Goal: Transaction & Acquisition: Subscribe to service/newsletter

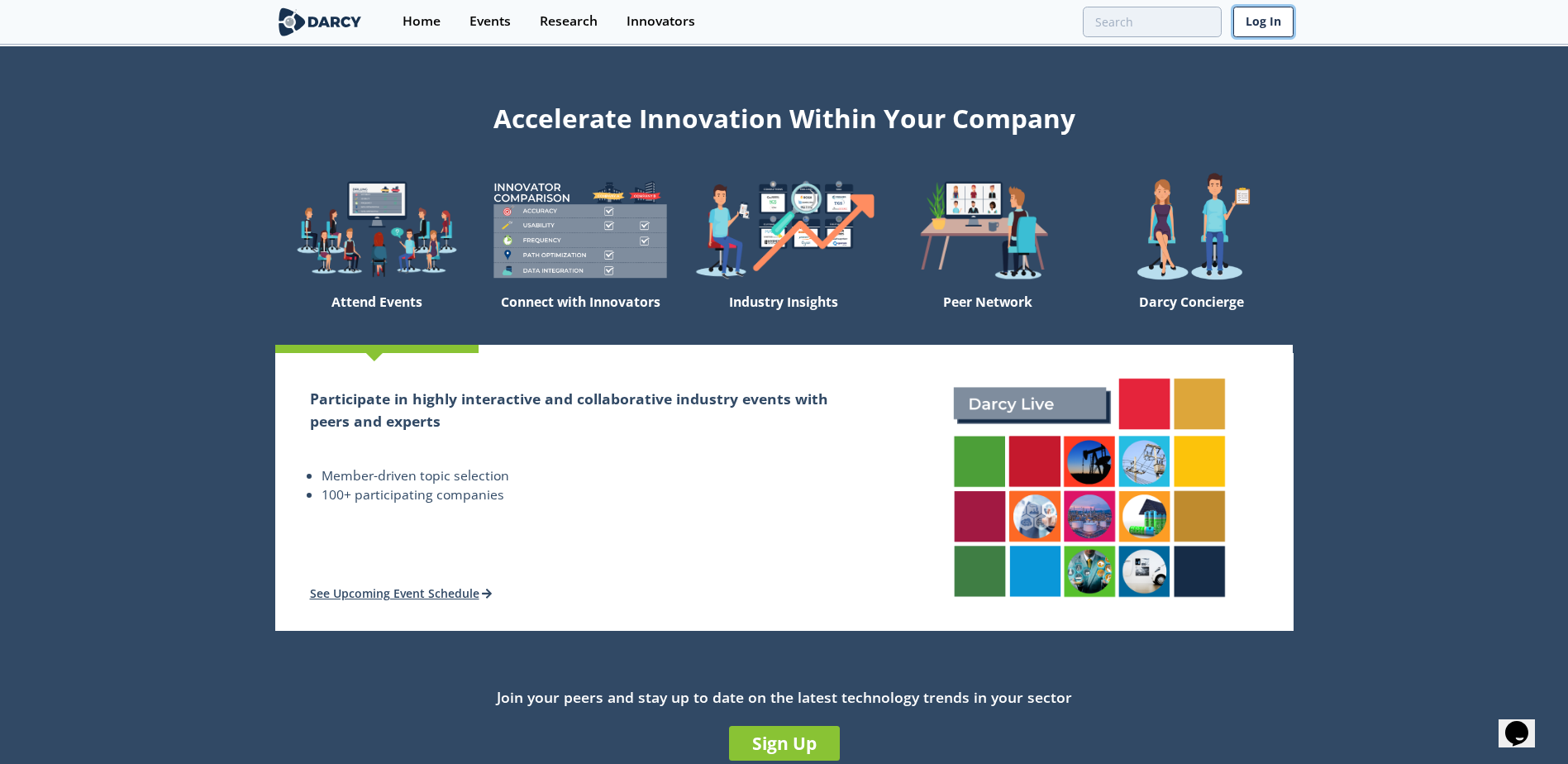
click at [1260, 30] on link "Log In" at bounding box center [1264, 22] width 61 height 30
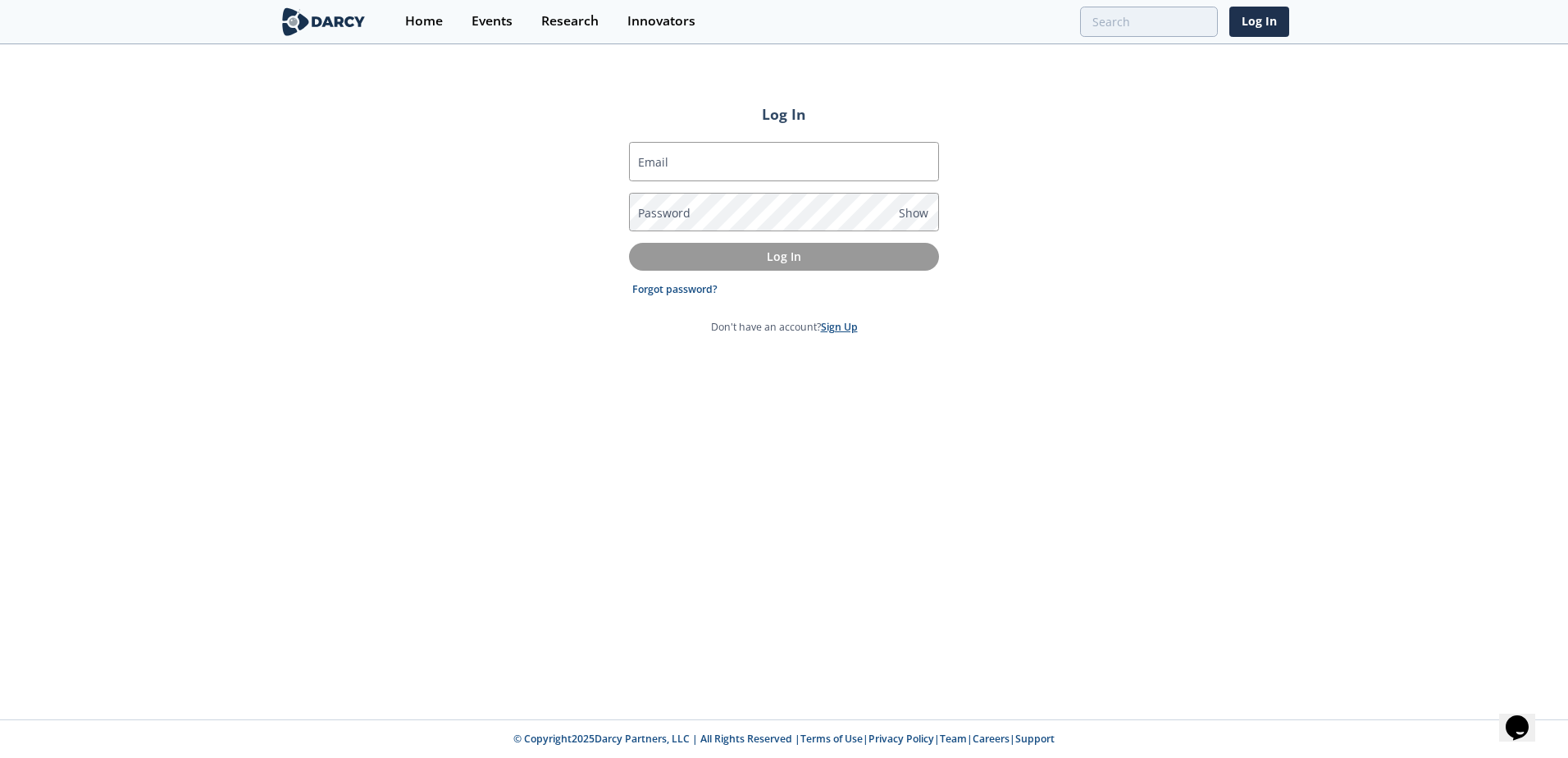
click at [826, 320] on link "Sign Up" at bounding box center [839, 326] width 37 height 14
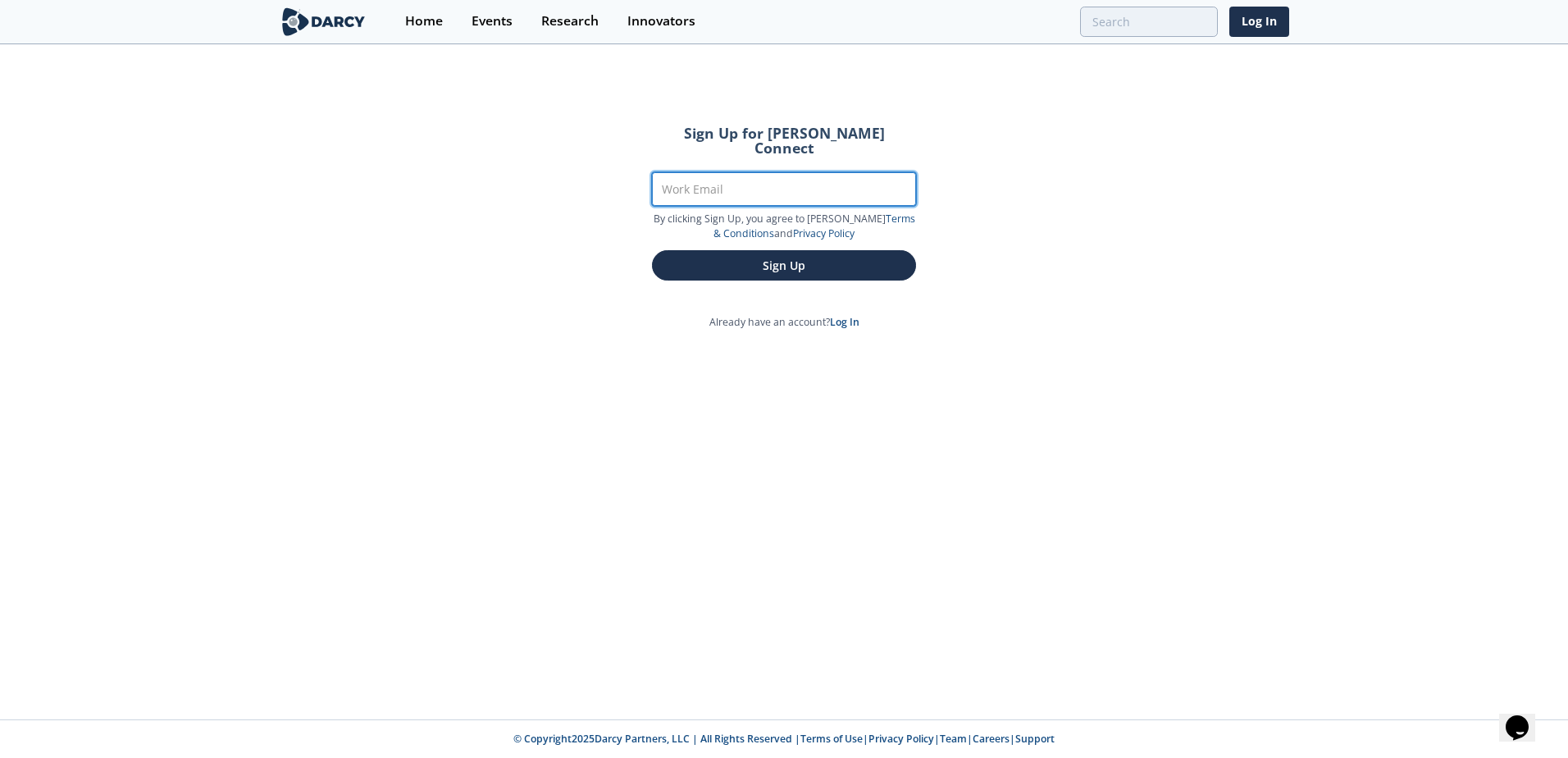
click at [783, 179] on input "Work Email" at bounding box center [784, 189] width 264 height 33
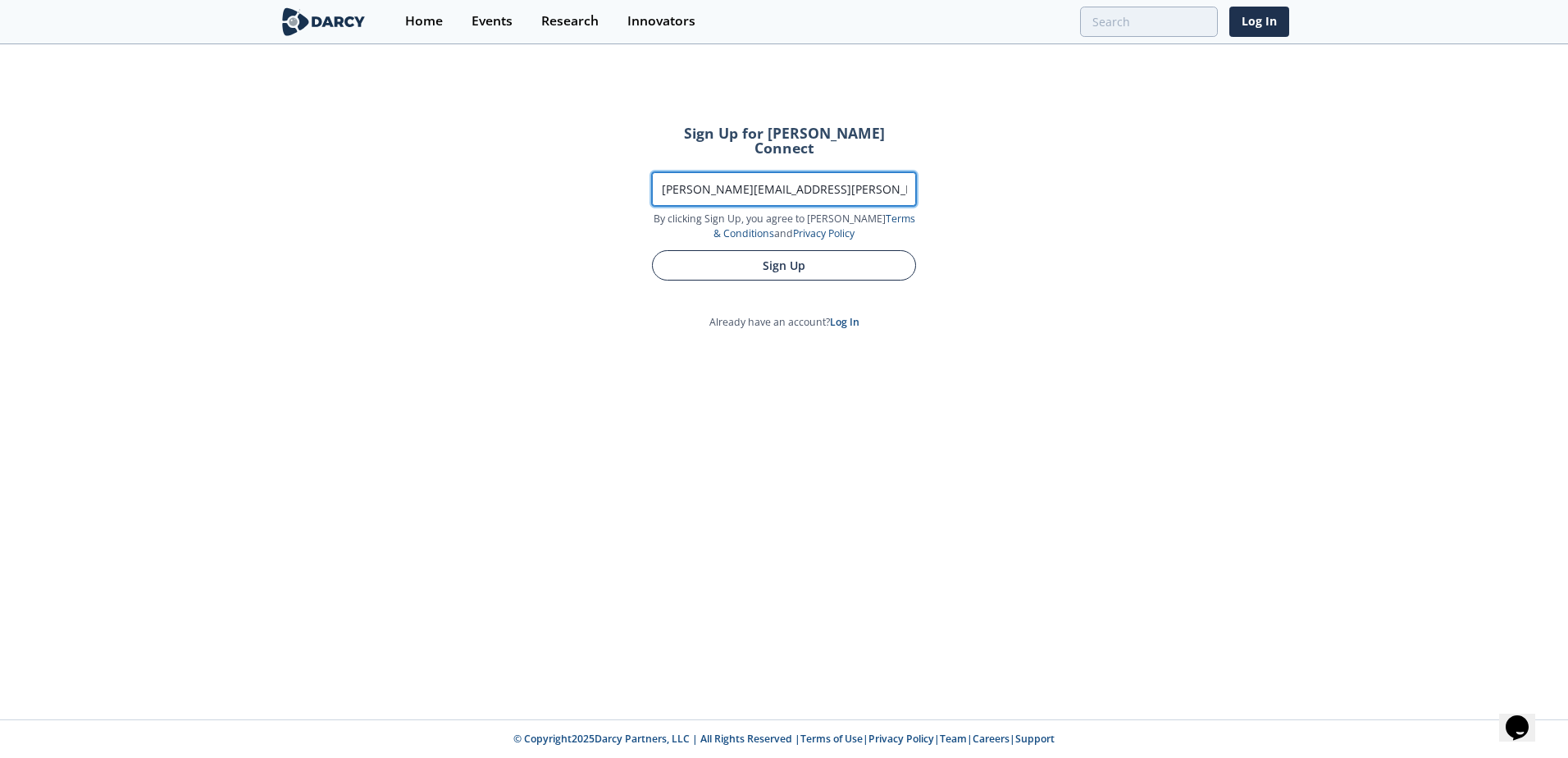
type input "[PERSON_NAME][EMAIL_ADDRESS][PERSON_NAME][DOMAIN_NAME]"
click at [791, 250] on button "Sign Up" at bounding box center [784, 265] width 264 height 30
click at [782, 253] on button "Sign Up" at bounding box center [784, 265] width 264 height 30
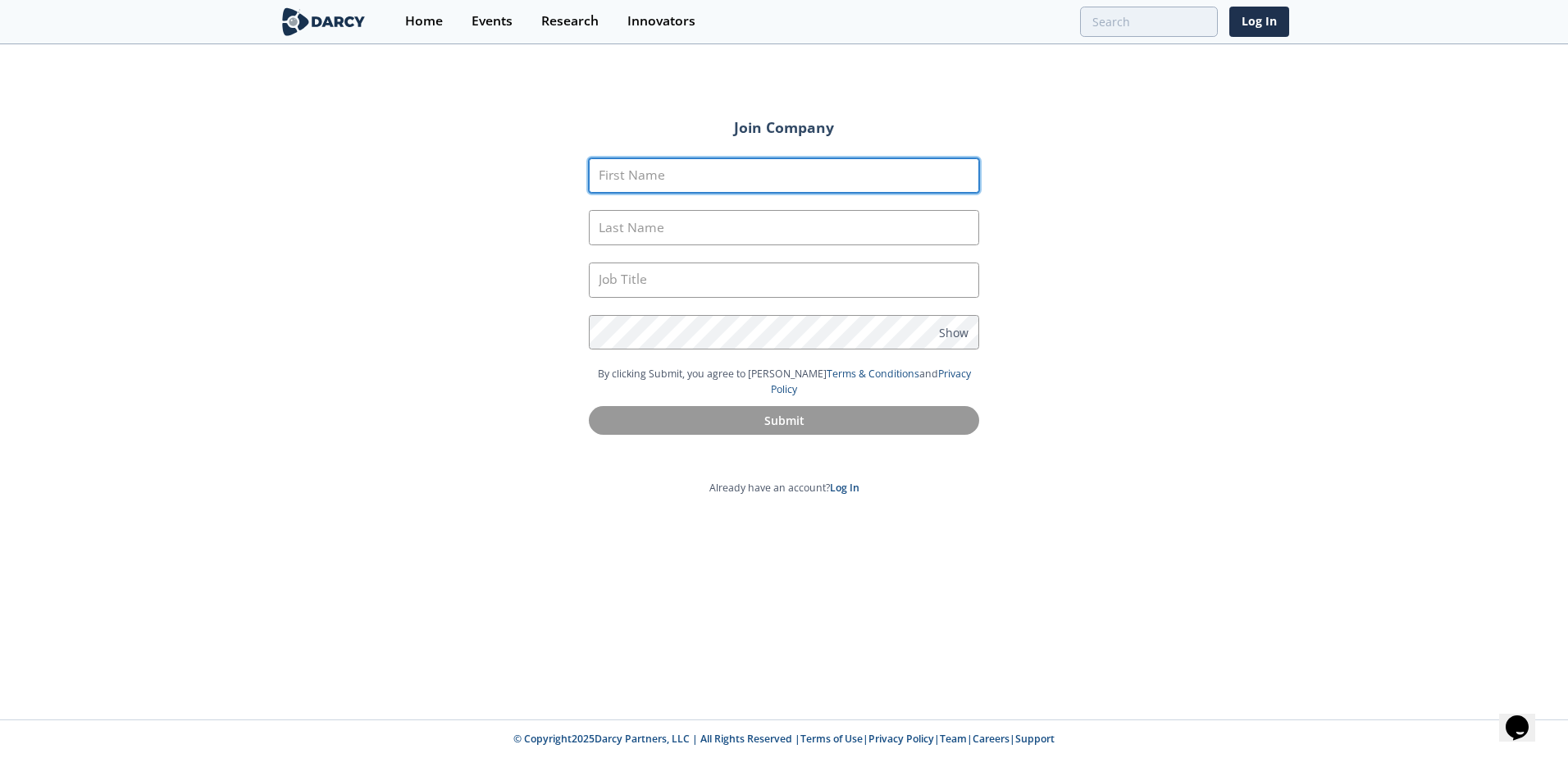
click at [732, 166] on input "First Name" at bounding box center [784, 176] width 391 height 35
click at [732, 166] on input "J" at bounding box center [784, 176] width 391 height 35
type input "[PERSON_NAME]"
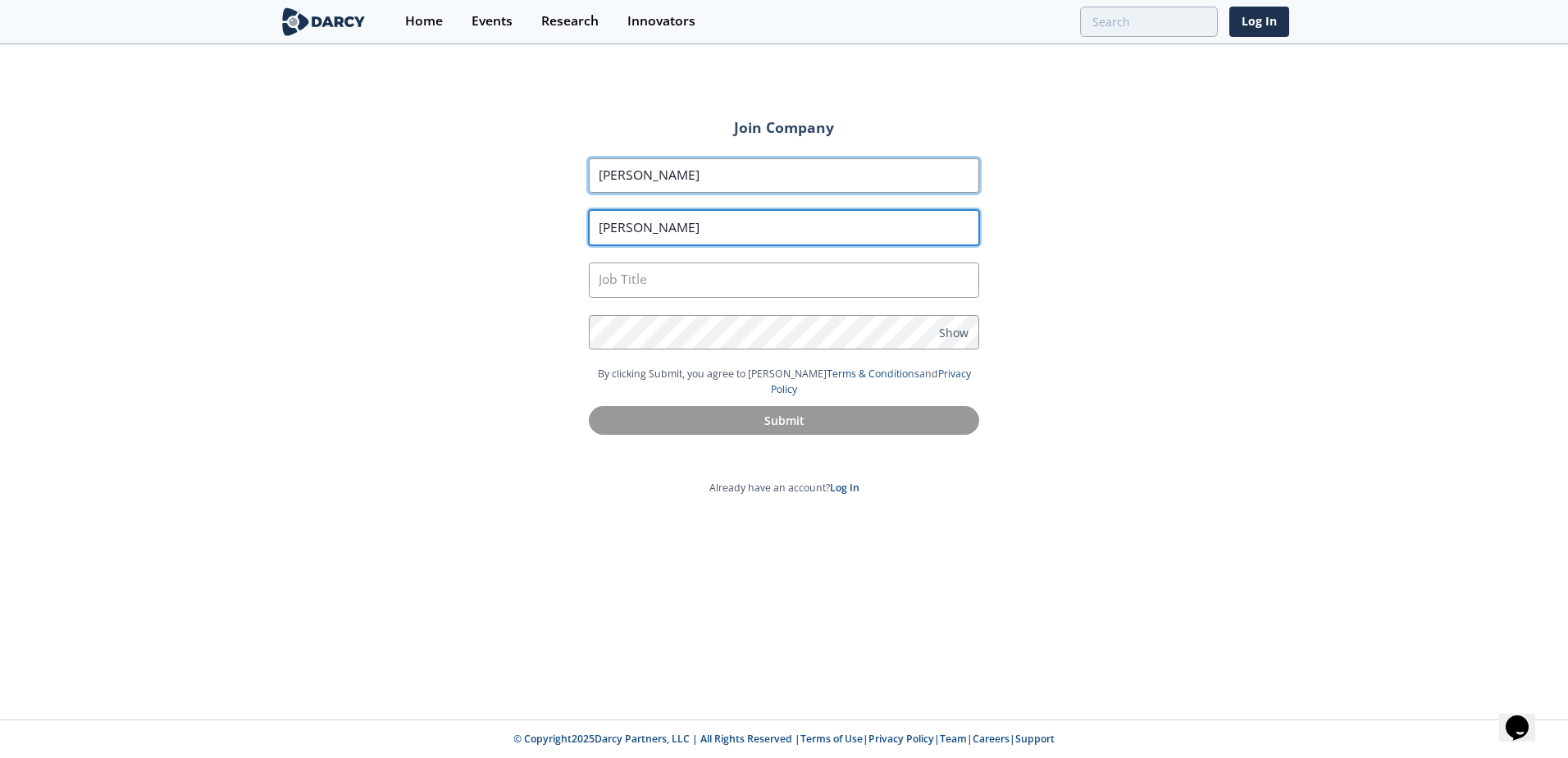
type input "[PERSON_NAME]"
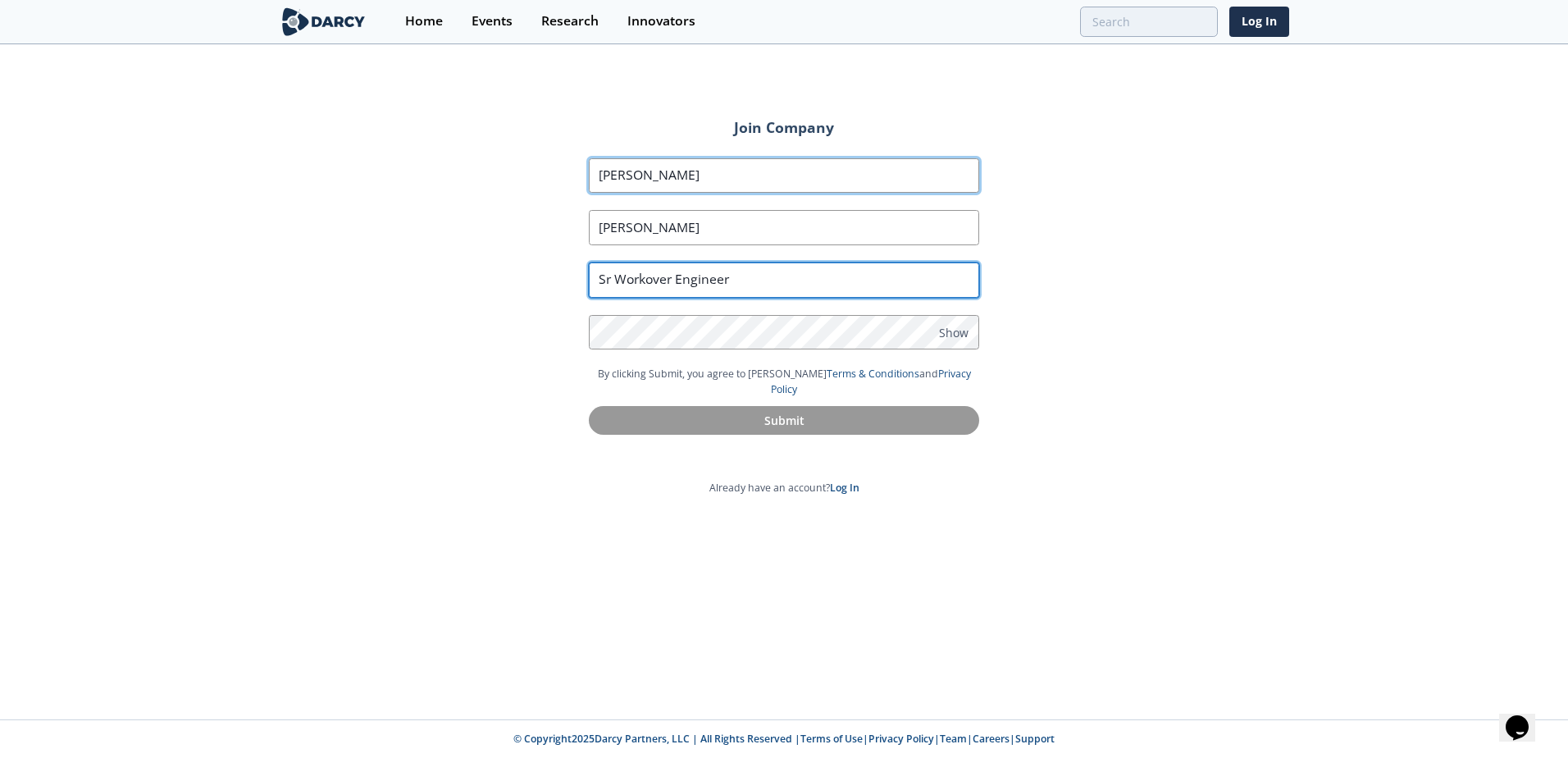
type input "Sr Workover Engineer"
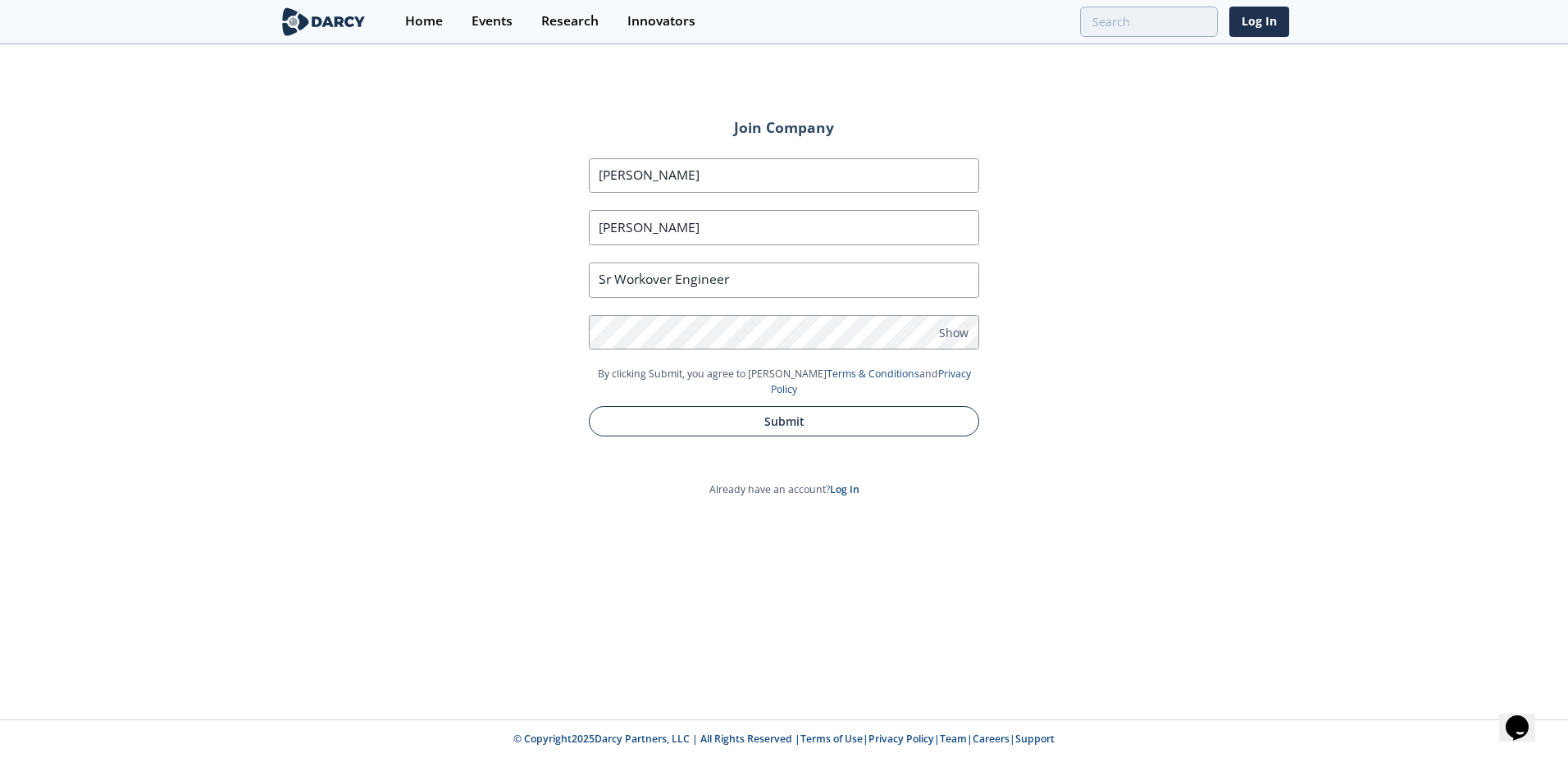
click at [789, 406] on button "Submit" at bounding box center [784, 421] width 391 height 30
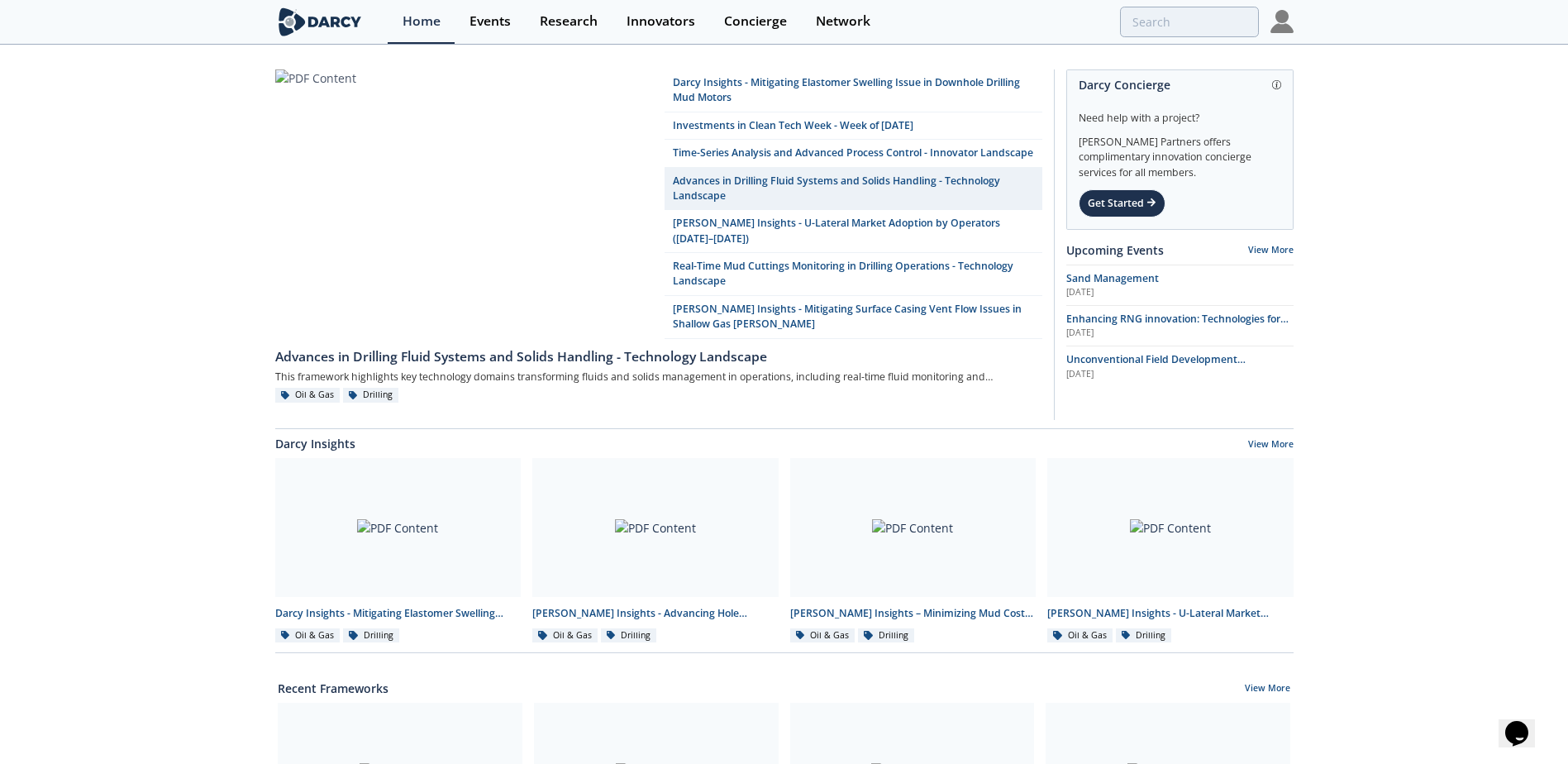
click at [13, 226] on div "[PERSON_NAME] Insights - Mitigating Elastomer Swelling Issue in Downhole Drilli…" at bounding box center [784, 761] width 1568 height 1430
drag, startPoint x: 13, startPoint y: 226, endPoint x: 53, endPoint y: 269, distance: 58.7
click at [53, 269] on div "[PERSON_NAME] Insights - Mitigating Elastomer Swelling Issue in Downhole Drilli…" at bounding box center [784, 761] width 1568 height 1430
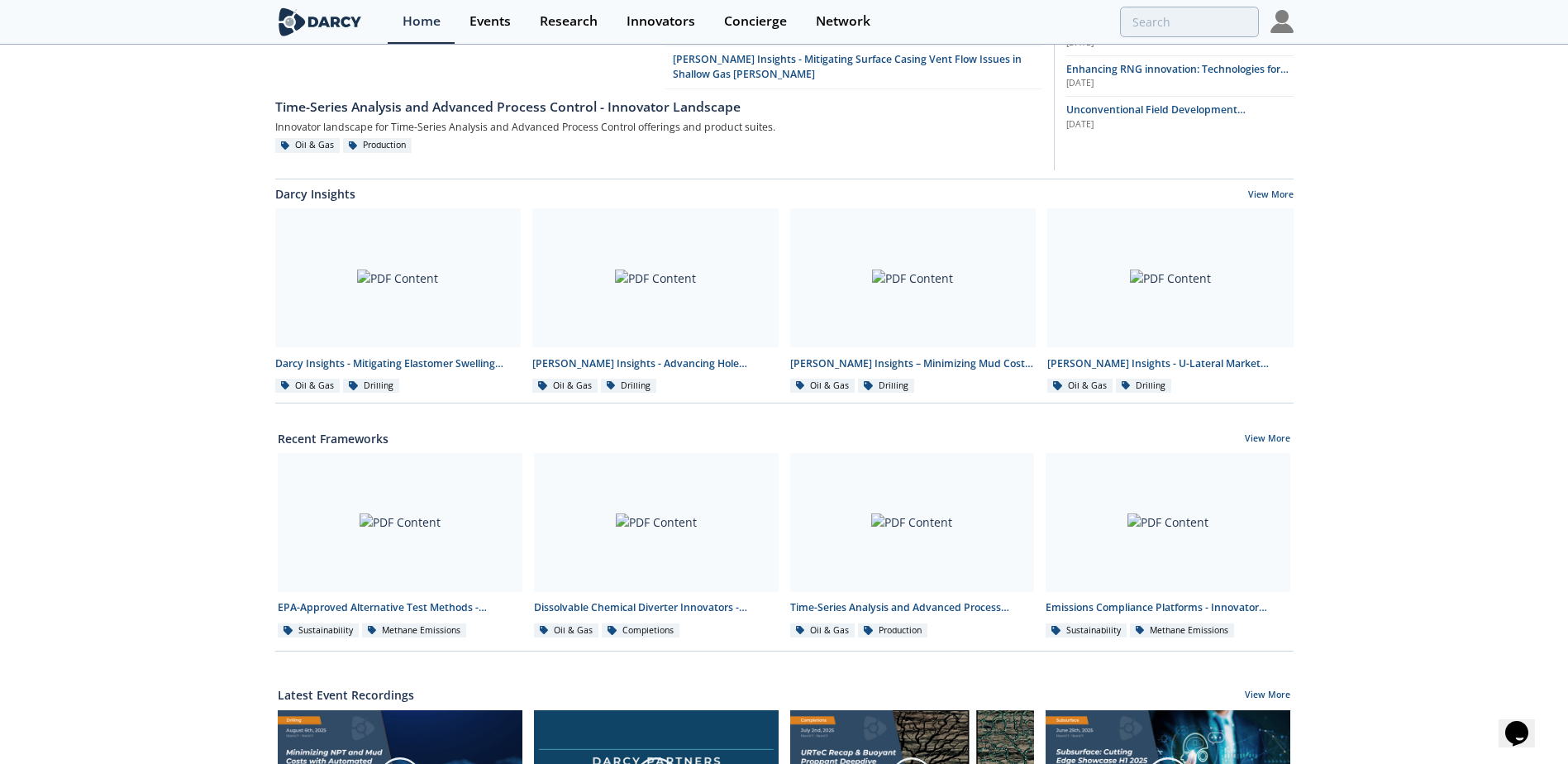
scroll to position [246, 0]
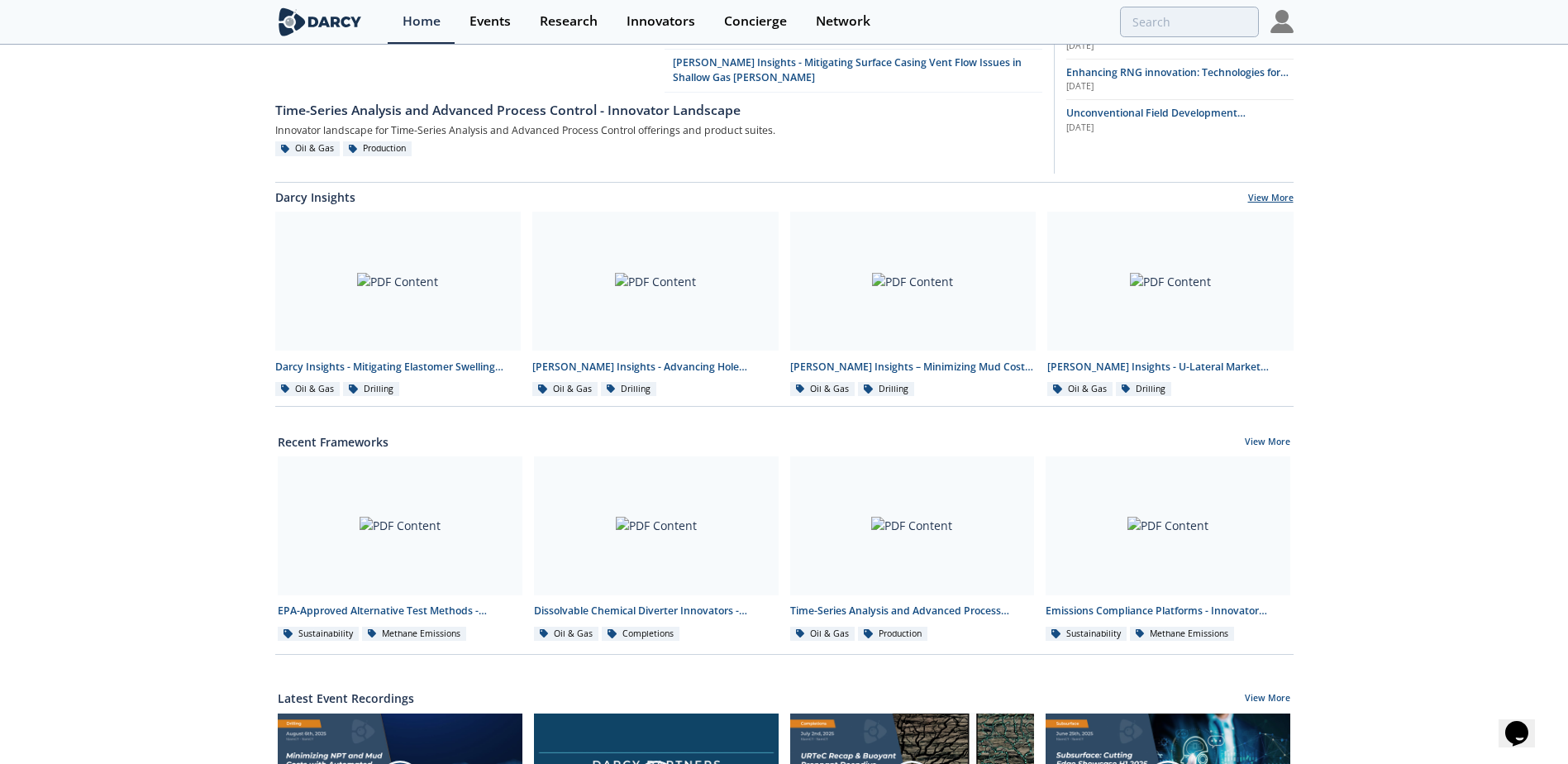
click at [1250, 201] on link "View More" at bounding box center [1271, 199] width 46 height 15
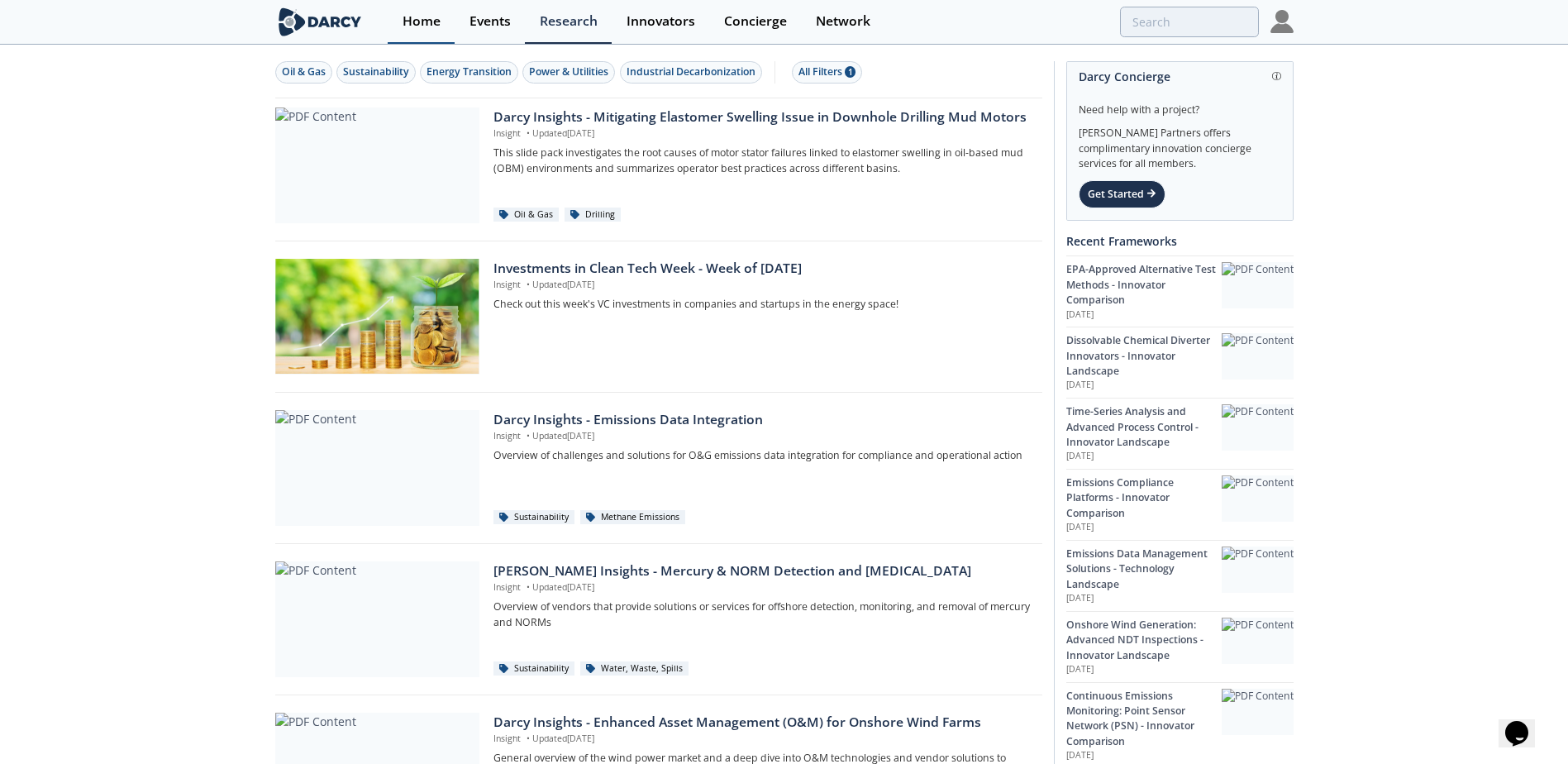
click at [427, 26] on div "Home" at bounding box center [421, 22] width 38 height 13
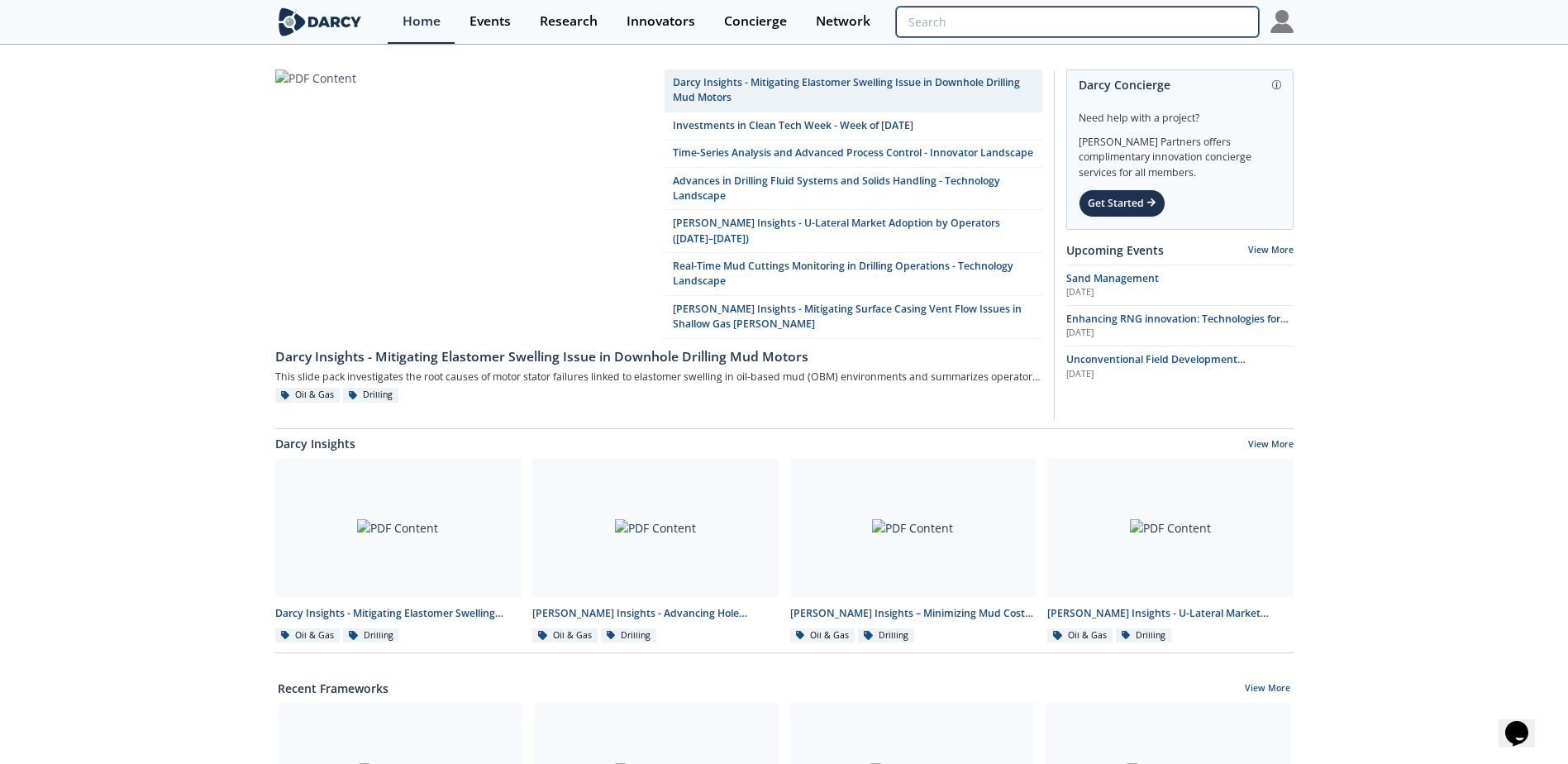
click at [1143, 20] on input "search" at bounding box center [1077, 22] width 362 height 30
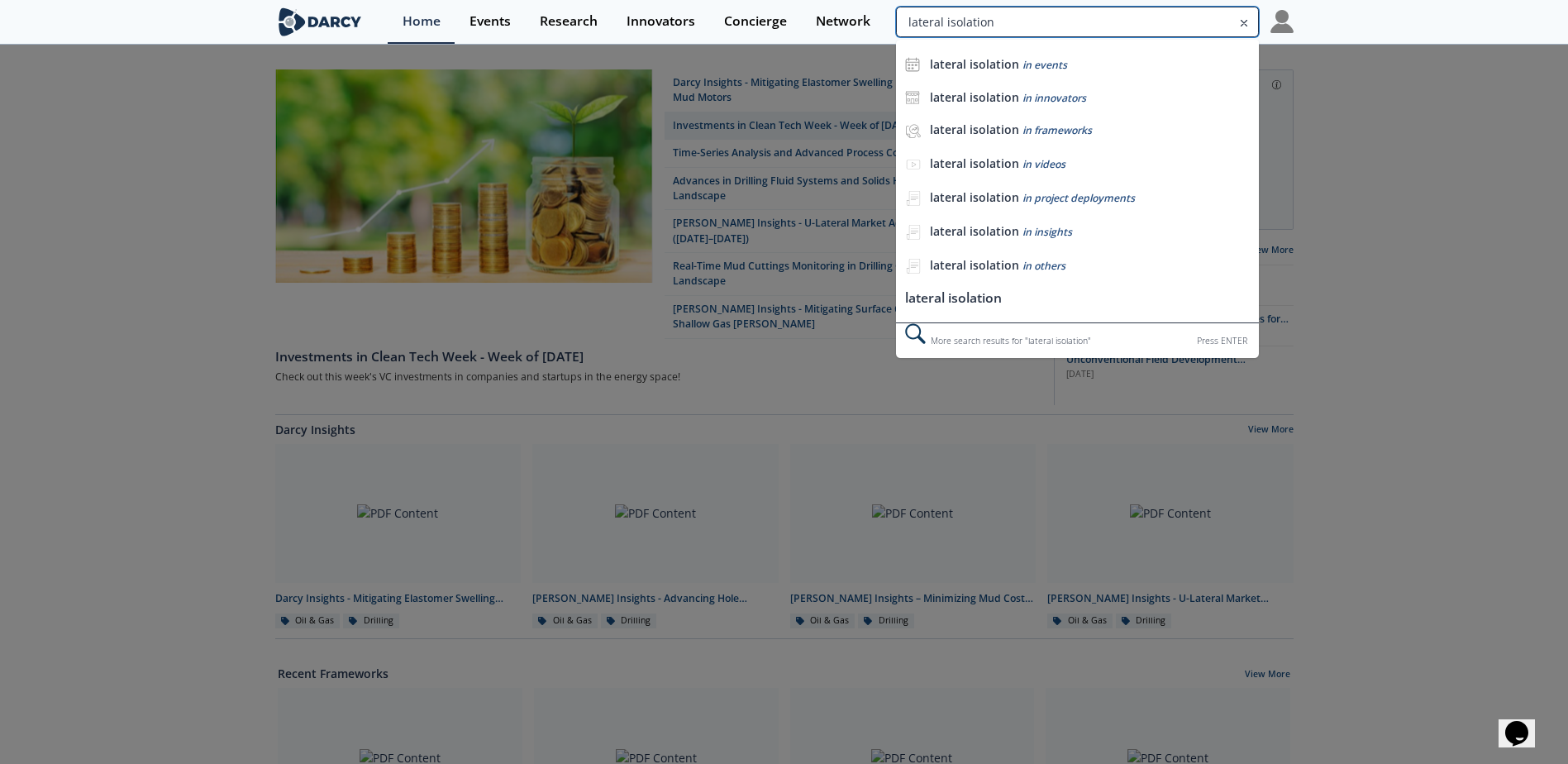
type input "lateral isolation"
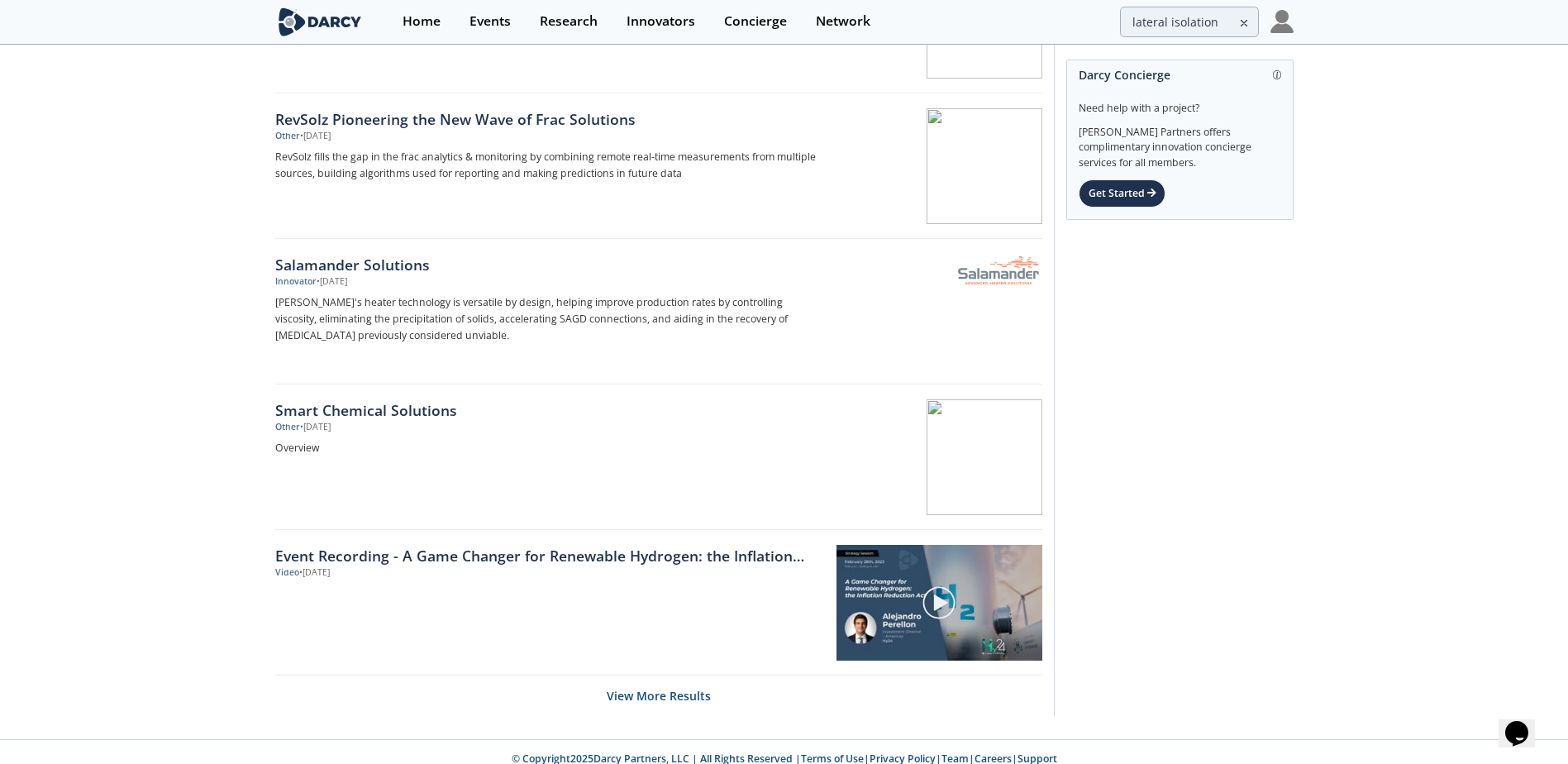
scroll to position [2348, 0]
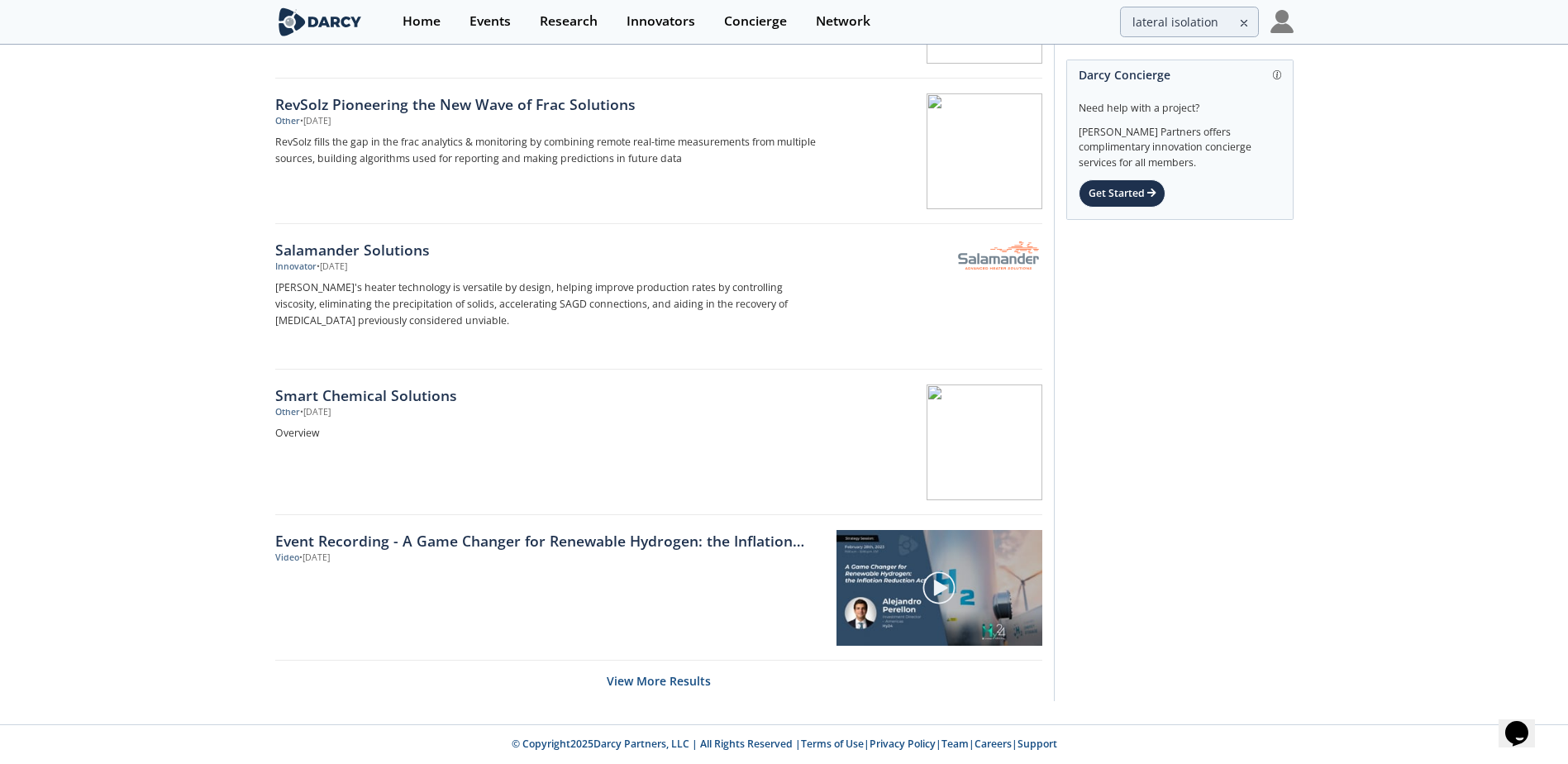
click at [1249, 26] on icon at bounding box center [1244, 24] width 12 height 20
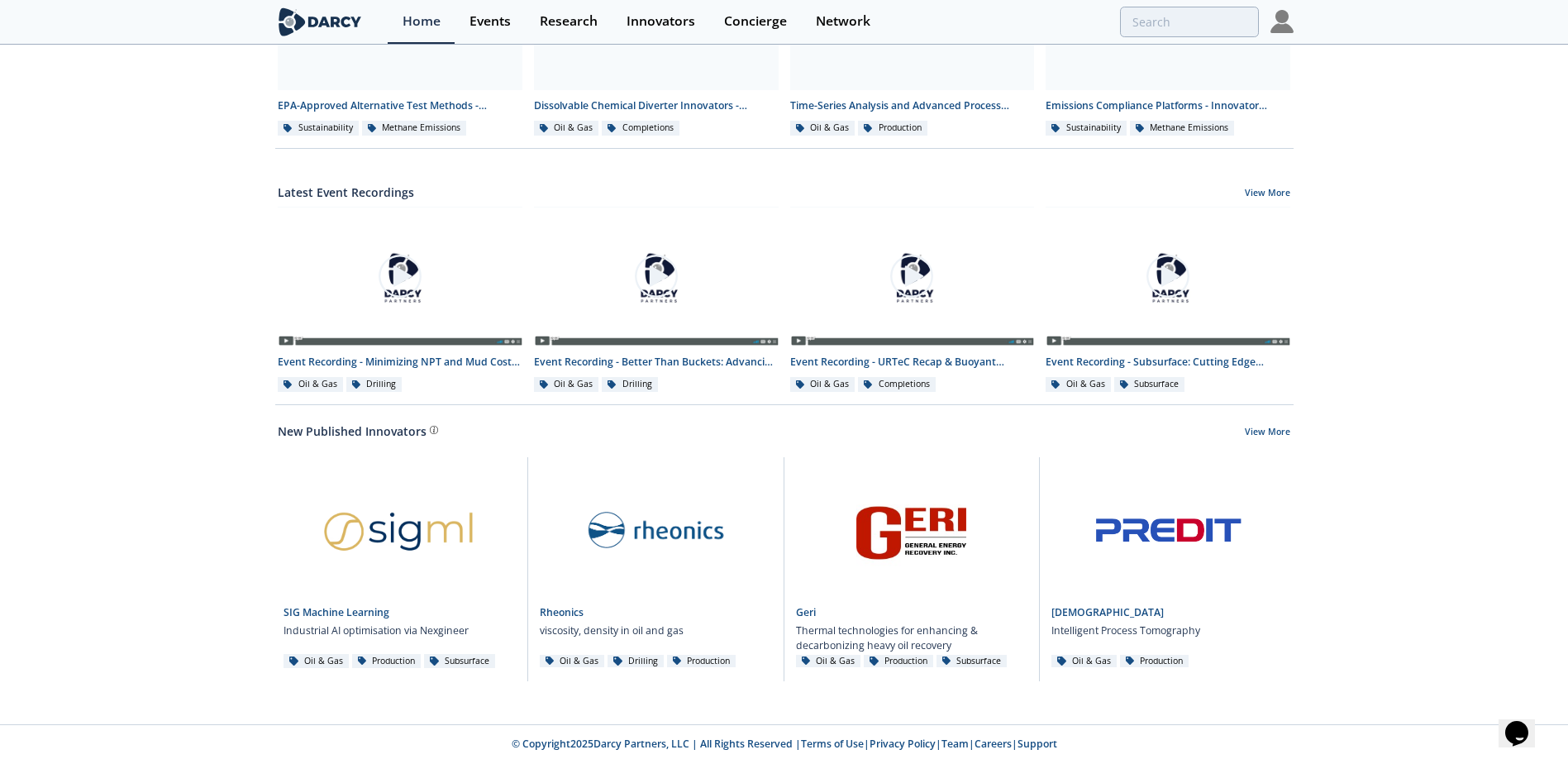
scroll to position [751, 0]
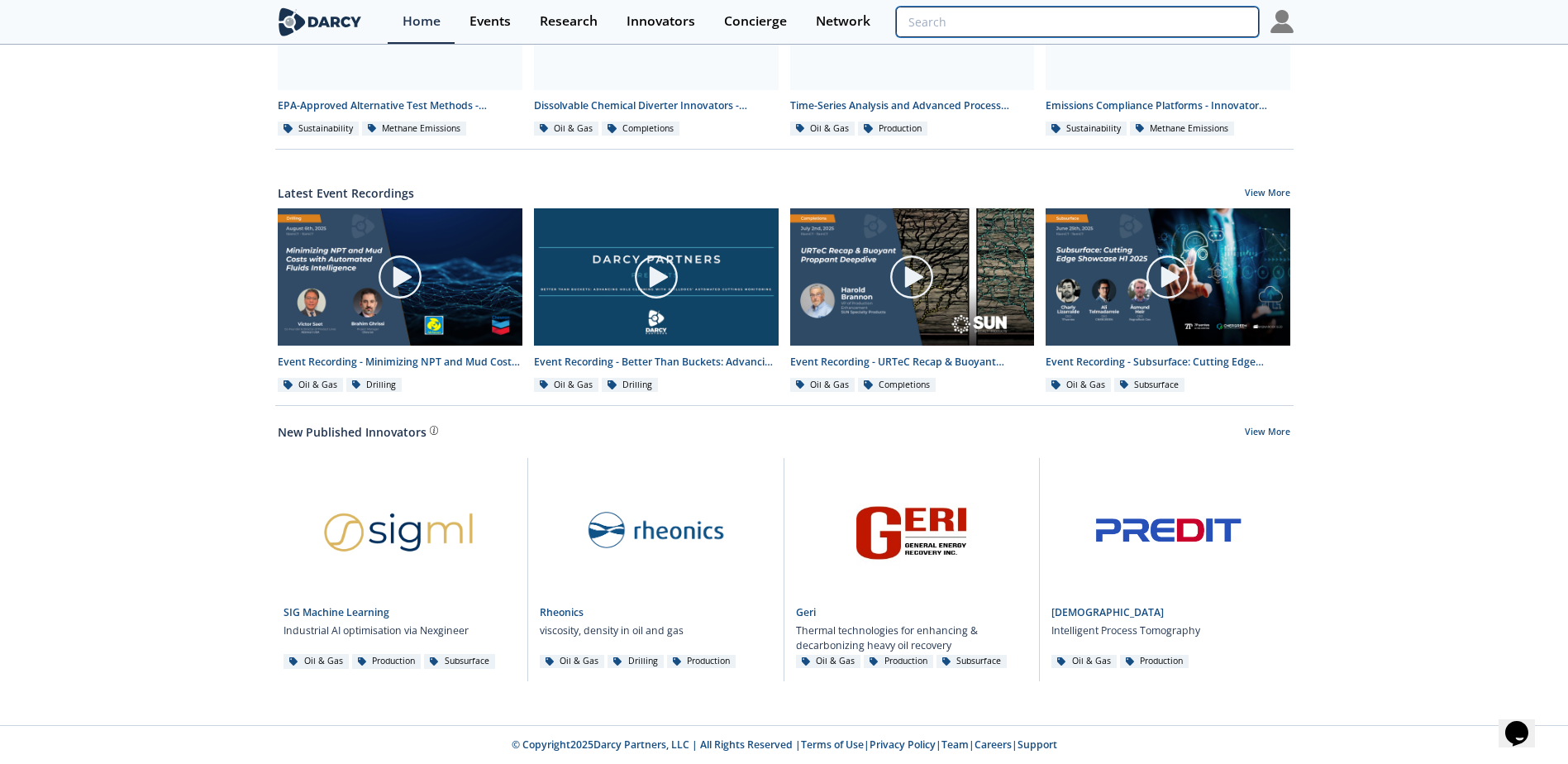
click at [1206, 29] on input "search" at bounding box center [1077, 22] width 362 height 30
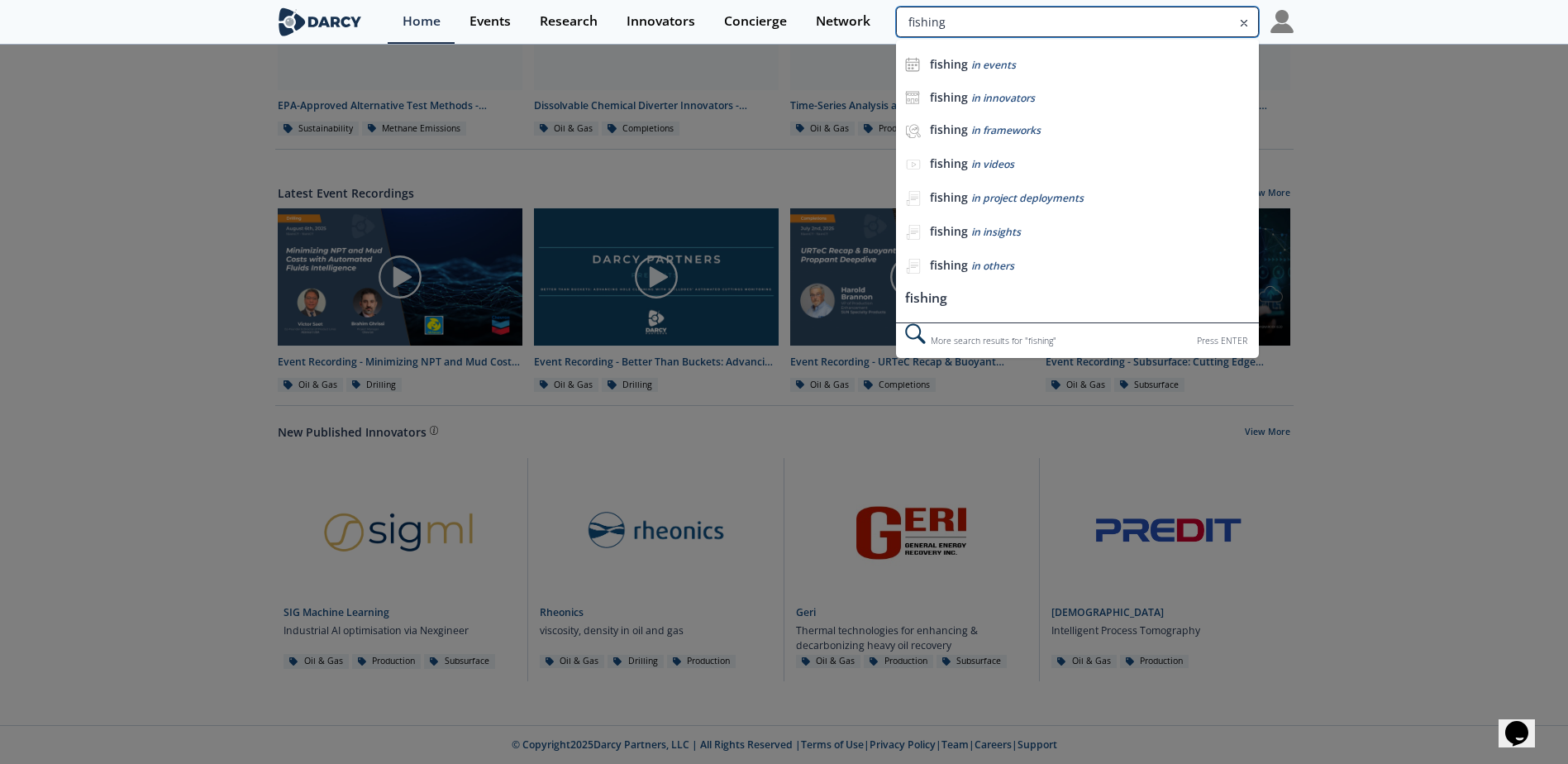
type input "fishing"
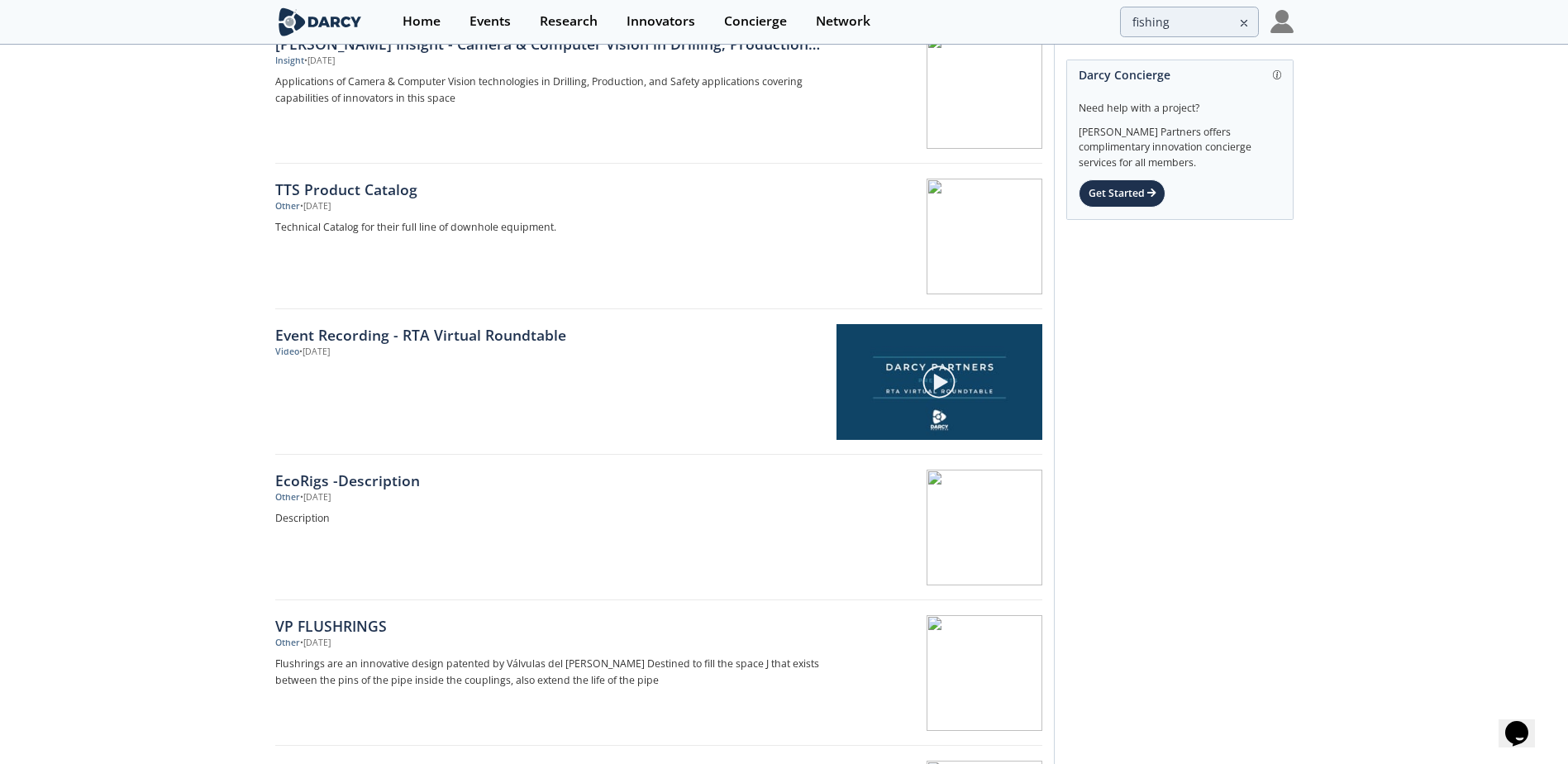
scroll to position [2348, 0]
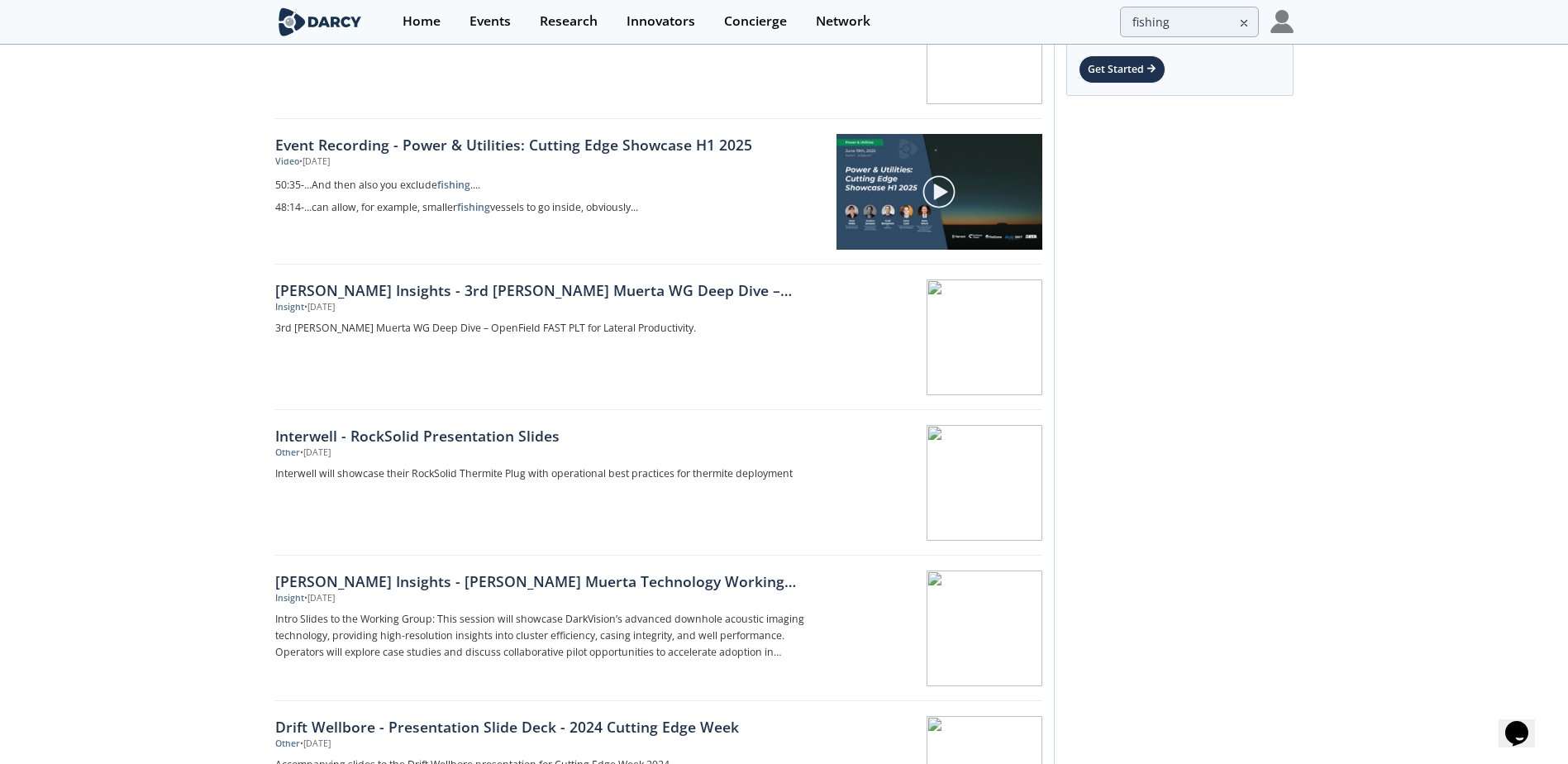
scroll to position [0, 0]
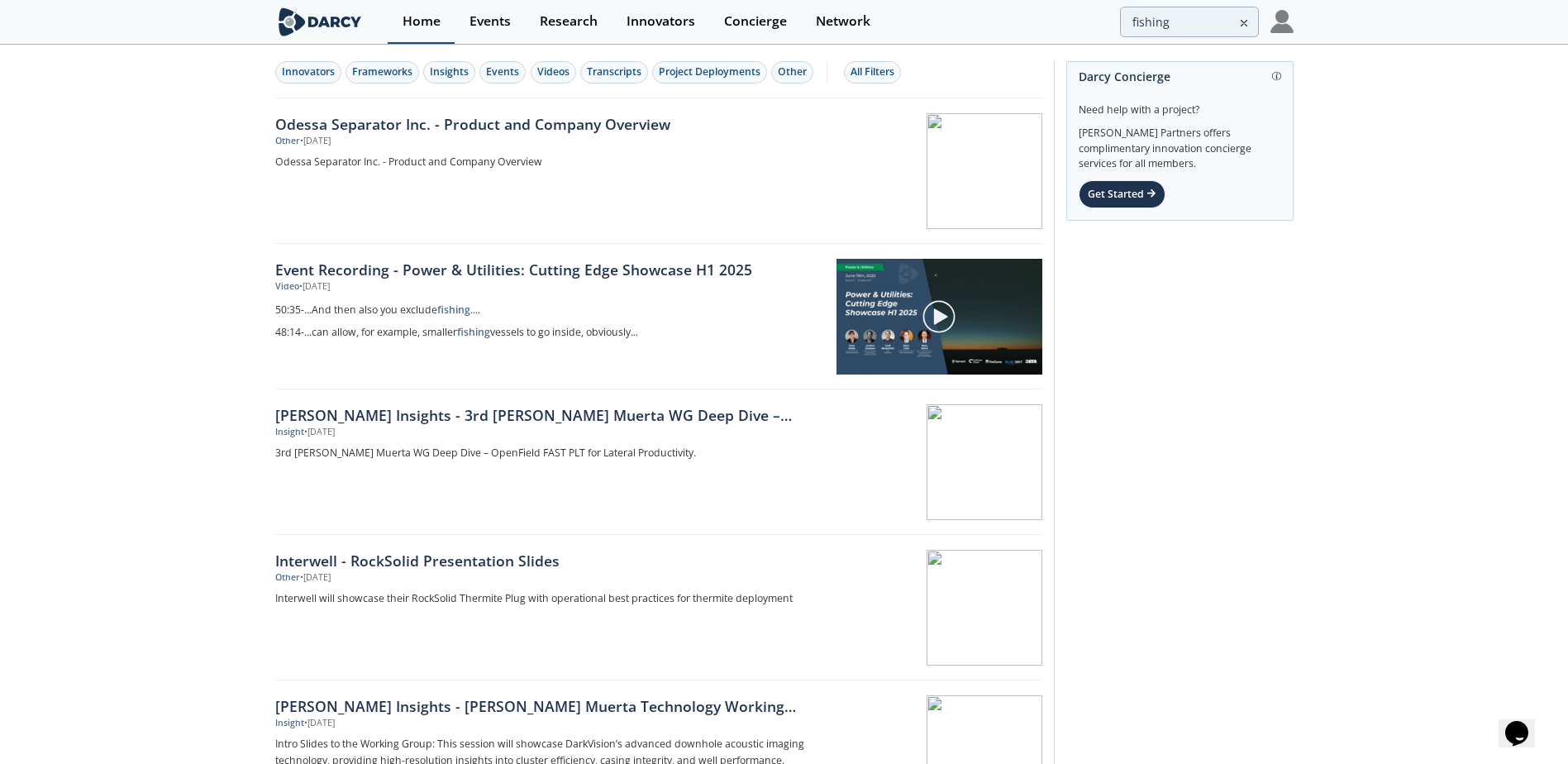
click at [430, 28] on div "Home" at bounding box center [421, 22] width 38 height 13
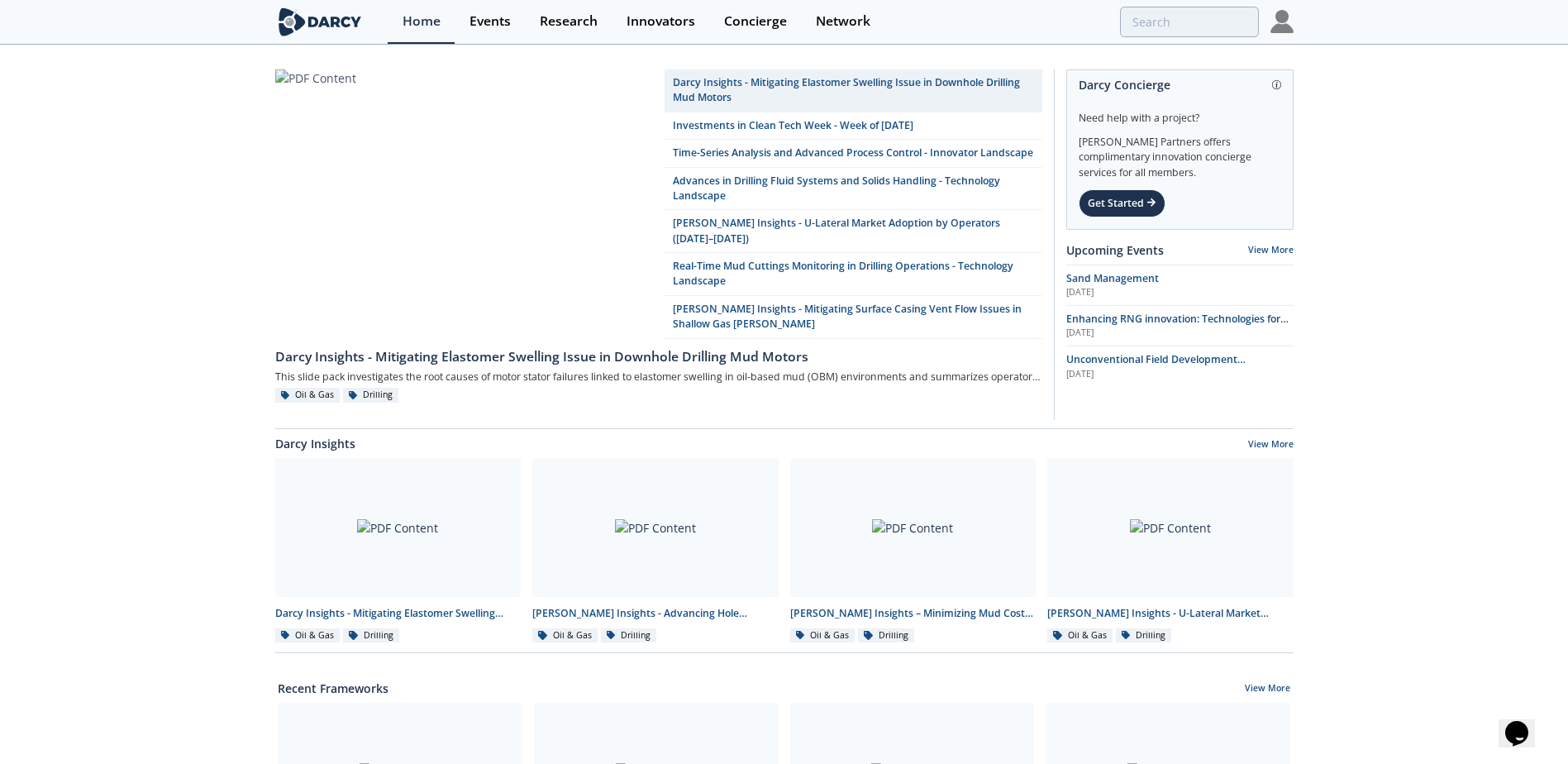
click at [42, 191] on div "[PERSON_NAME] Insights - Mitigating Elastomer Swelling Issue in Downhole Drilli…" at bounding box center [784, 761] width 1568 height 1430
drag, startPoint x: 42, startPoint y: 191, endPoint x: 176, endPoint y: 643, distance: 471.4
click at [176, 643] on div "[PERSON_NAME] Insights - Mitigating Elastomer Swelling Issue in Downhole Drilli…" at bounding box center [784, 761] width 1568 height 1430
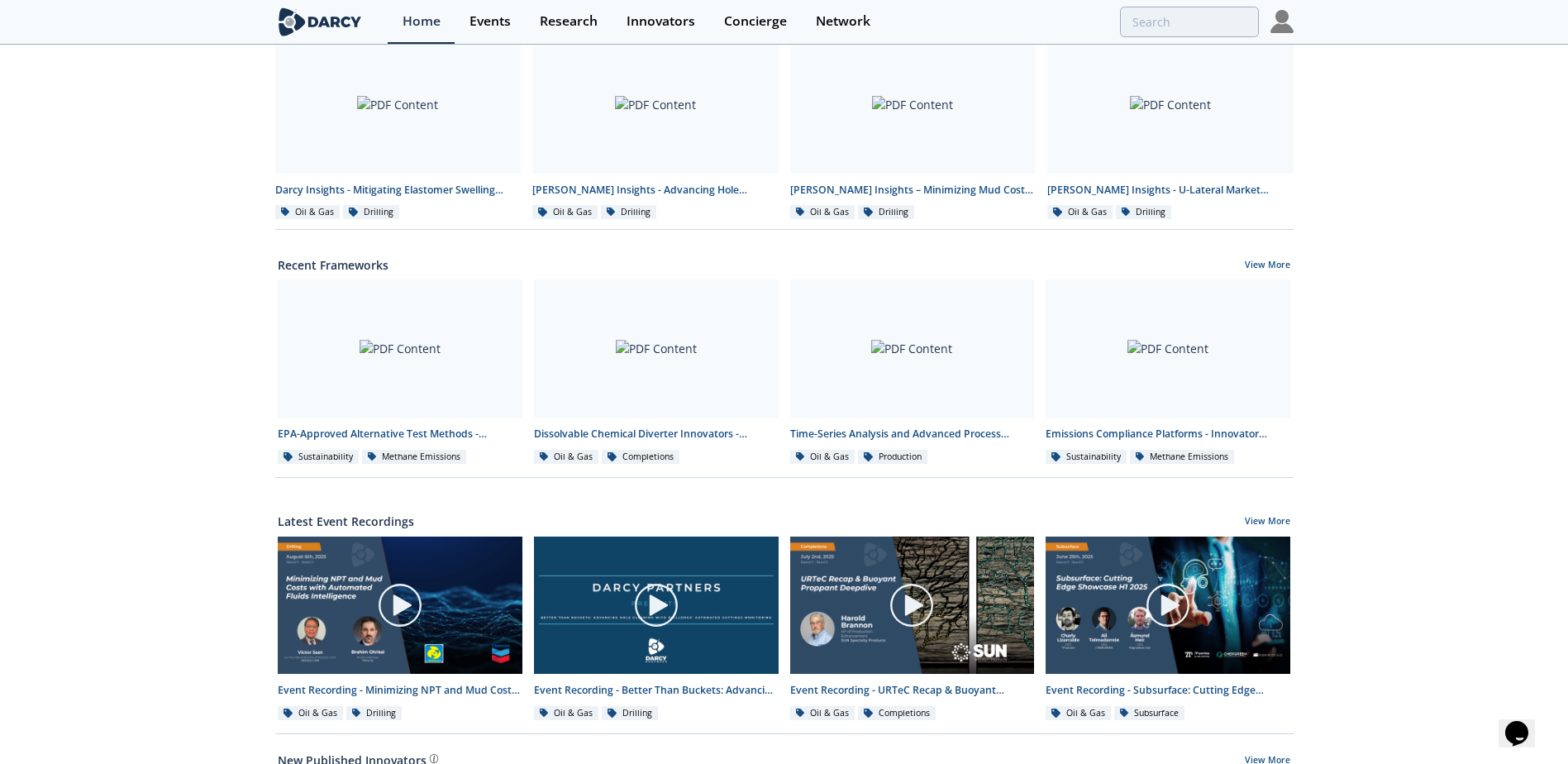
scroll to position [424, 0]
click at [1277, 265] on link "View More" at bounding box center [1268, 266] width 46 height 15
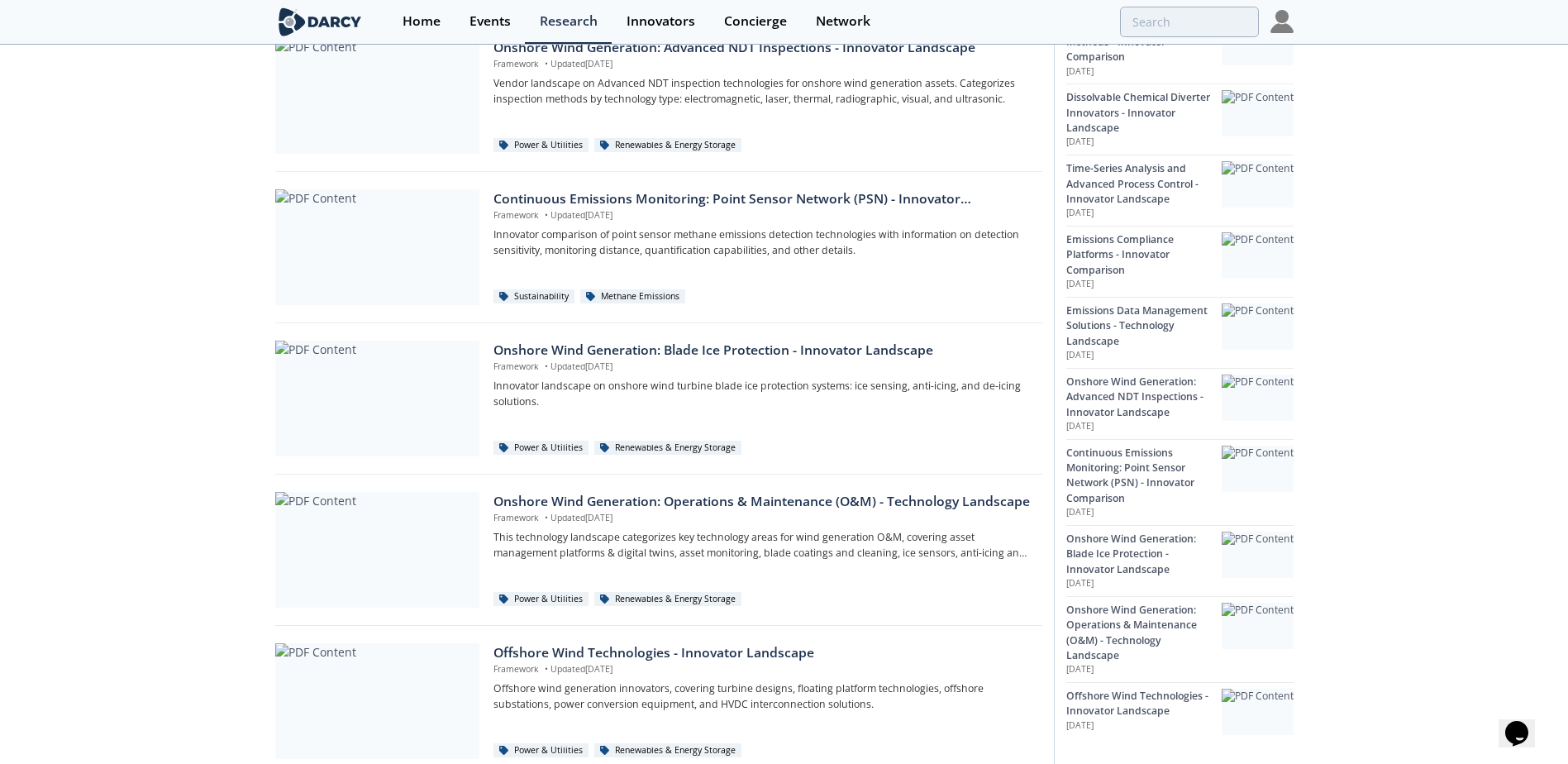
scroll to position [951, 0]
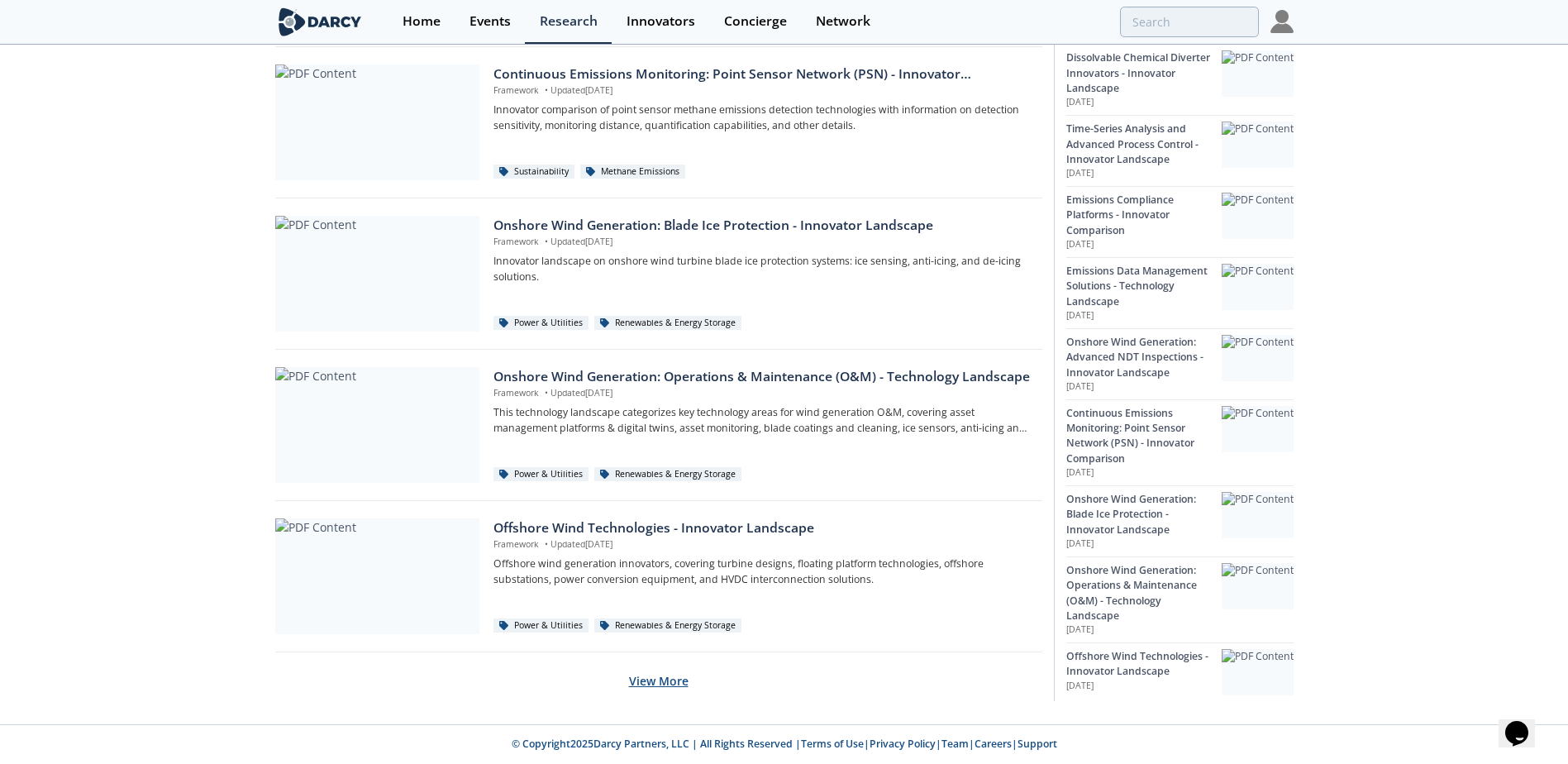
click at [657, 692] on button "View More" at bounding box center [658, 681] width 60 height 40
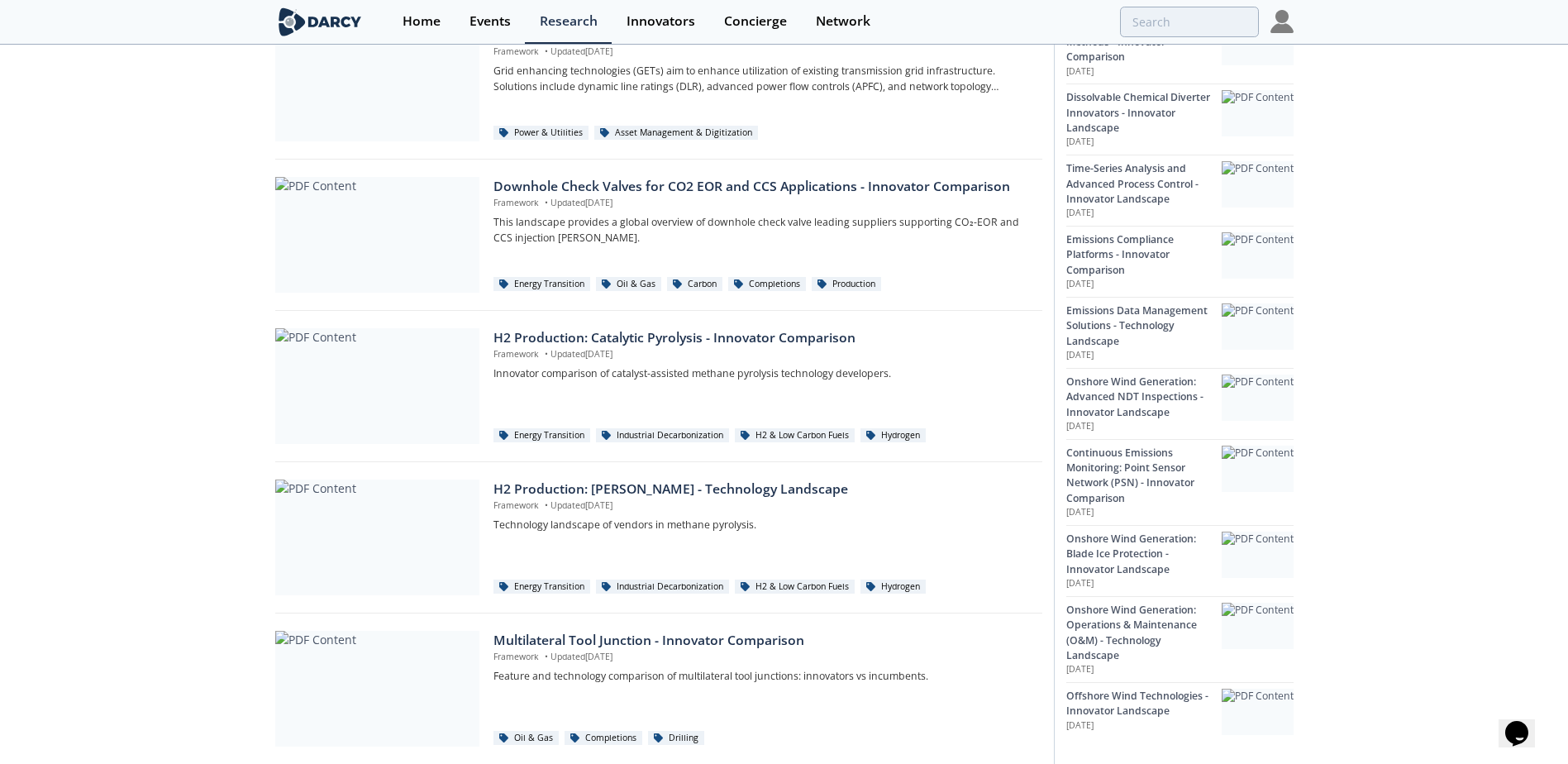
scroll to position [2464, 0]
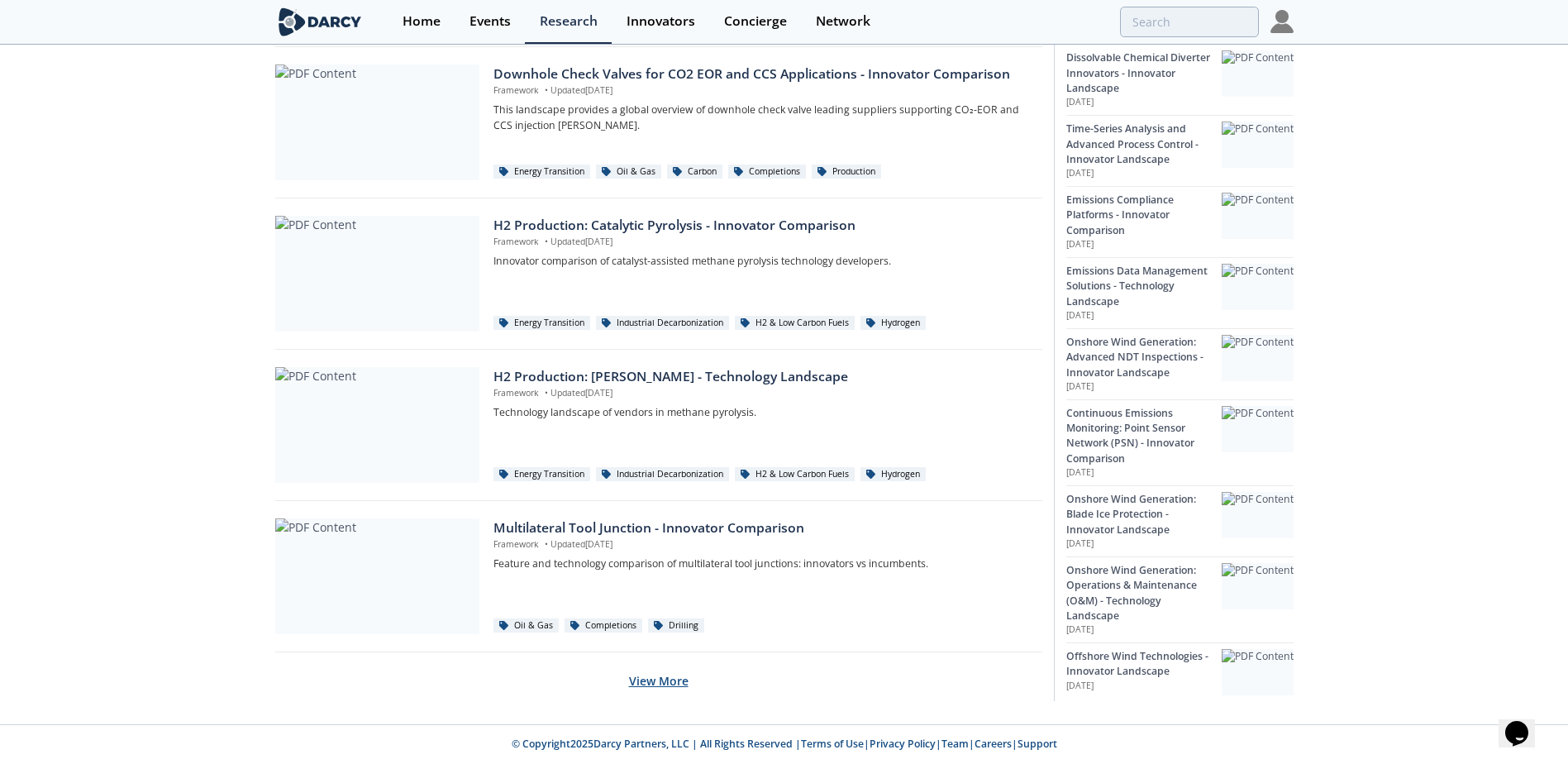
click at [634, 685] on button "View More" at bounding box center [658, 681] width 60 height 40
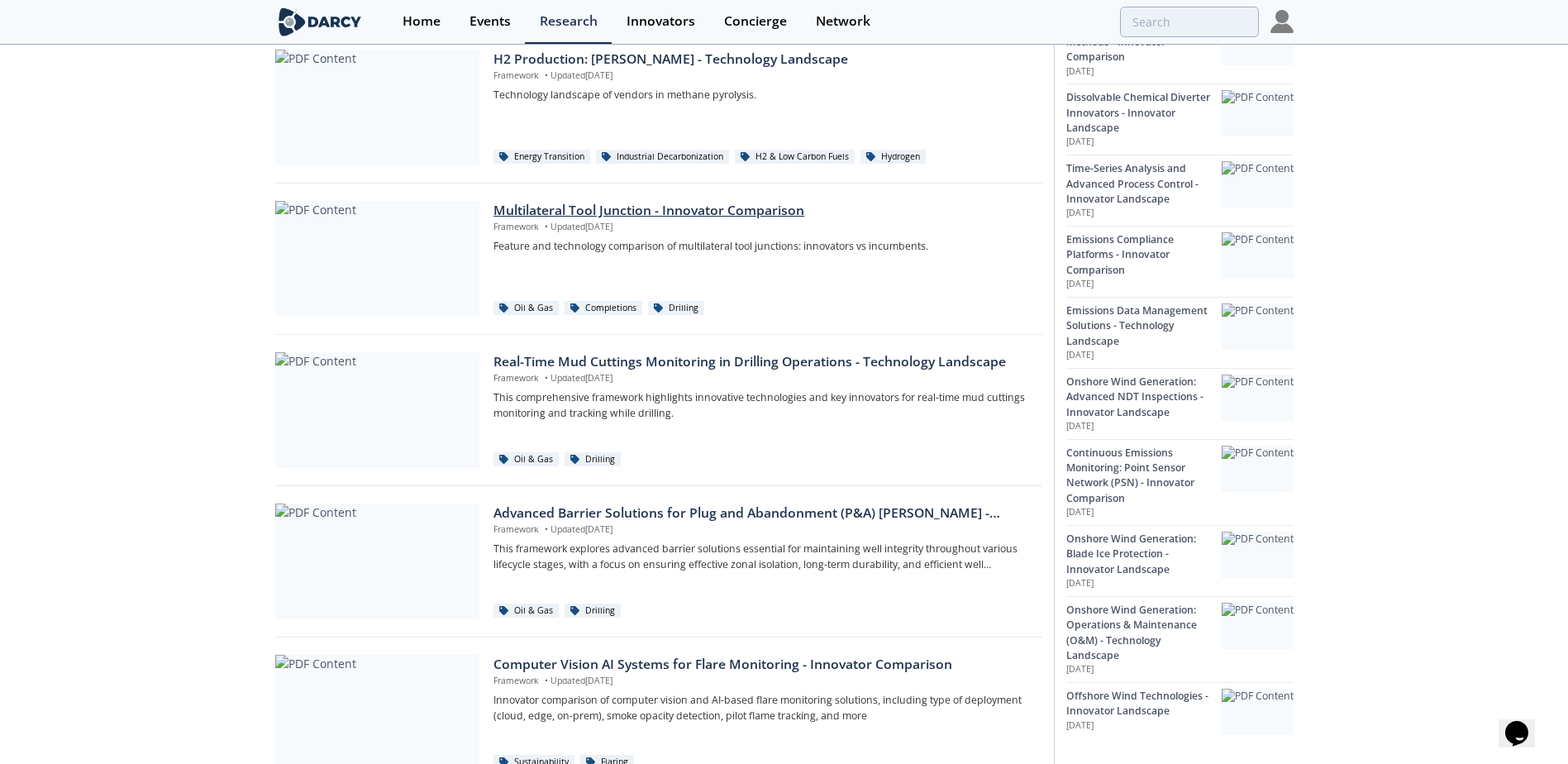
scroll to position [2782, 0]
drag, startPoint x: 114, startPoint y: 390, endPoint x: 60, endPoint y: 143, distance: 252.8
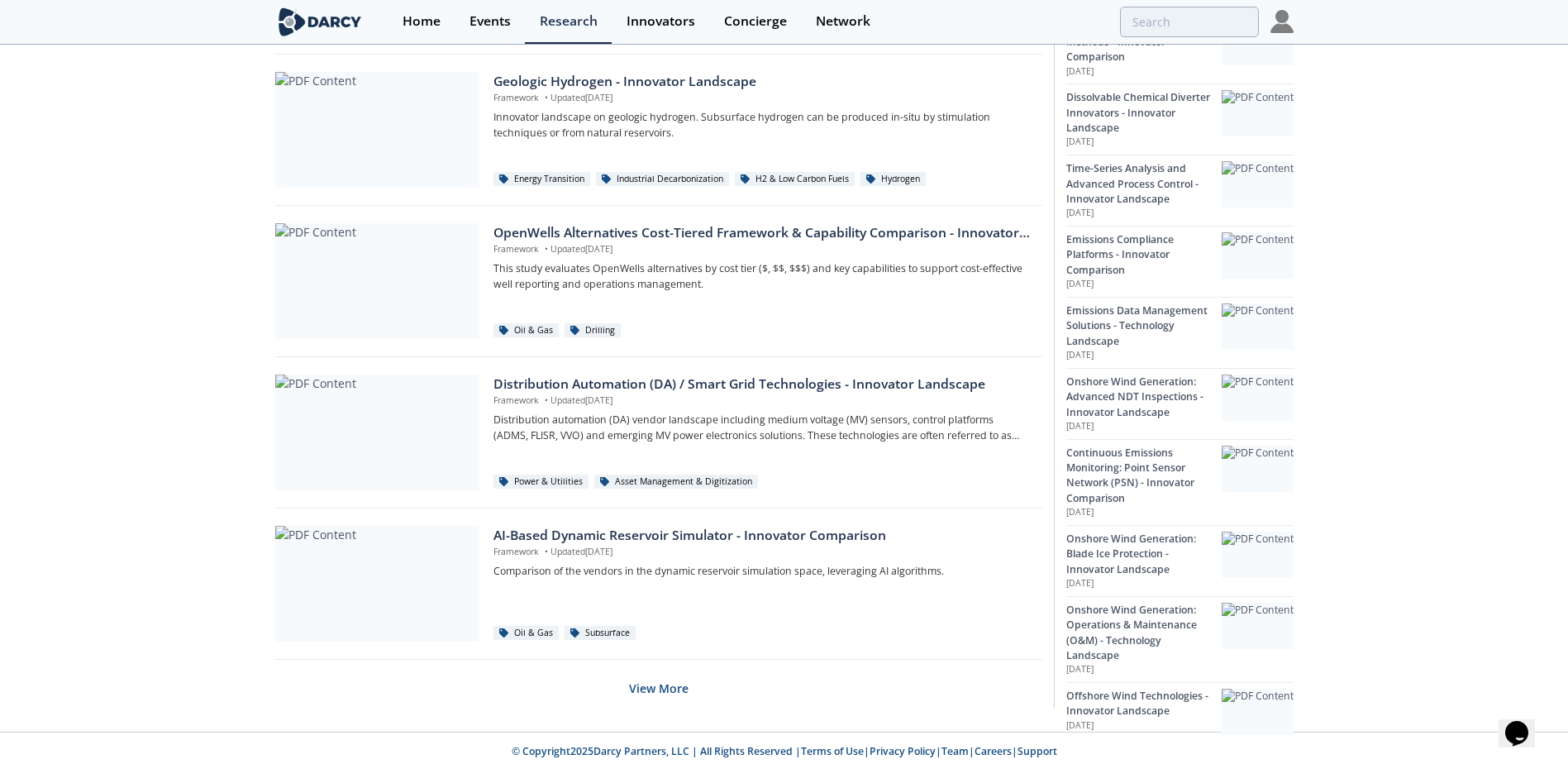
scroll to position [3977, 0]
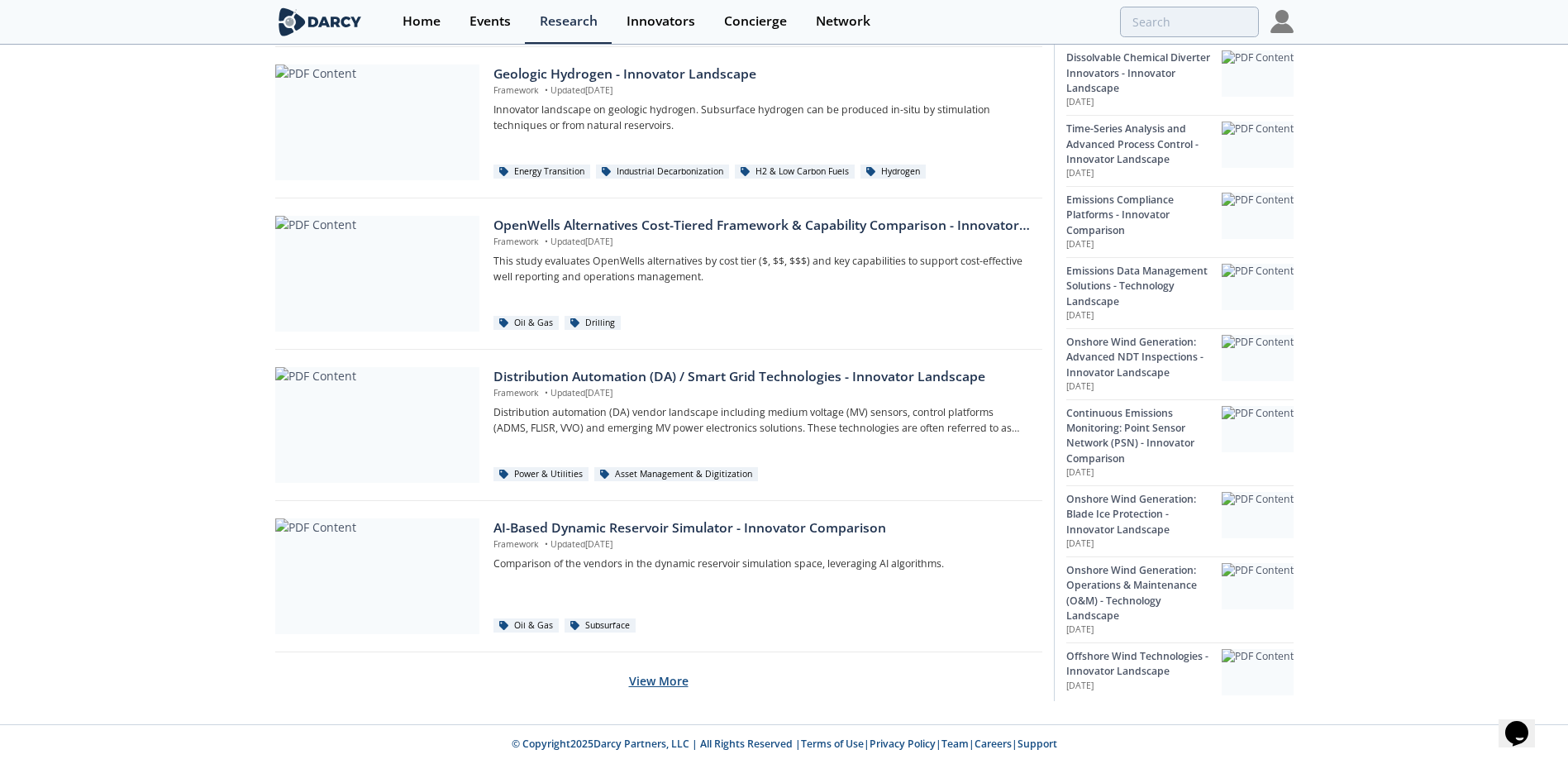
click at [662, 673] on button "View More" at bounding box center [658, 681] width 60 height 40
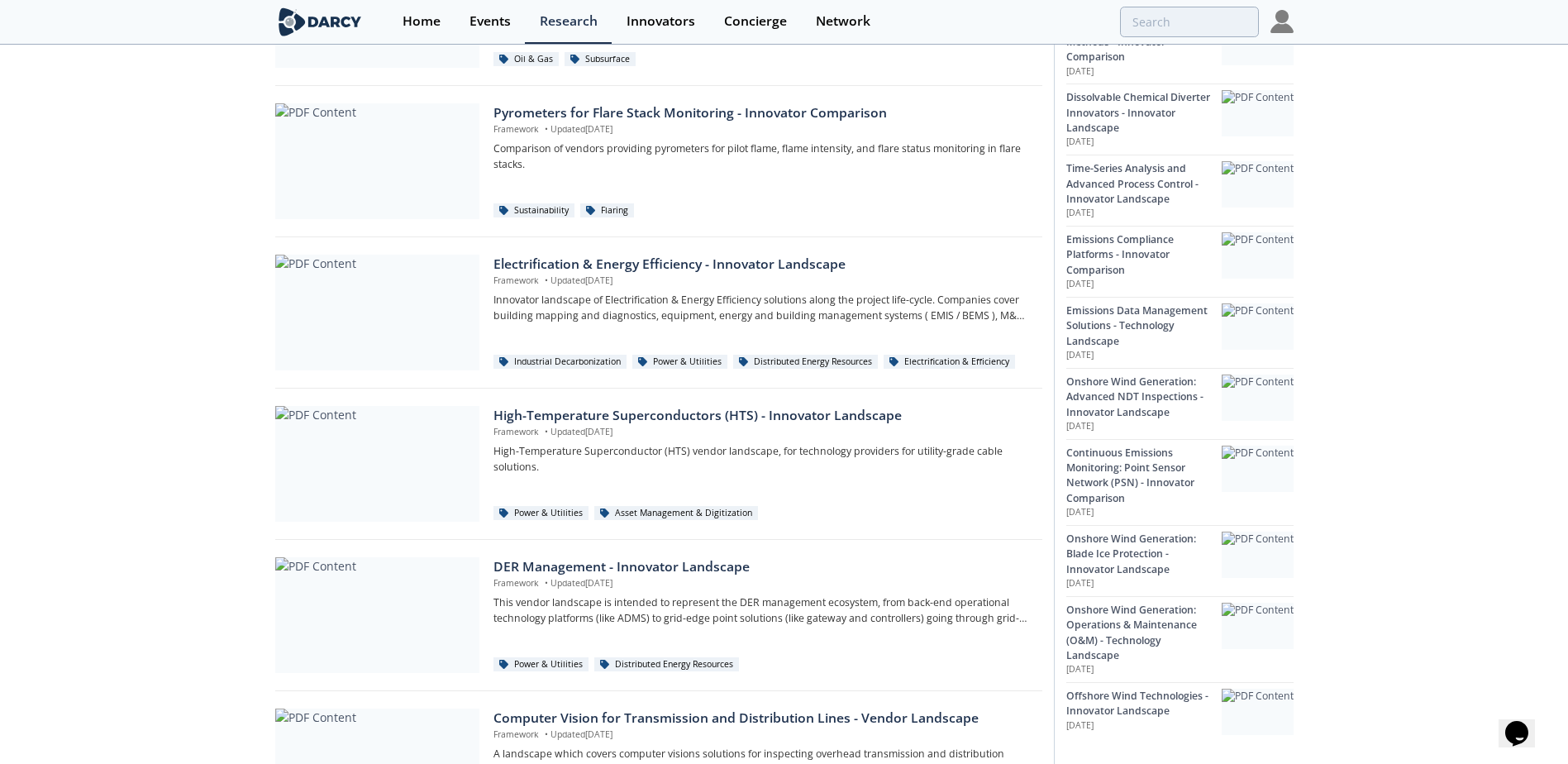
scroll to position [4547, 0]
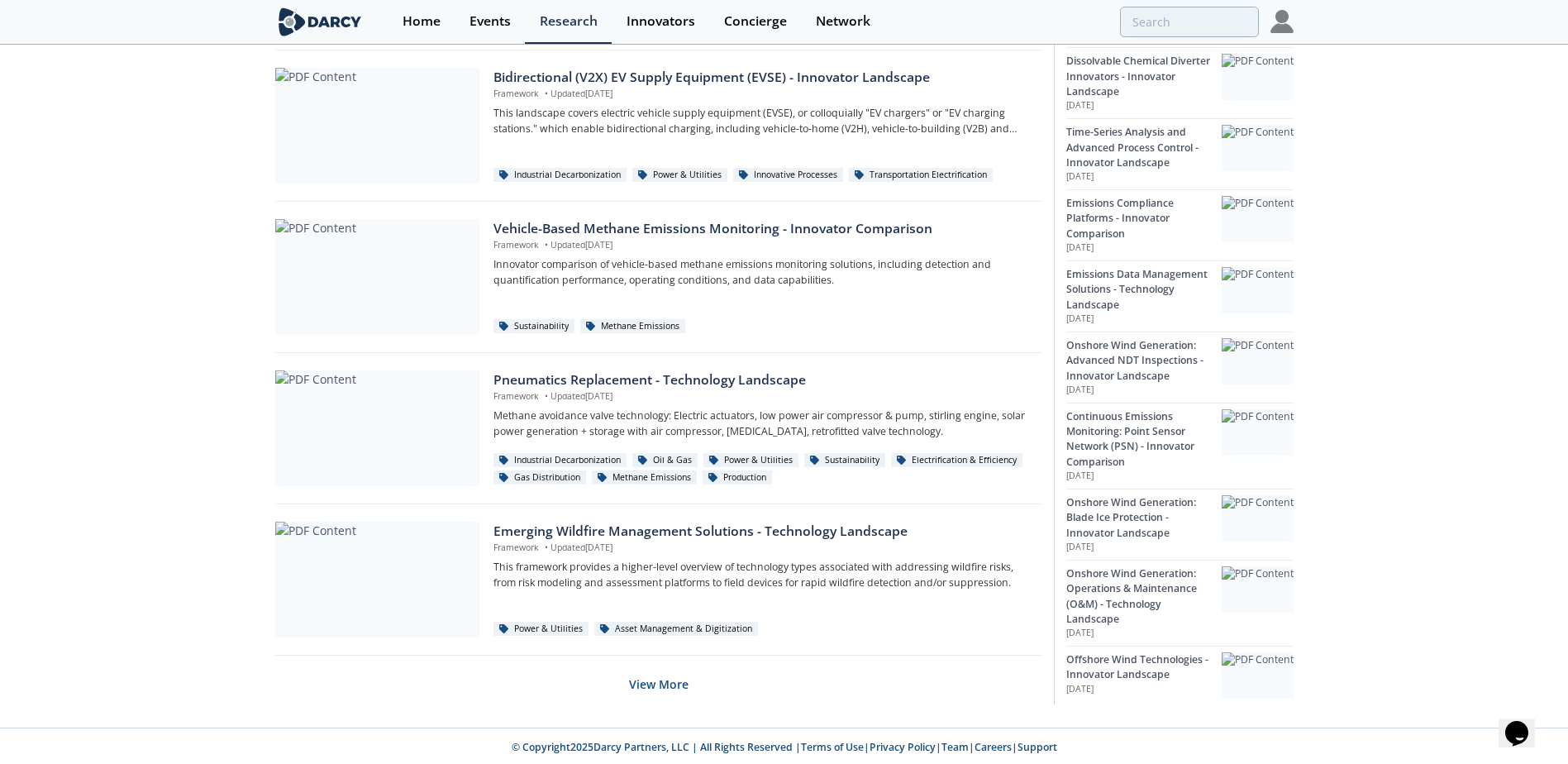
scroll to position [5490, 0]
click at [668, 687] on button "View More" at bounding box center [658, 681] width 60 height 40
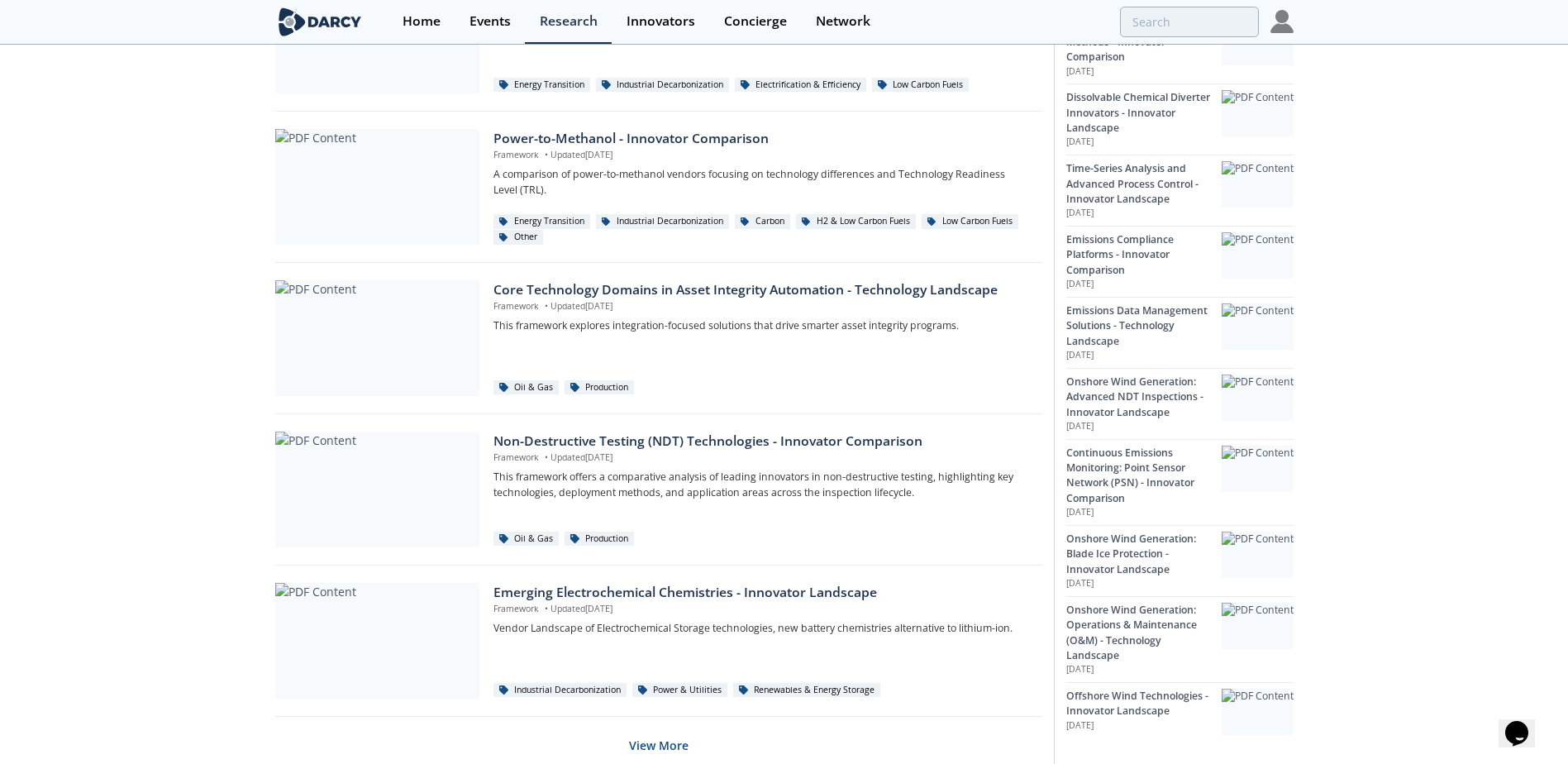
scroll to position [7003, 0]
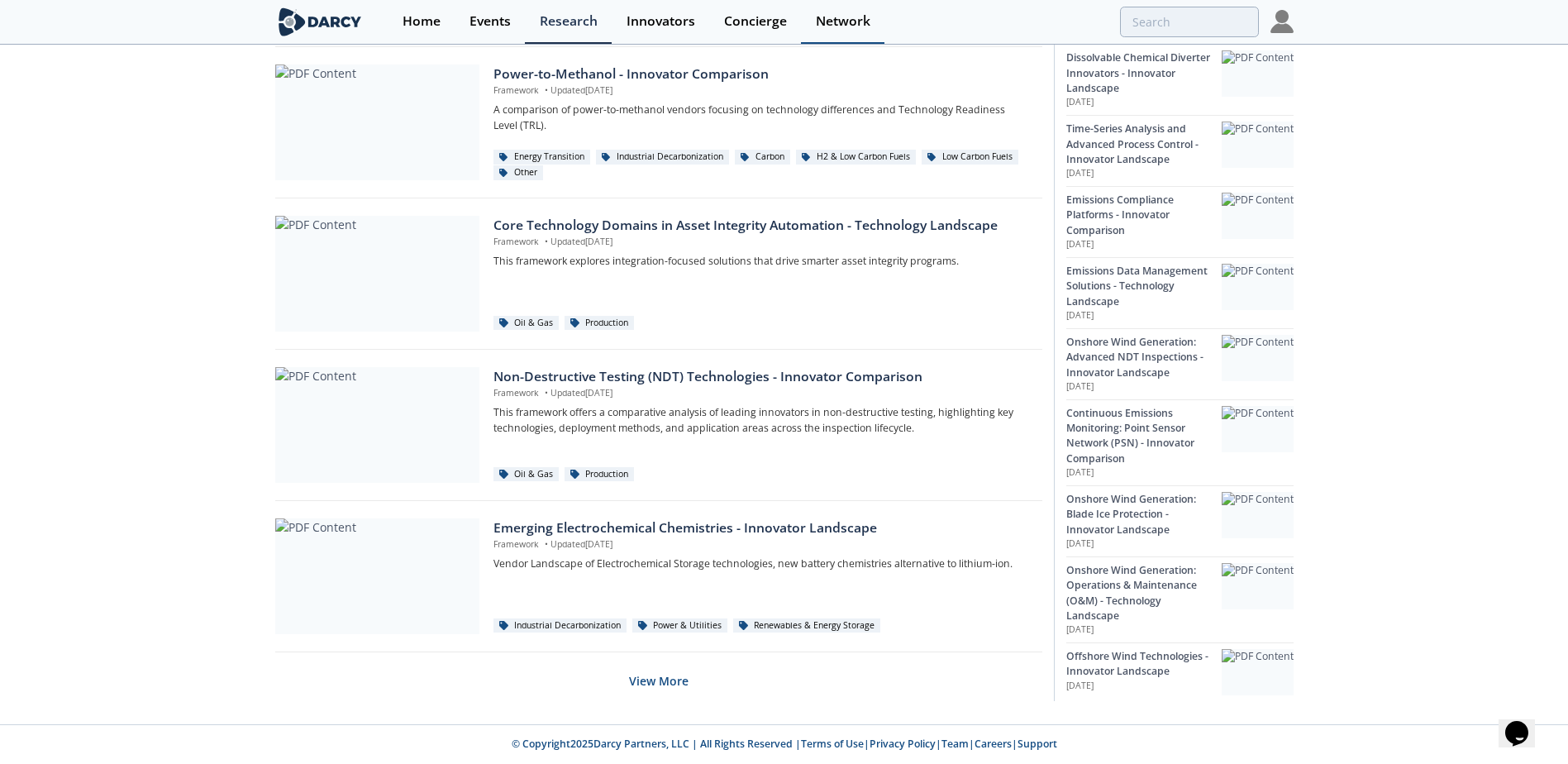
click at [836, 25] on div "Network" at bounding box center [843, 22] width 55 height 13
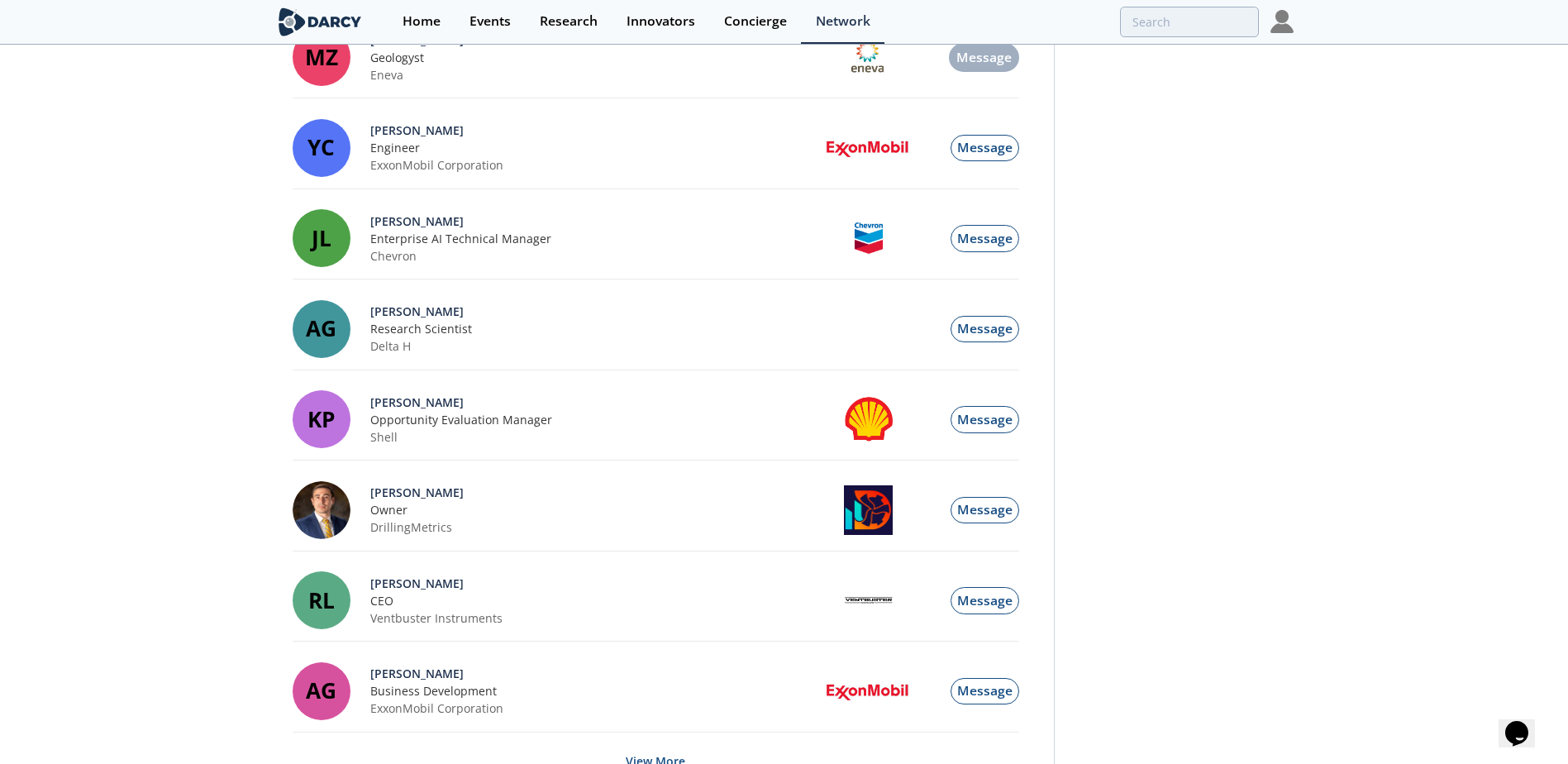
scroll to position [1628, 0]
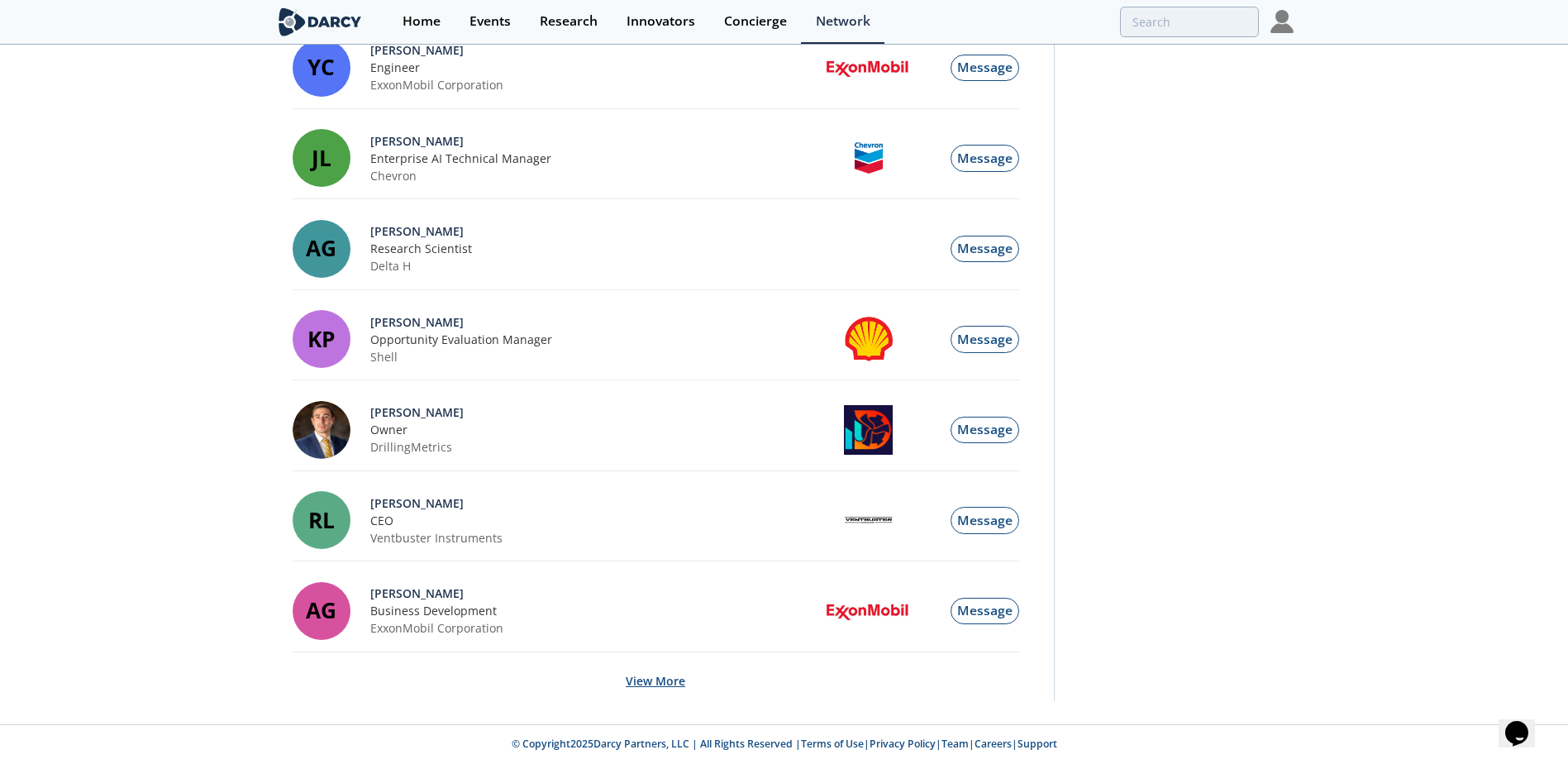
click at [661, 689] on button "View More" at bounding box center [655, 681] width 60 height 40
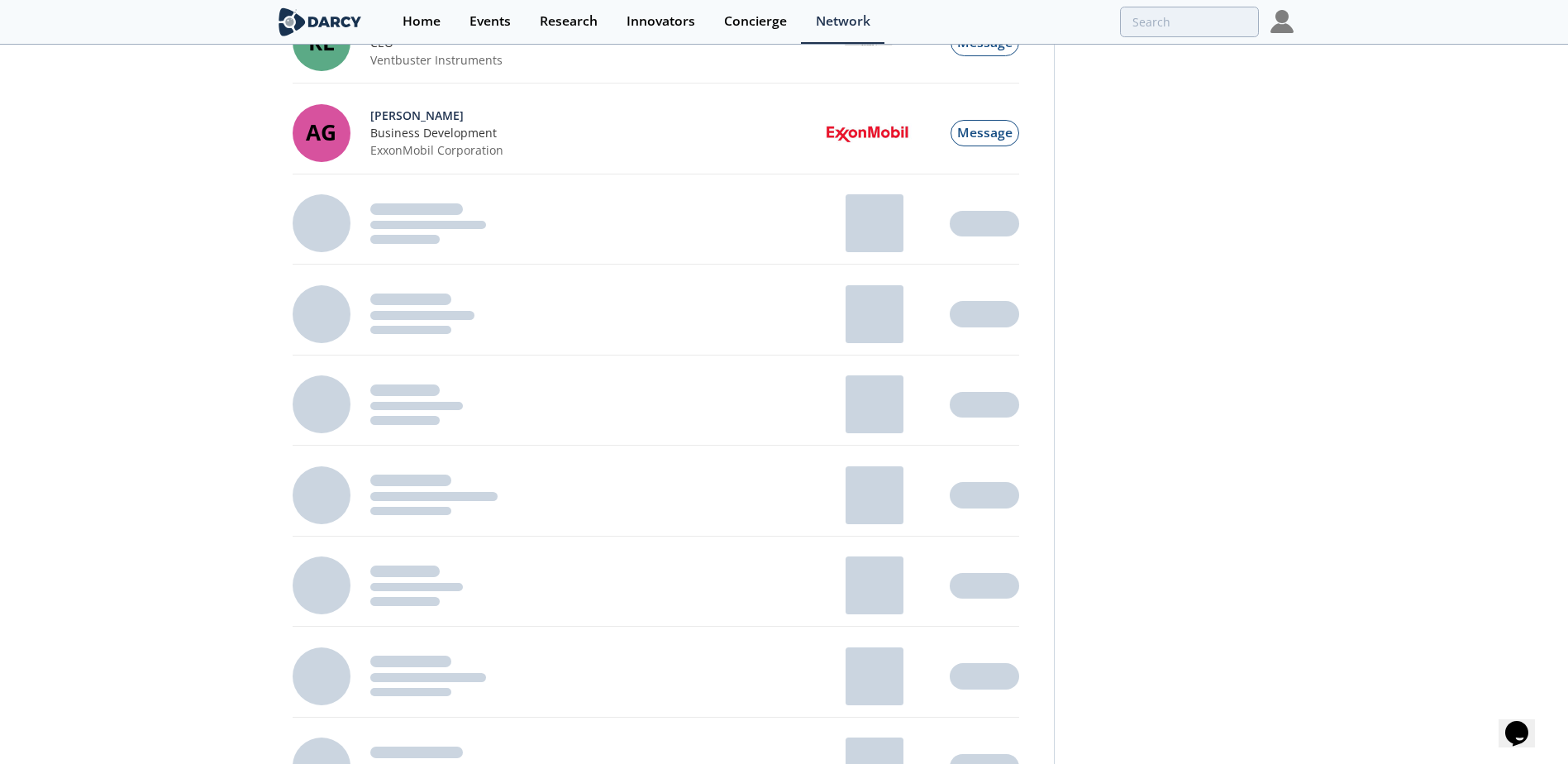
scroll to position [2109, 0]
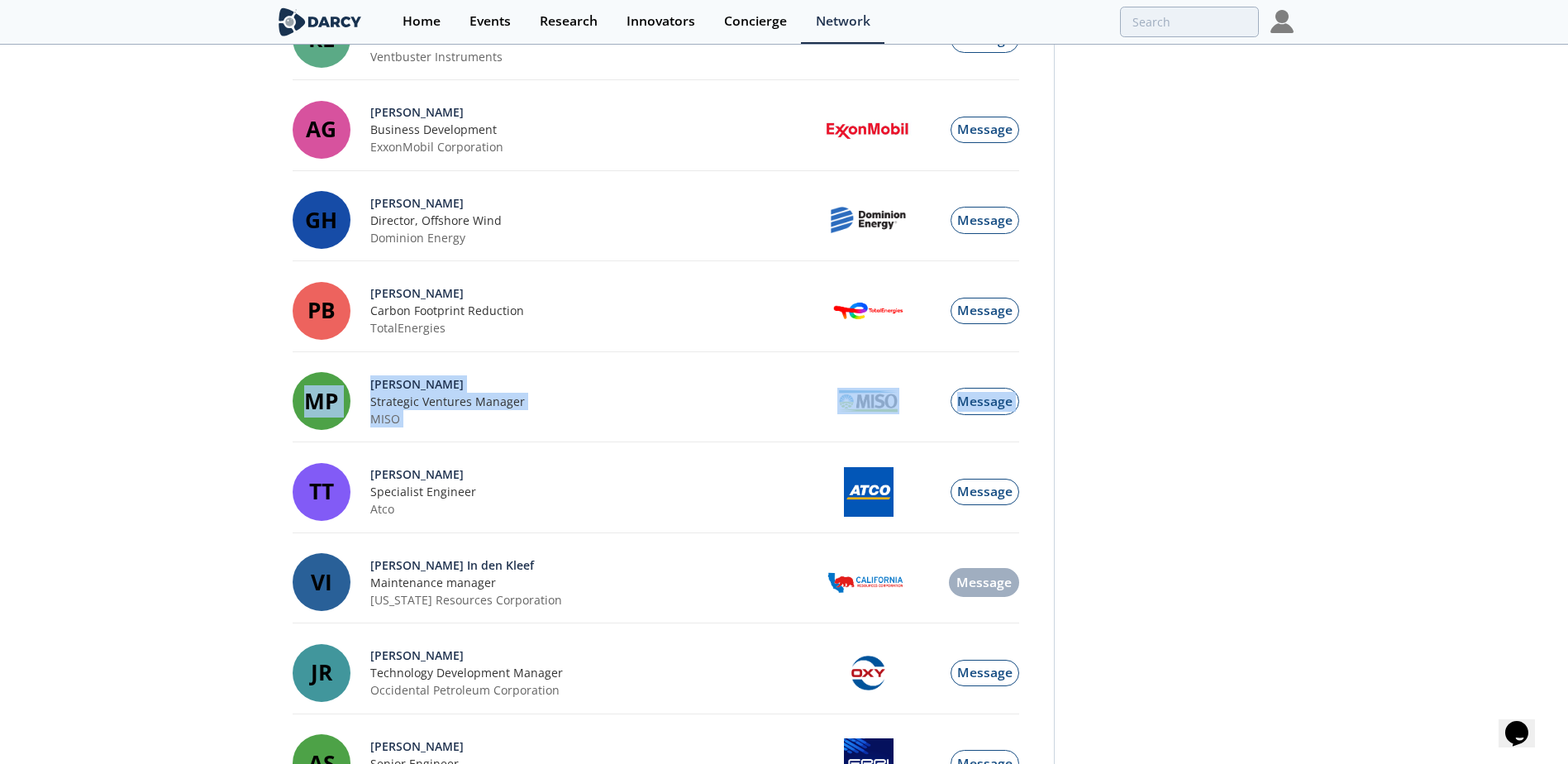
drag, startPoint x: 104, startPoint y: 460, endPoint x: 84, endPoint y: 428, distance: 37.7
click at [84, 428] on div "My Network My Events My Company All Filters ML [PERSON_NAME] Prod Eng Analyst A…" at bounding box center [784, 176] width 1568 height 4479
drag, startPoint x: 84, startPoint y: 428, endPoint x: 121, endPoint y: 507, distance: 87.2
click at [121, 507] on div "My Network My Events My Company All Filters ML [PERSON_NAME] Prod Eng Analyst A…" at bounding box center [784, 176] width 1568 height 4479
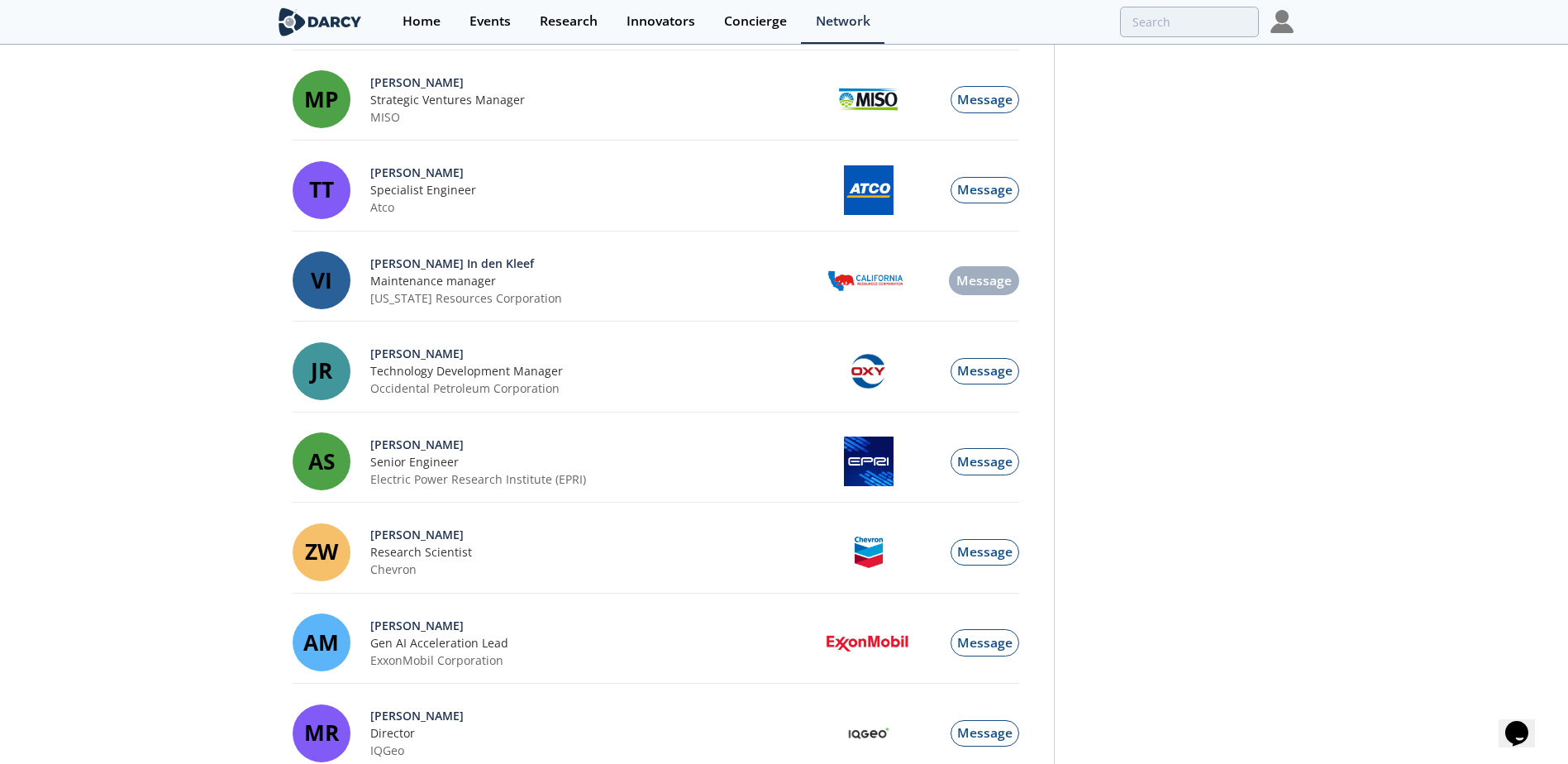
scroll to position [2412, 0]
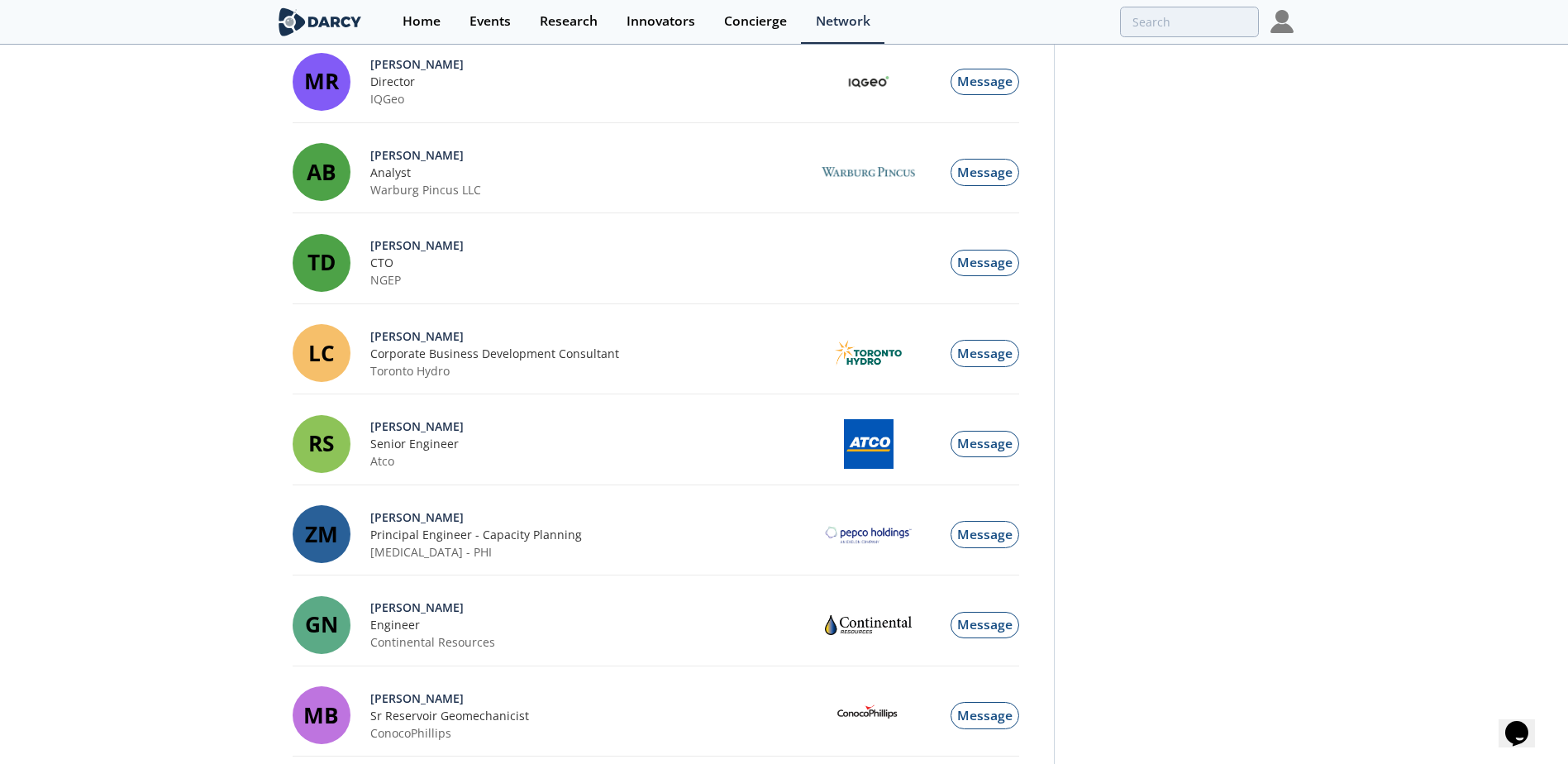
scroll to position [3064, 0]
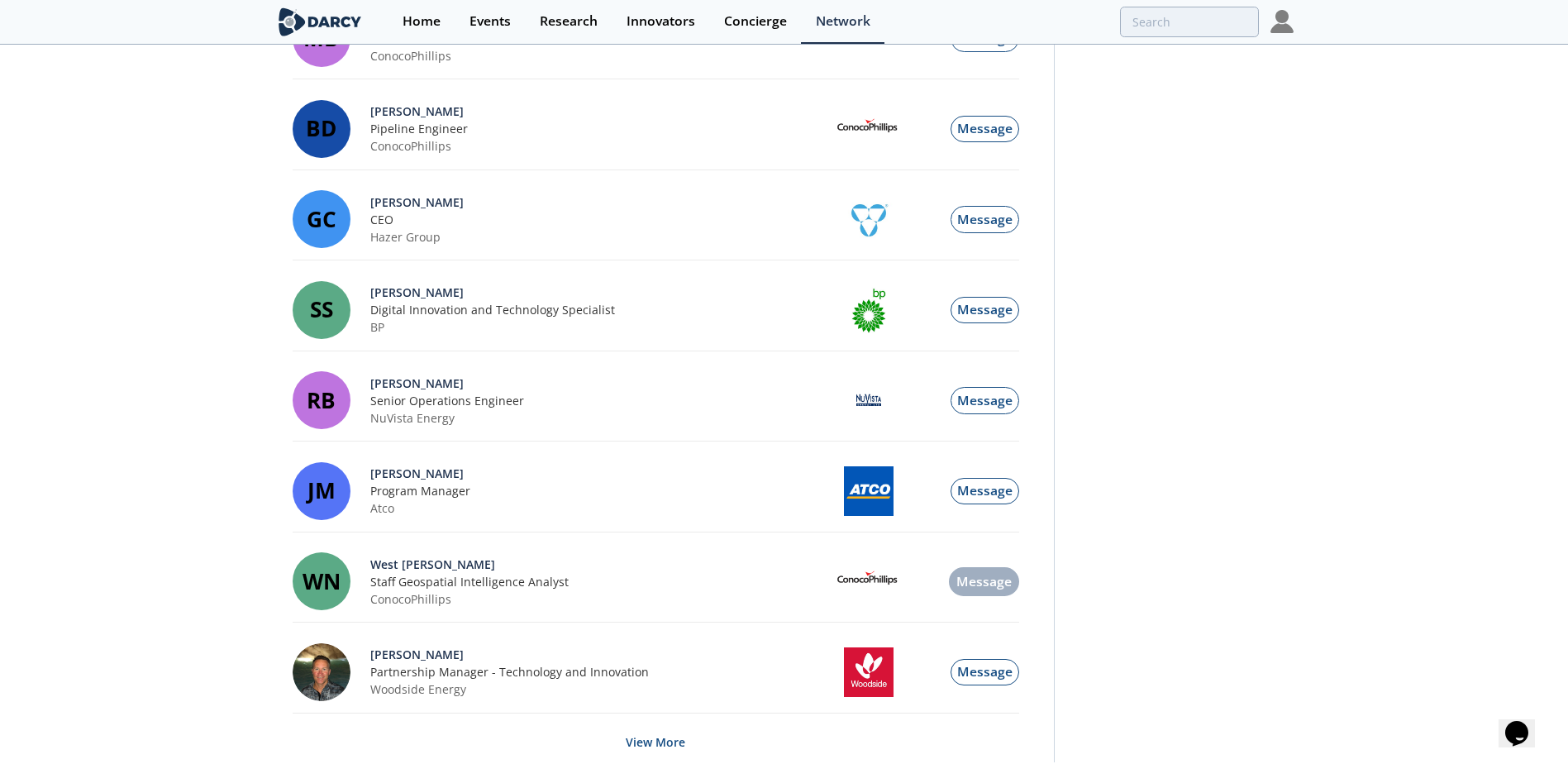
scroll to position [3801, 0]
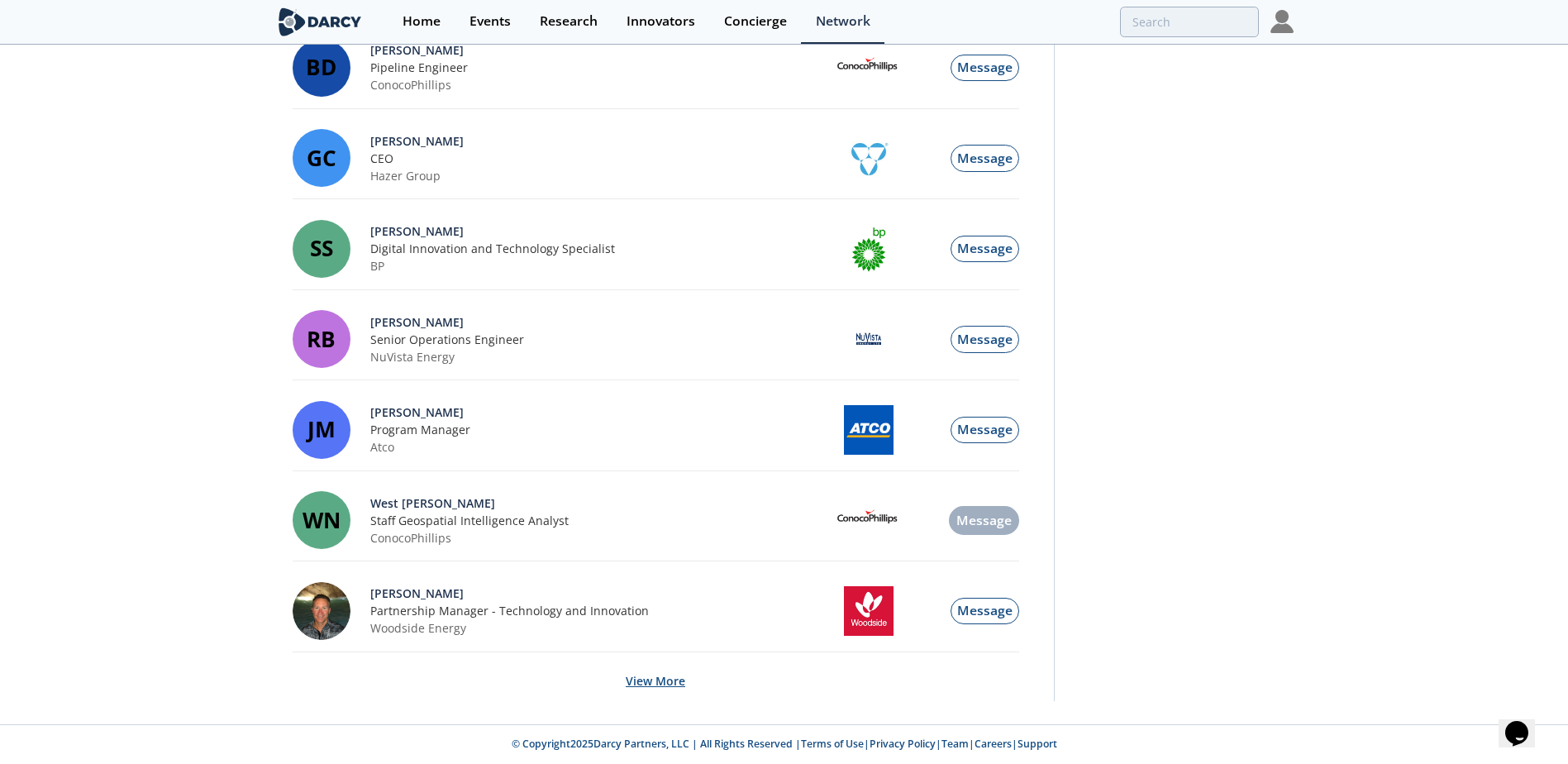
click at [652, 677] on button "View More" at bounding box center [655, 681] width 60 height 40
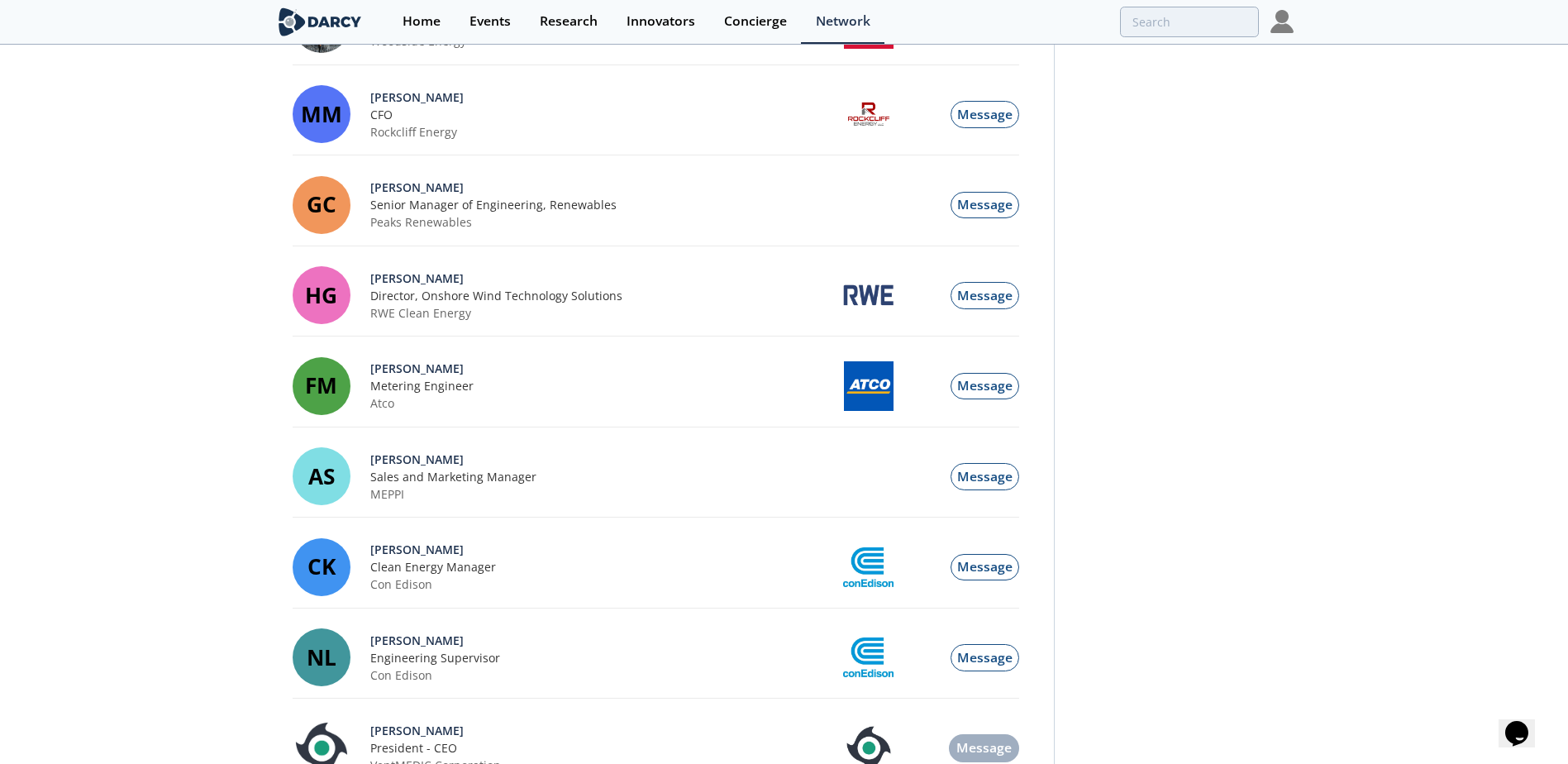
scroll to position [4388, 0]
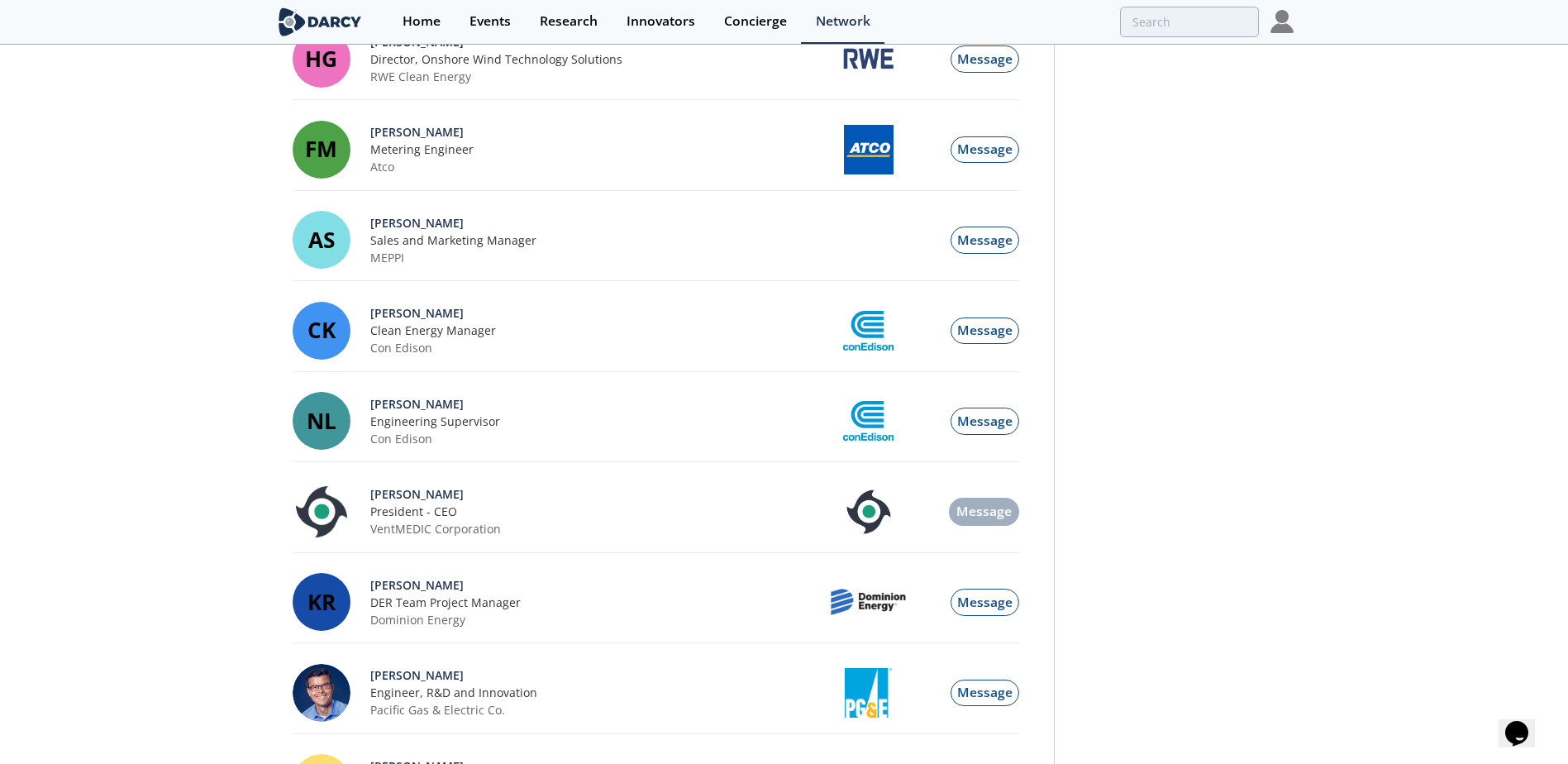
scroll to position [4625, 0]
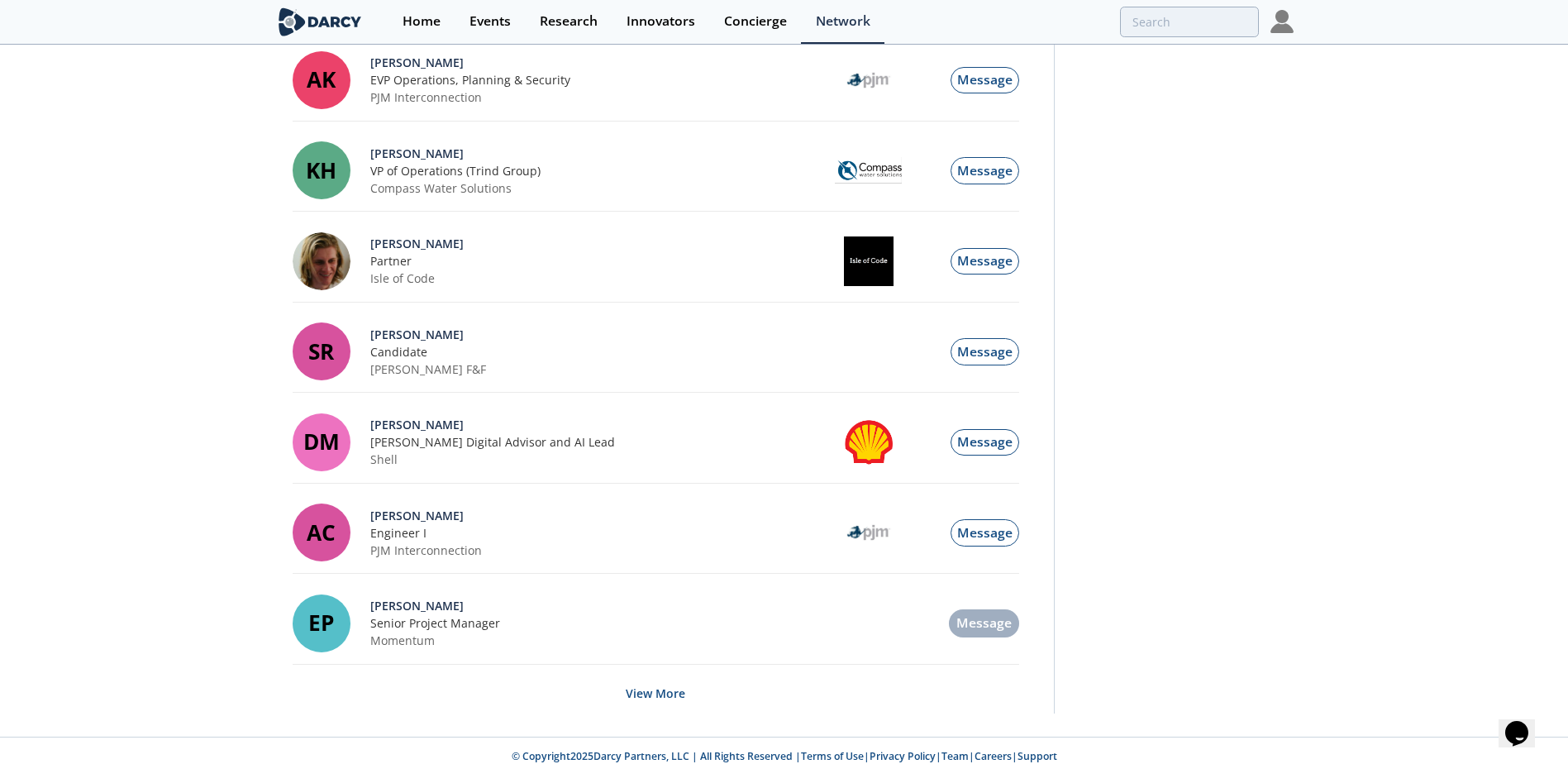
scroll to position [5974, 0]
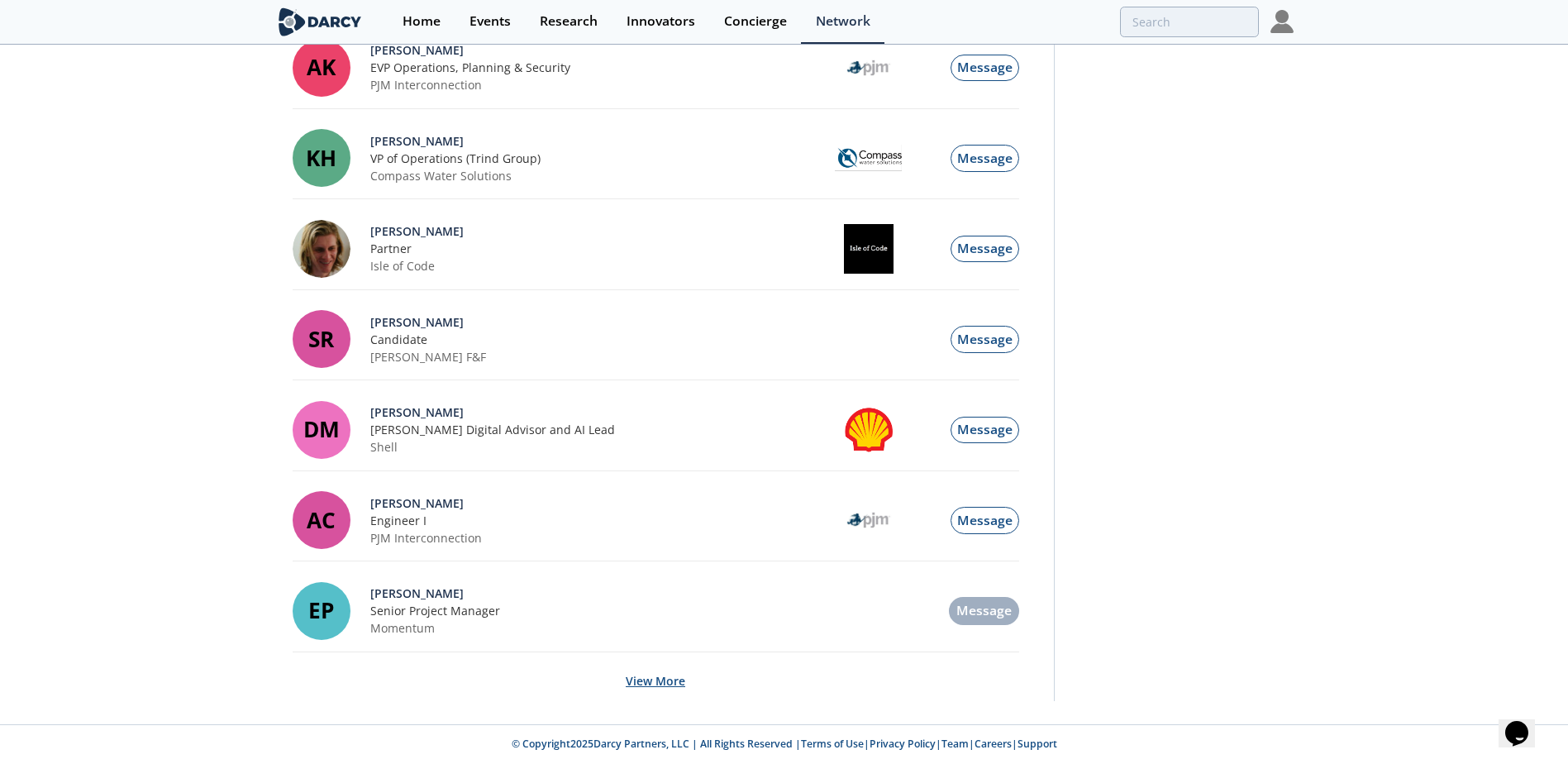
click at [665, 683] on button "View More" at bounding box center [655, 681] width 60 height 40
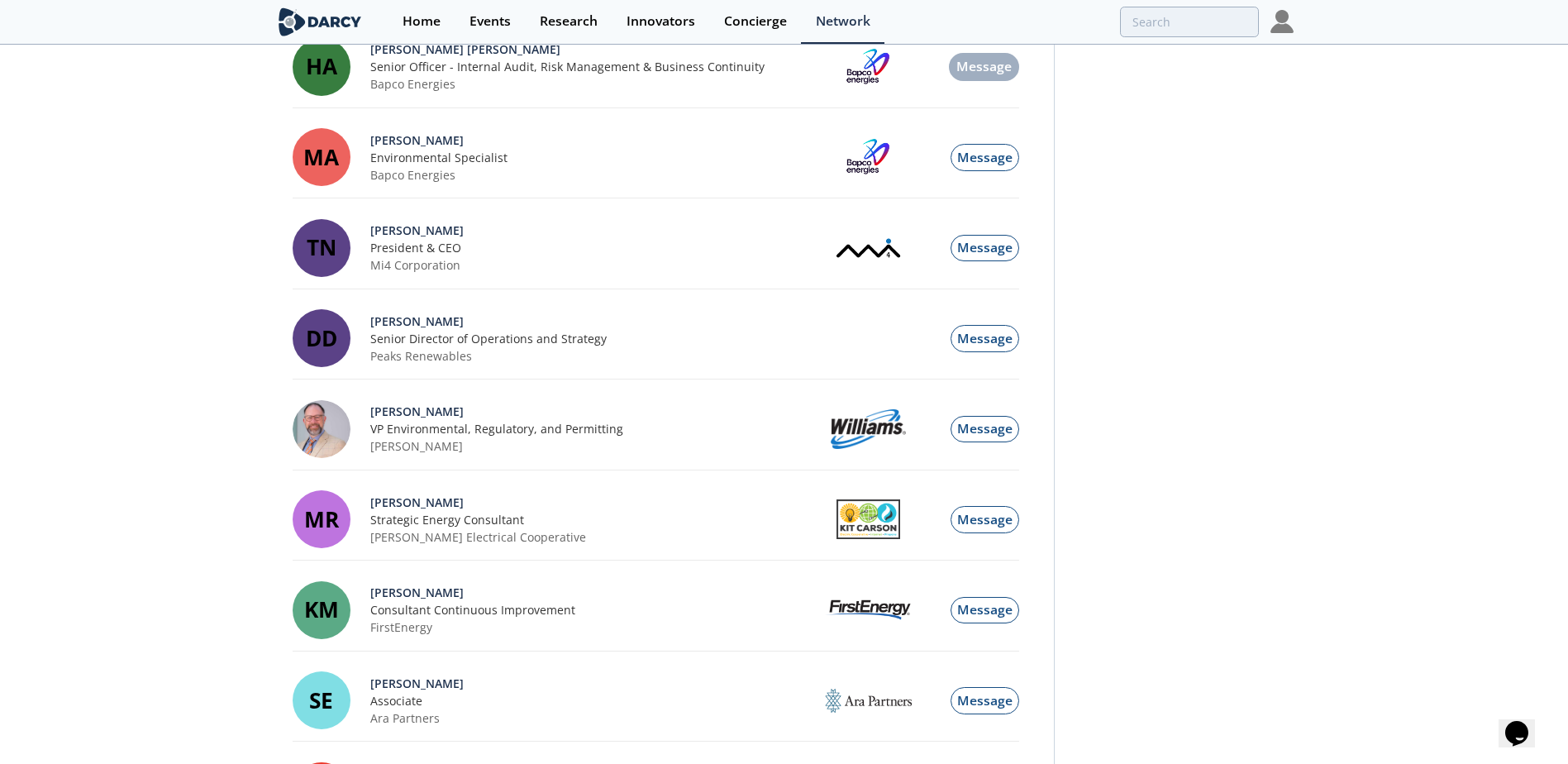
scroll to position [8147, 0]
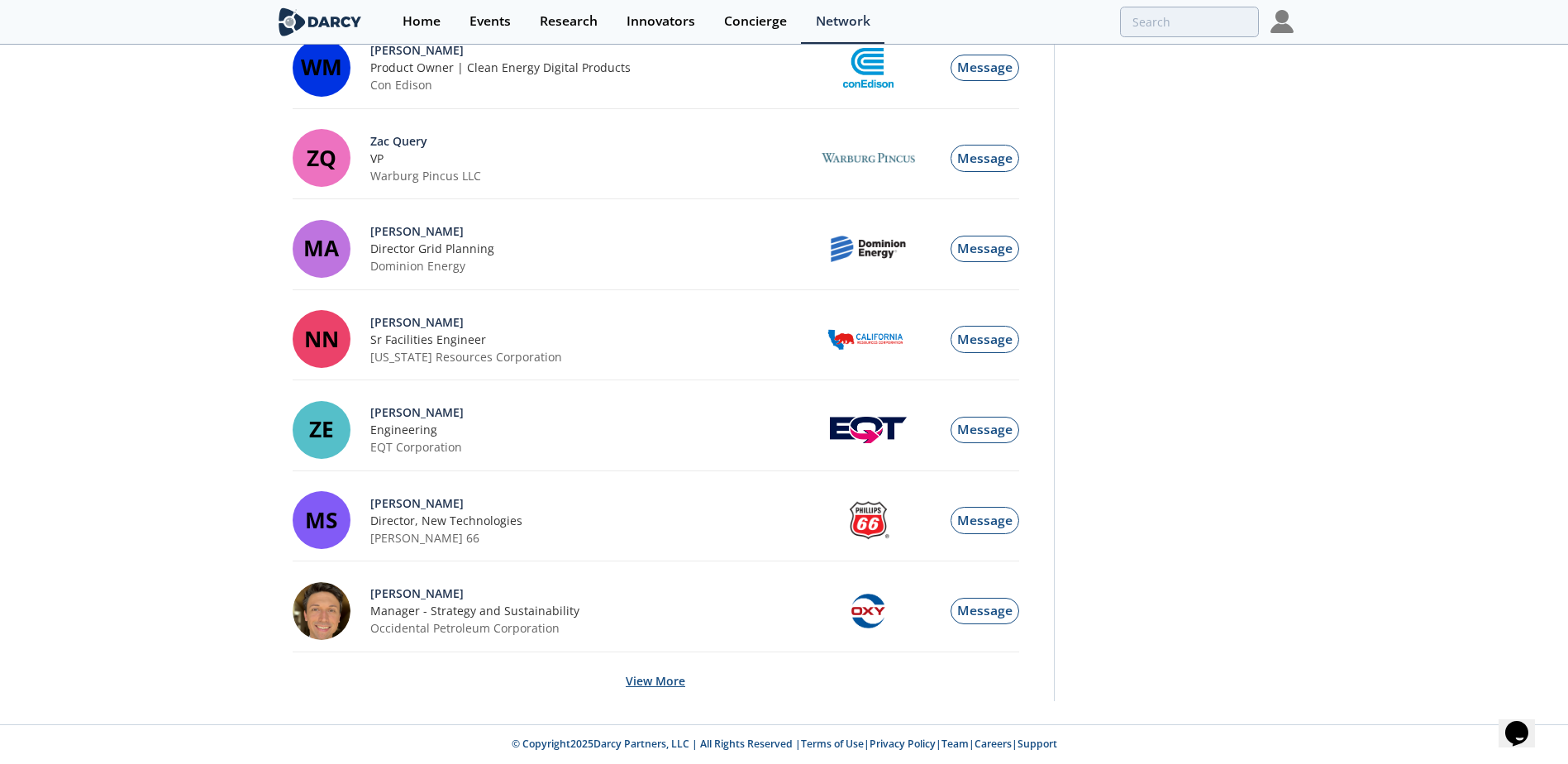
click at [659, 675] on button "View More" at bounding box center [655, 681] width 60 height 40
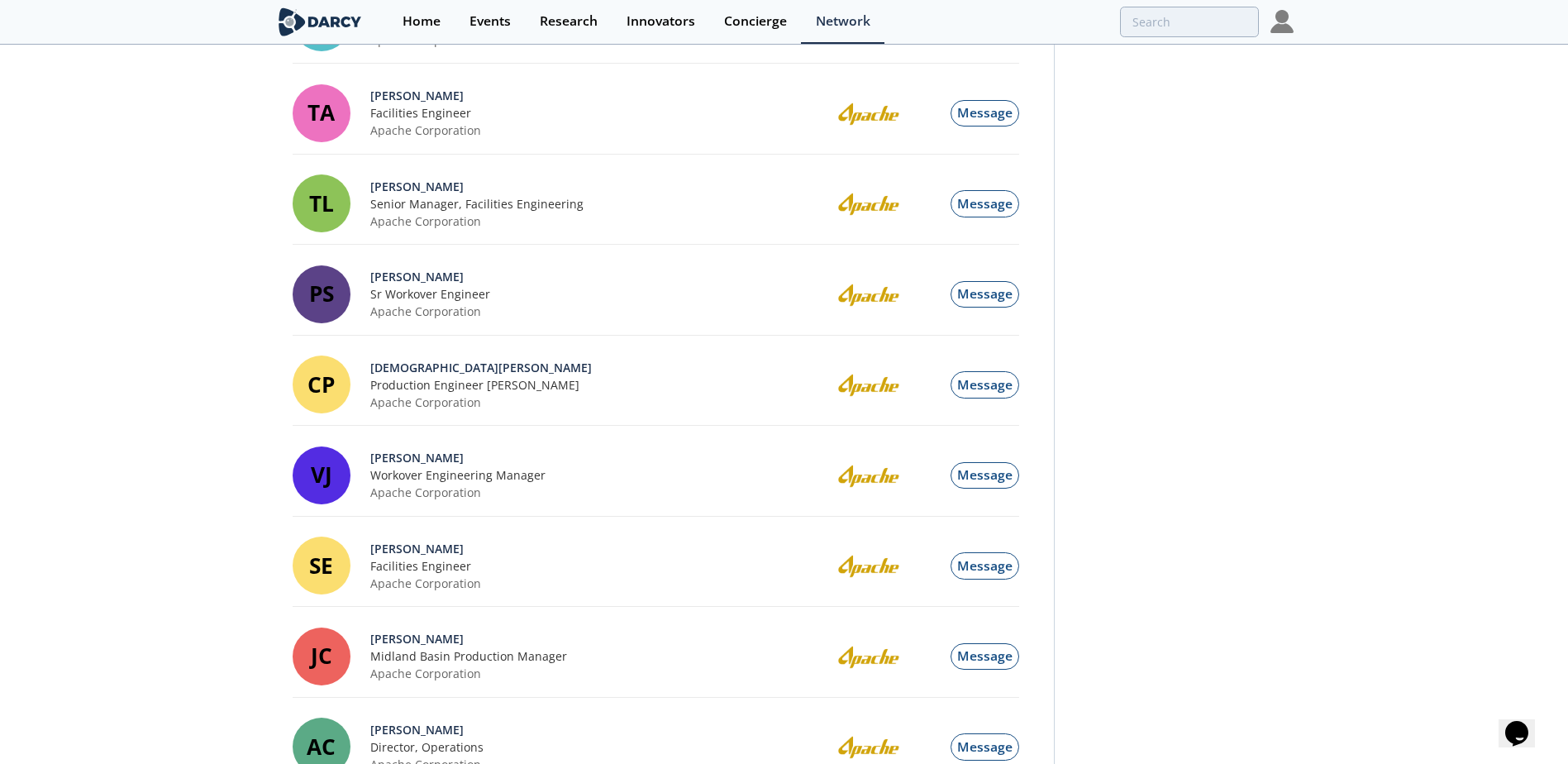
scroll to position [0, 0]
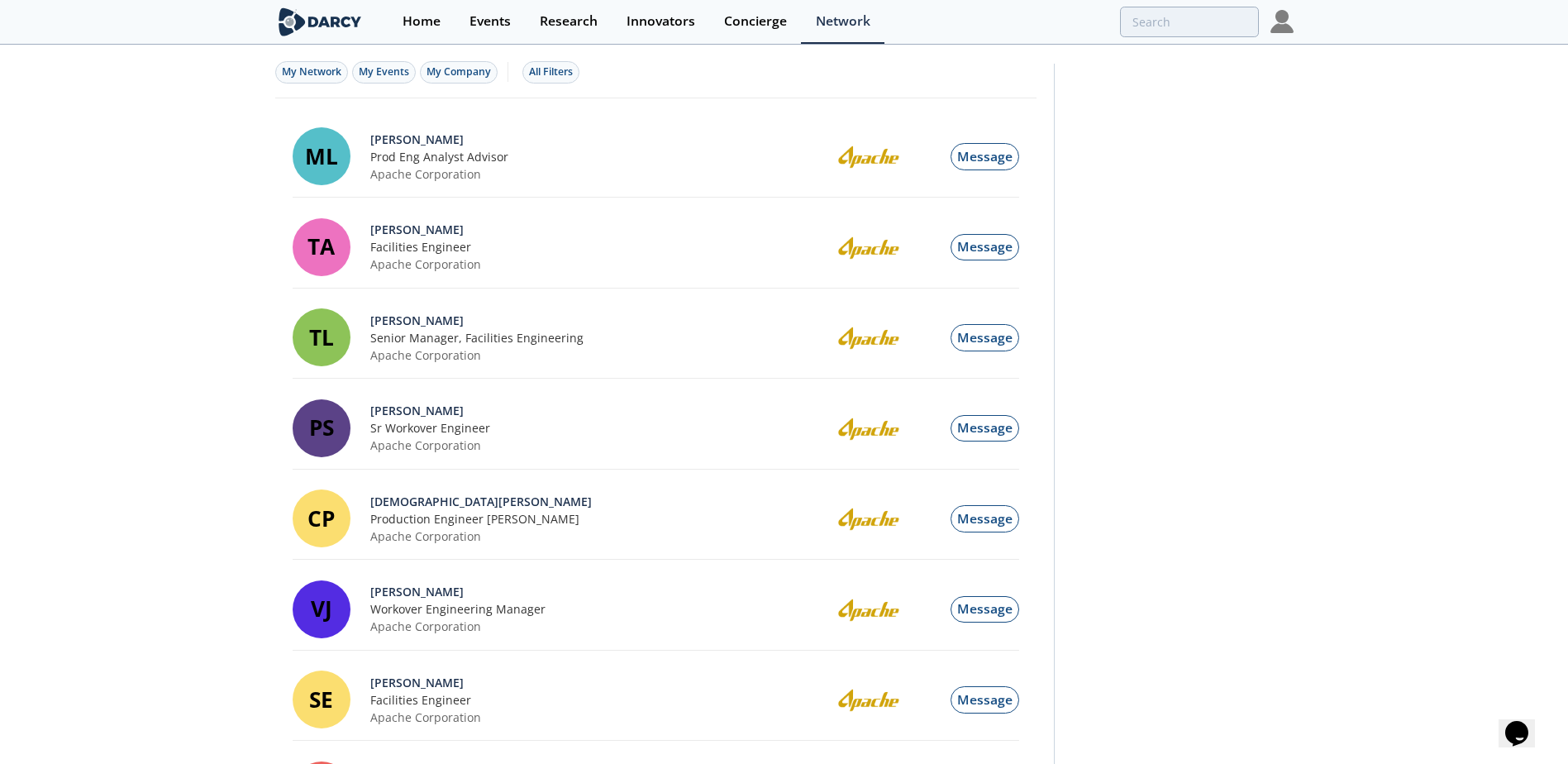
click at [324, 24] on img at bounding box center [320, 22] width 90 height 29
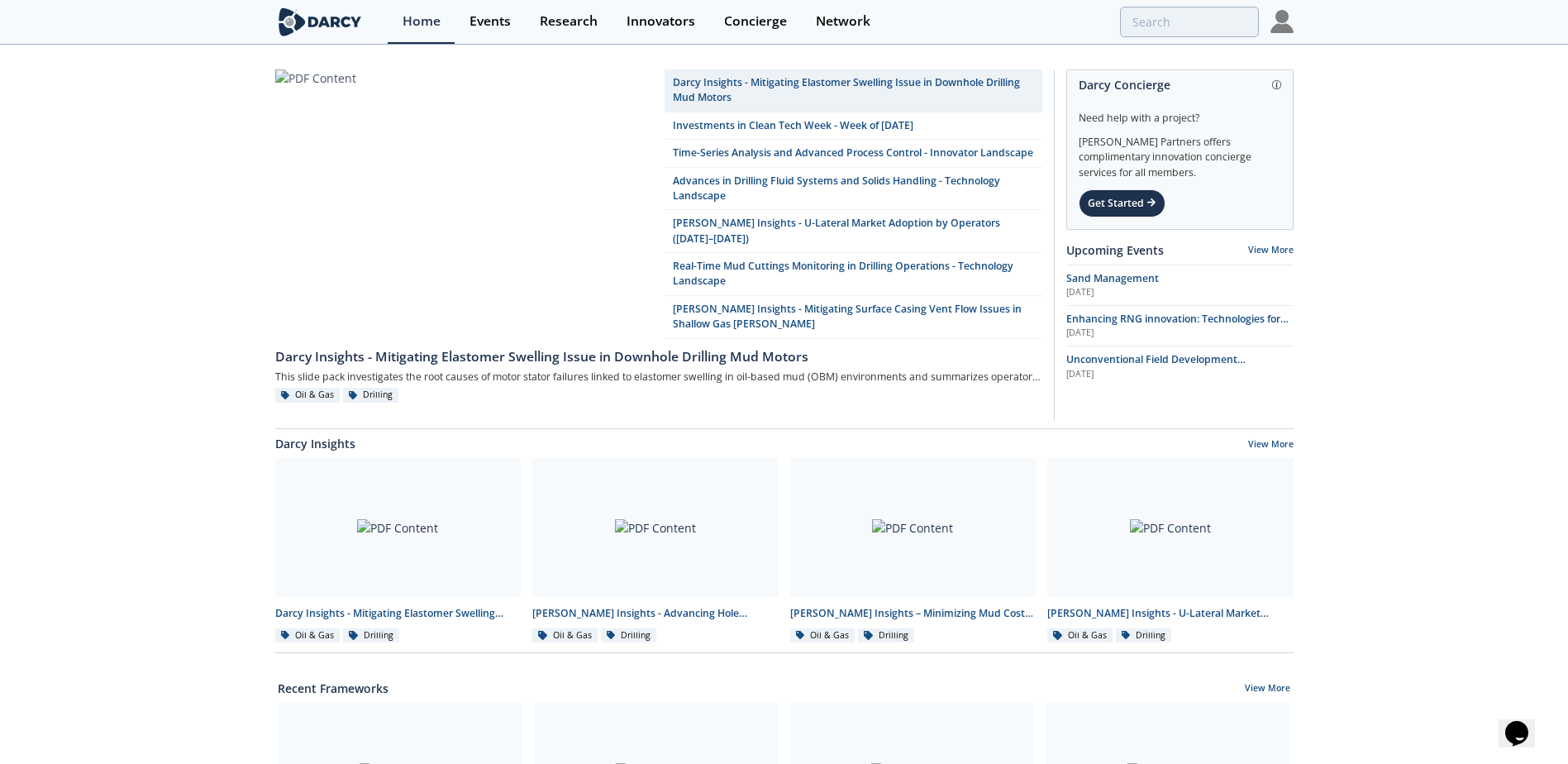
click at [1475, 436] on div "[PERSON_NAME] Insights - Mitigating Elastomer Swelling Issue in Downhole Drilli…" at bounding box center [784, 761] width 1568 height 1430
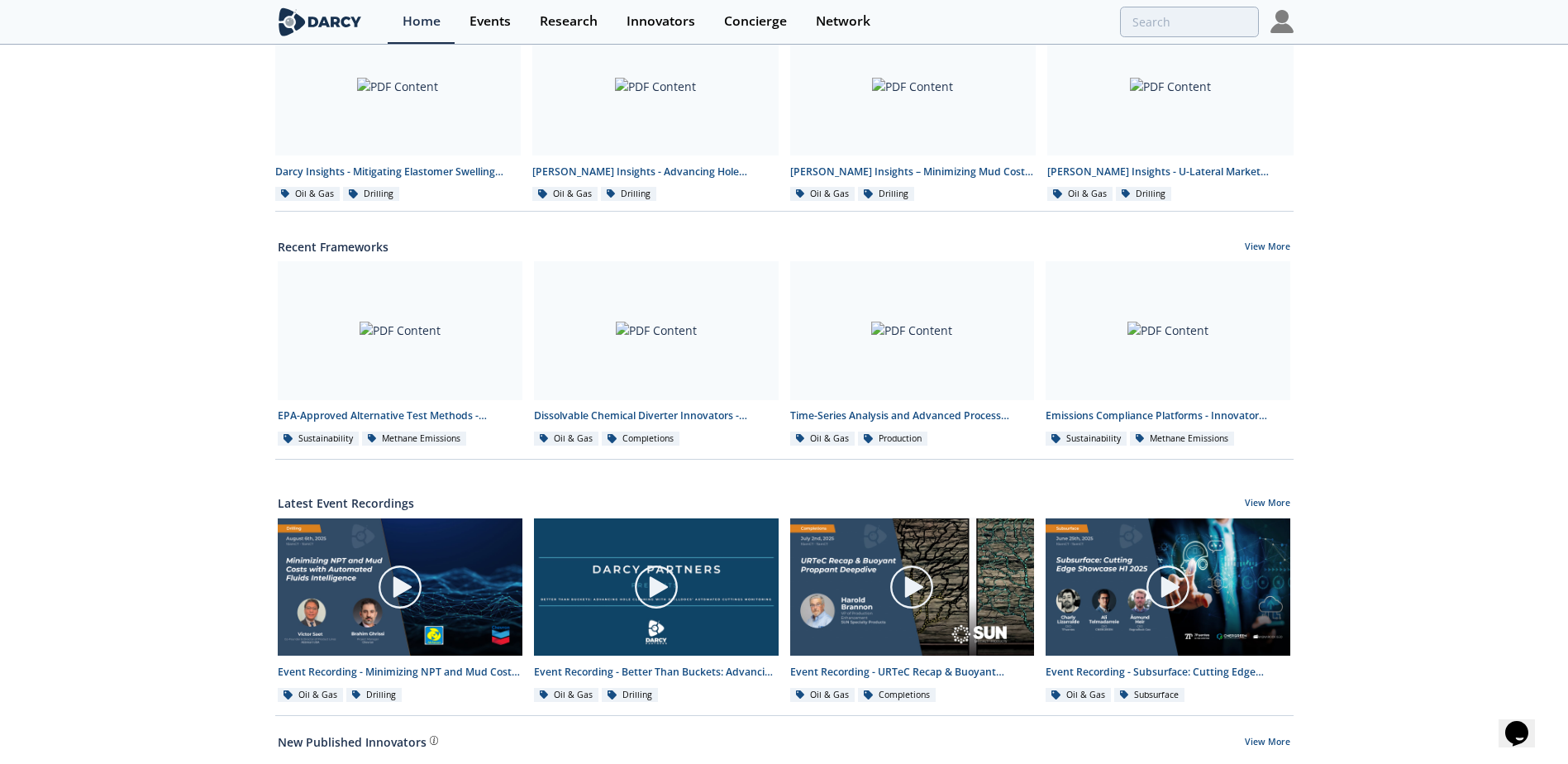
scroll to position [455, 0]
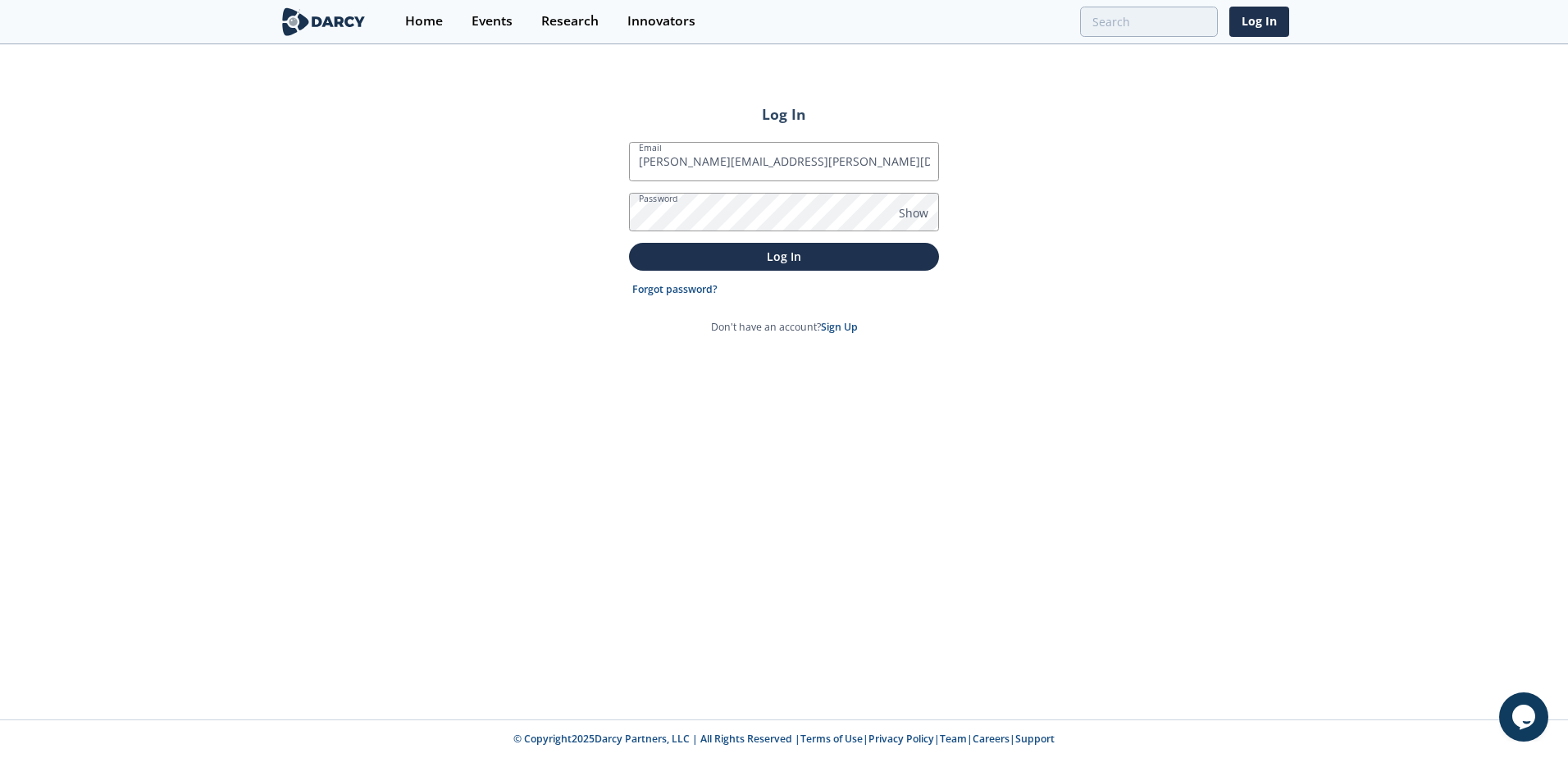
click at [629, 243] on button "Log In" at bounding box center [784, 256] width 310 height 27
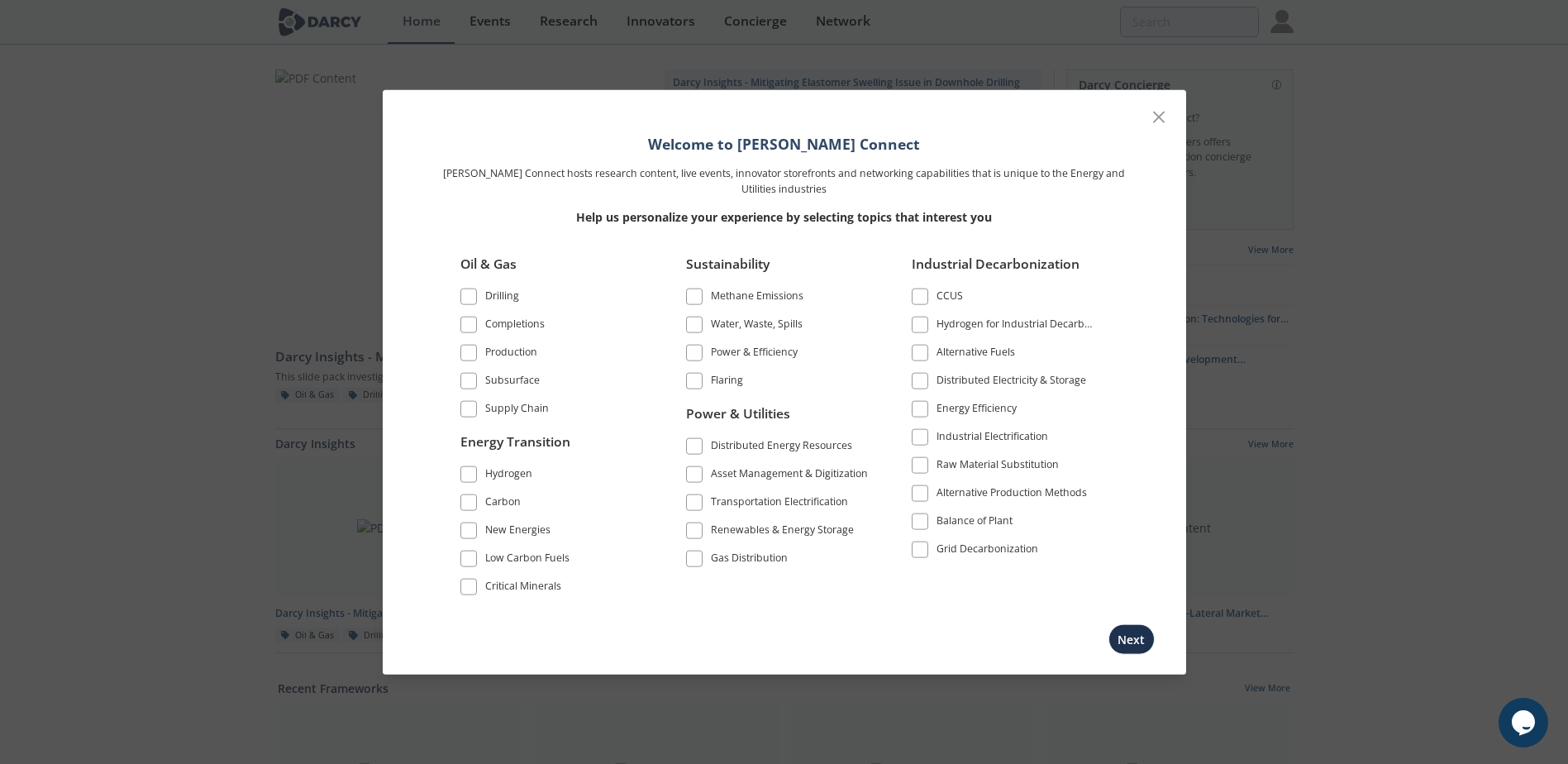
click at [475, 318] on span at bounding box center [469, 326] width 17 height 17
click at [466, 291] on span at bounding box center [469, 297] width 12 height 12
click at [469, 352] on span at bounding box center [469, 353] width 12 height 12
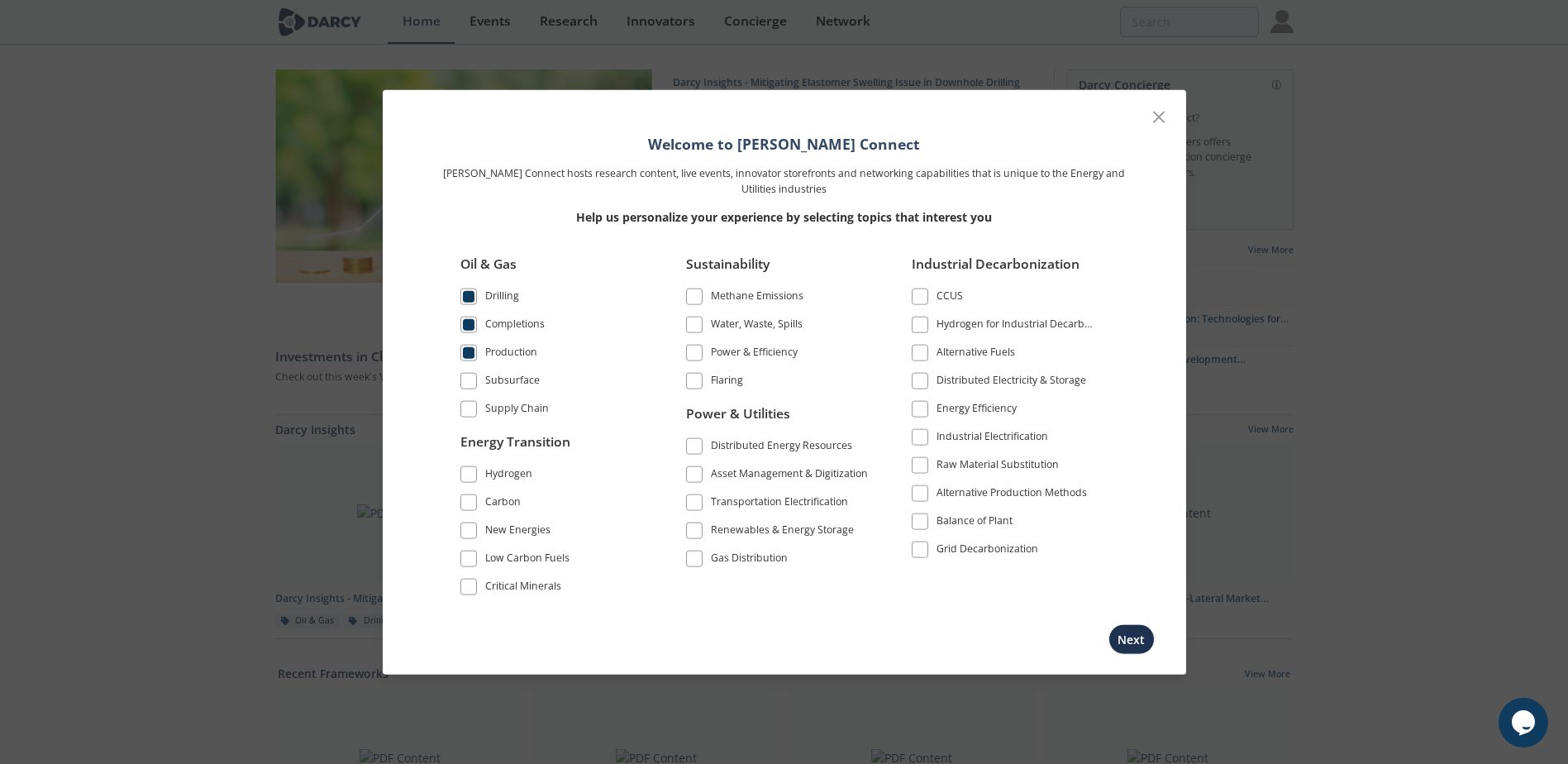
click at [464, 375] on span at bounding box center [469, 381] width 12 height 12
click at [464, 405] on span at bounding box center [469, 409] width 12 height 12
click at [475, 478] on span at bounding box center [469, 474] width 17 height 17
click at [472, 498] on span at bounding box center [469, 502] width 12 height 12
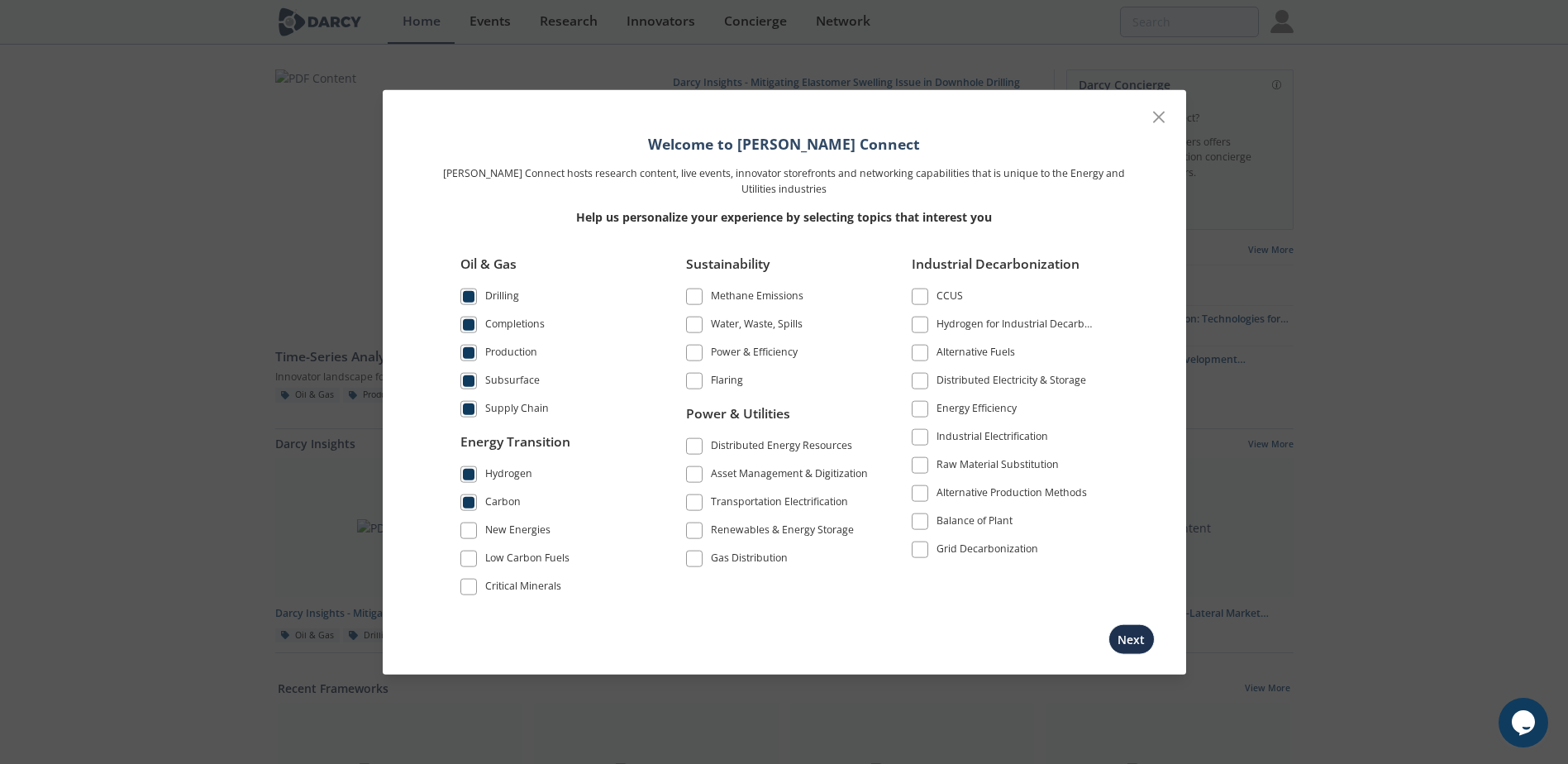
click at [469, 528] on span at bounding box center [469, 530] width 12 height 12
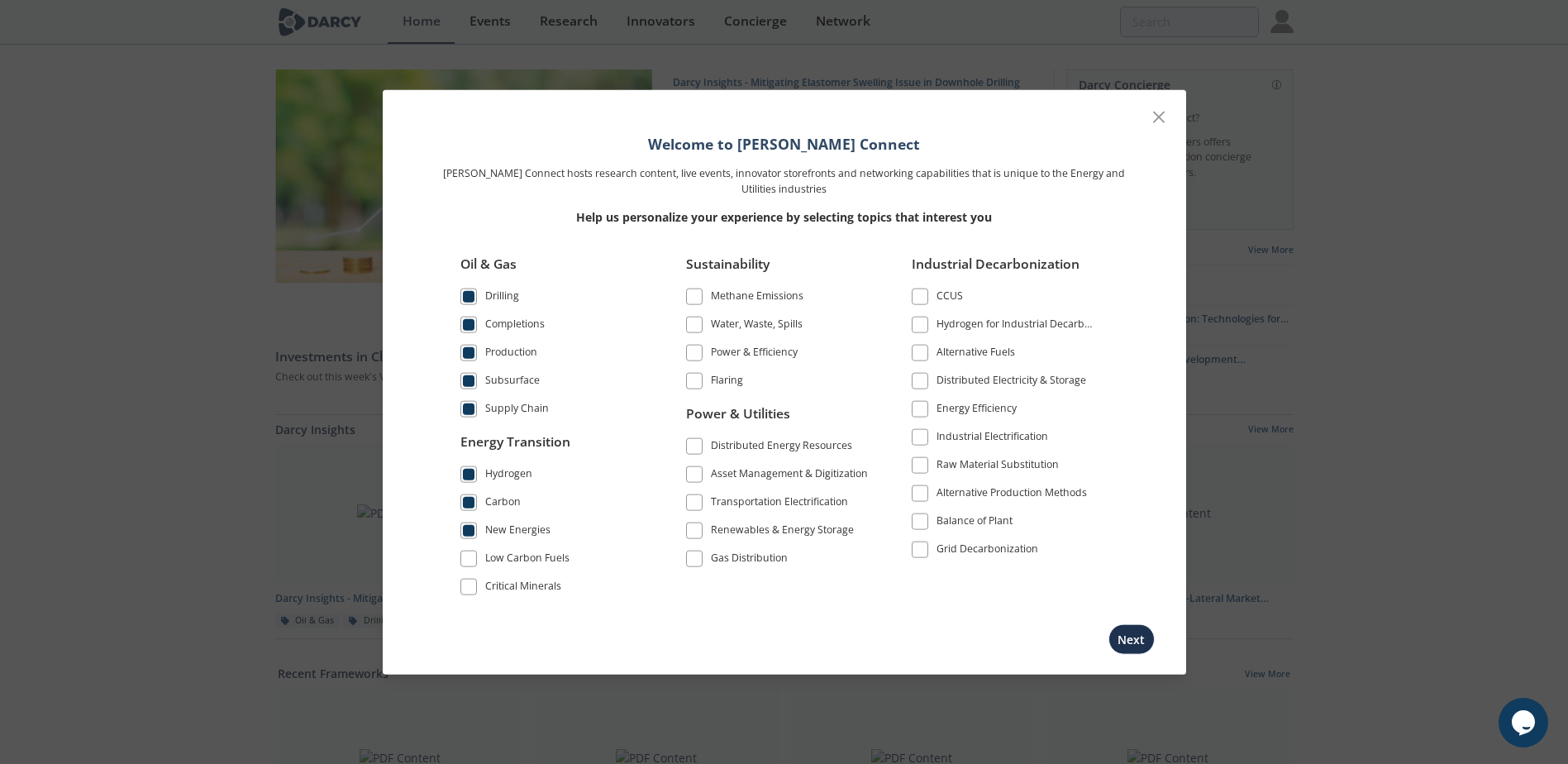
click at [700, 321] on span at bounding box center [695, 326] width 17 height 17
click at [701, 349] on span at bounding box center [695, 353] width 17 height 17
click at [720, 558] on div "Gas Distribution" at bounding box center [749, 560] width 77 height 20
click at [715, 535] on div "Renewables & Energy Storage" at bounding box center [782, 532] width 143 height 20
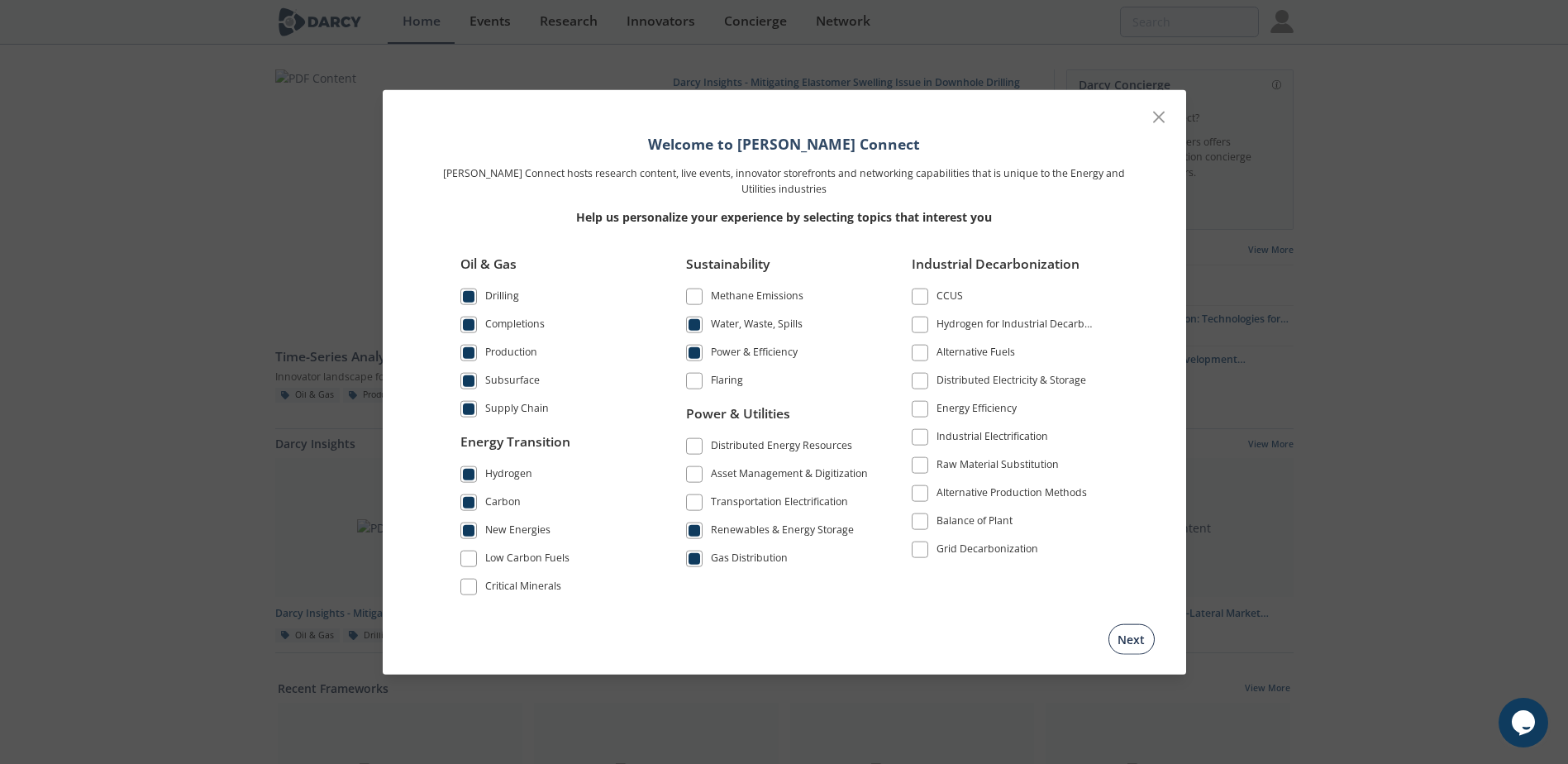
click at [1129, 640] on button "Next" at bounding box center [1131, 638] width 46 height 30
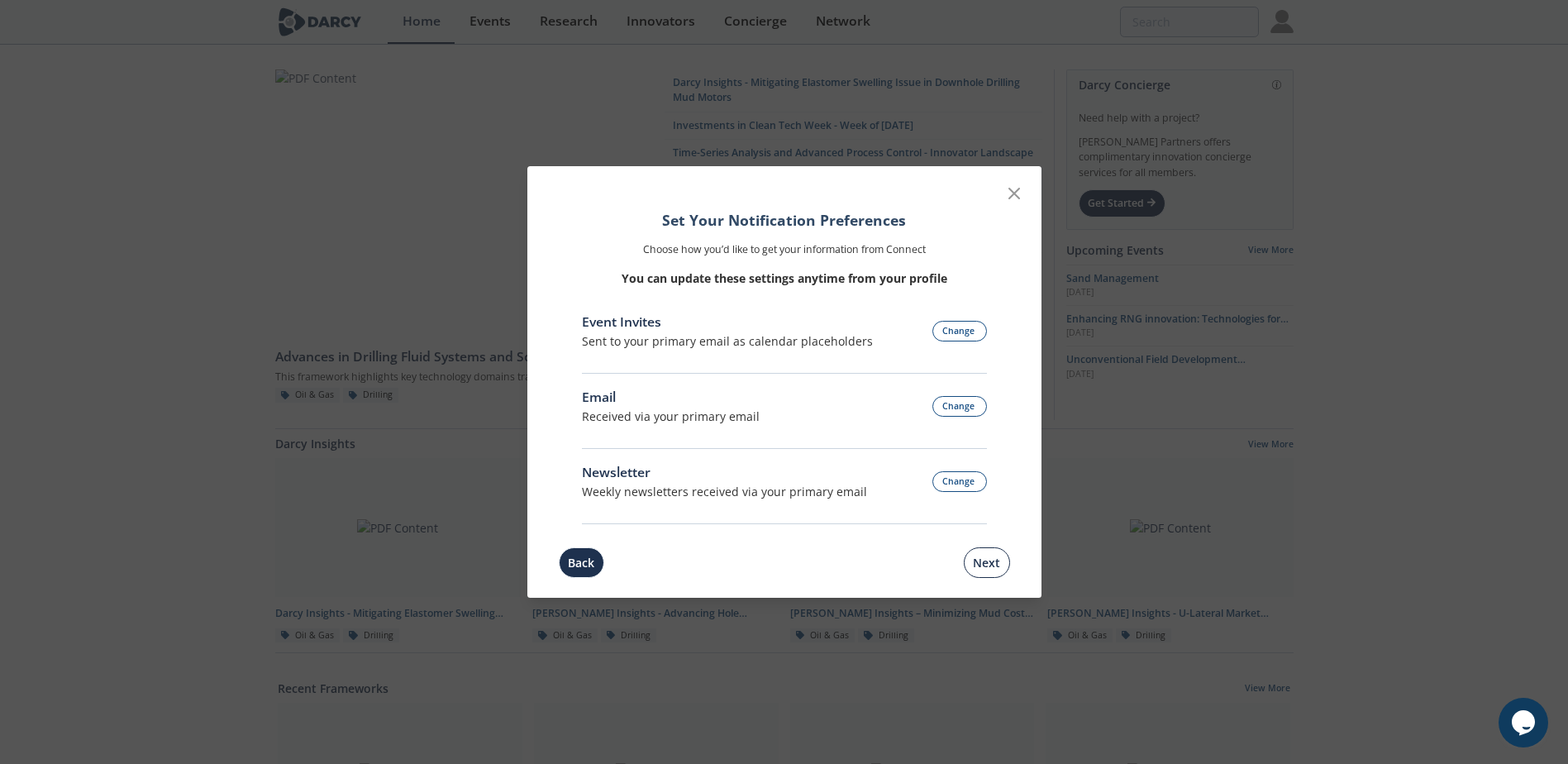
click at [996, 561] on button "Next" at bounding box center [986, 562] width 46 height 30
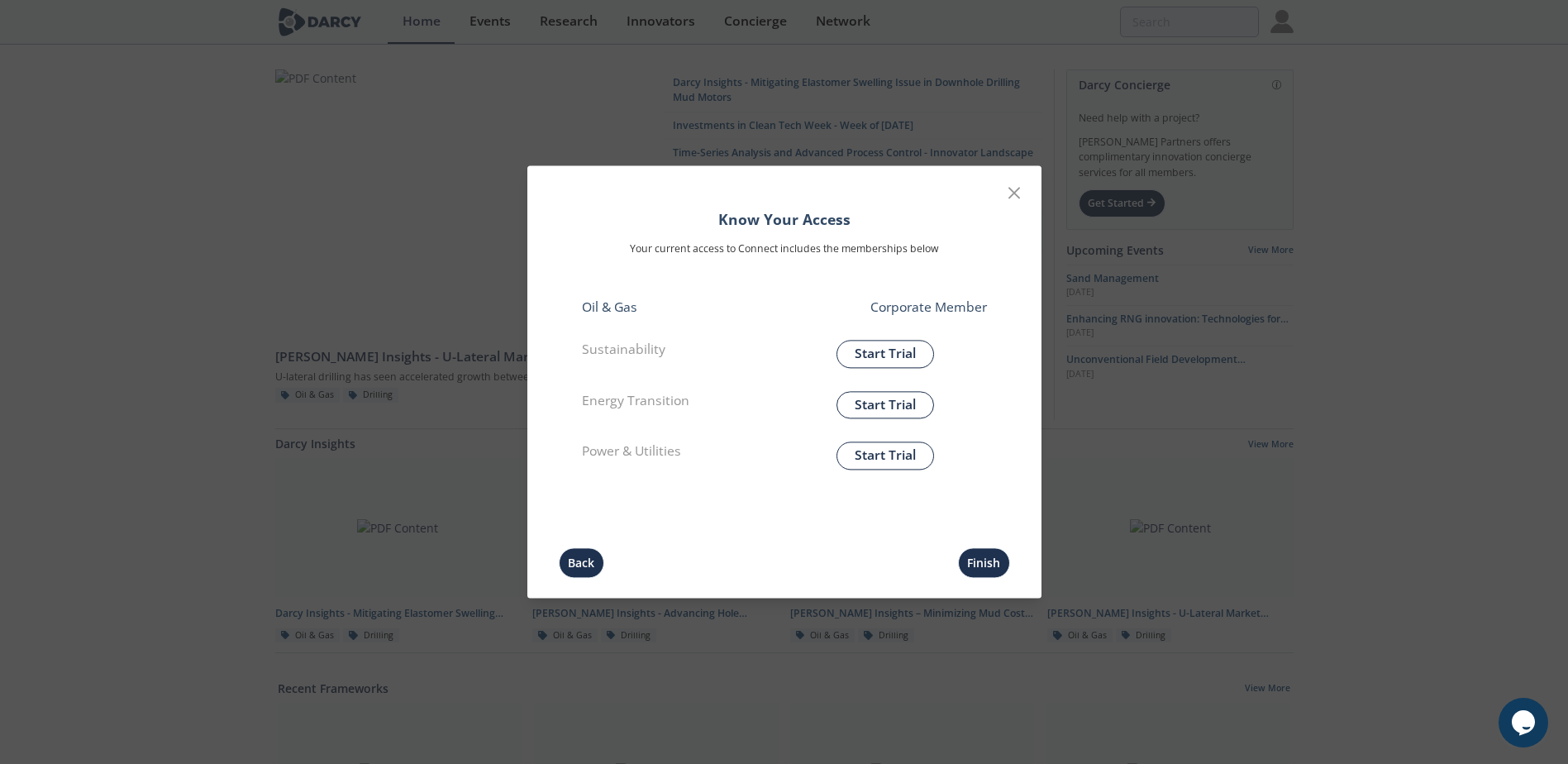
click at [913, 390] on div "Know Your Access Your current access to Connect includes the memberships below …" at bounding box center [784, 356] width 405 height 319
click at [910, 400] on button "Start Trial" at bounding box center [885, 405] width 98 height 28
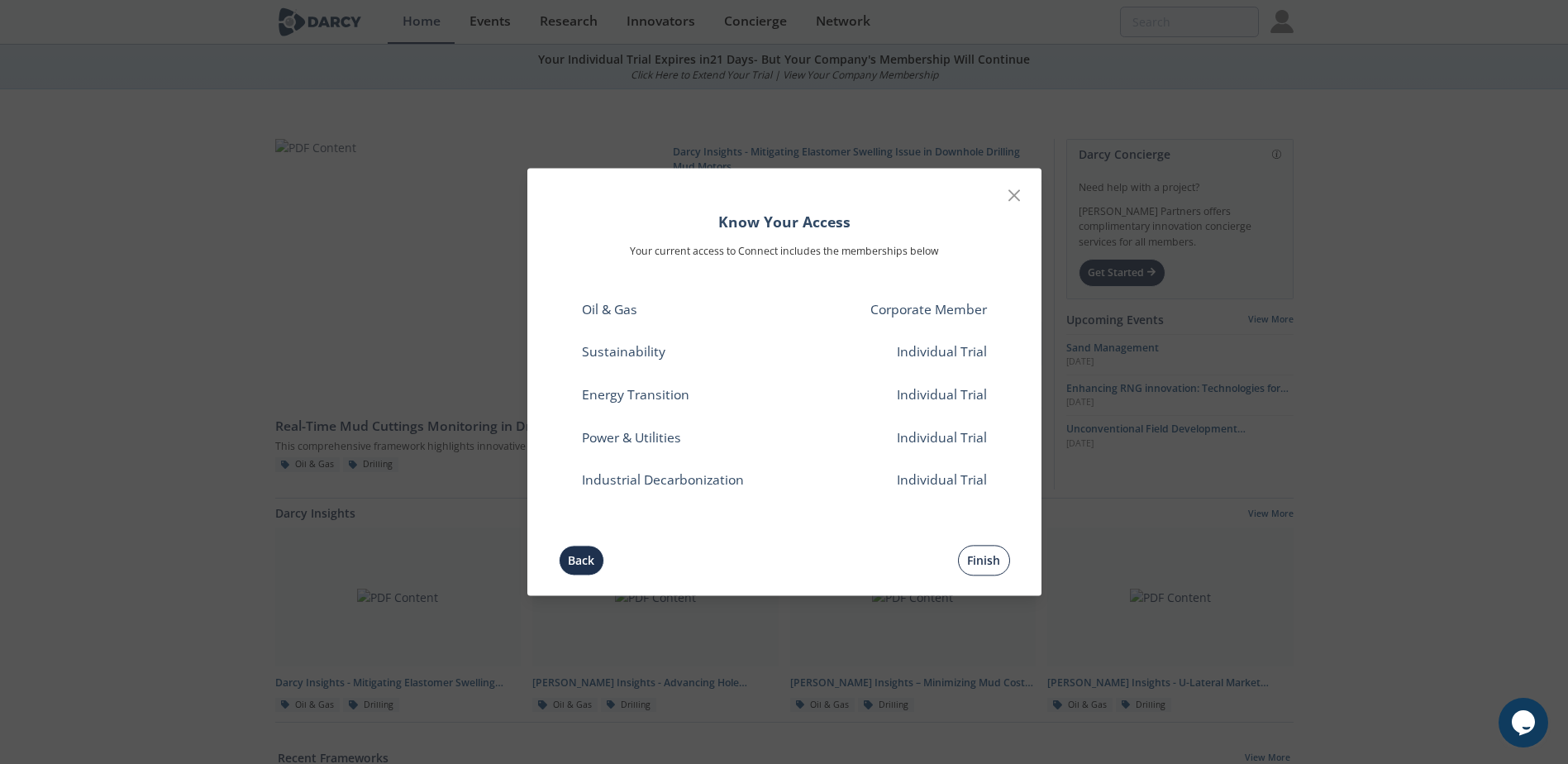
click at [989, 550] on button "Finish" at bounding box center [984, 561] width 52 height 30
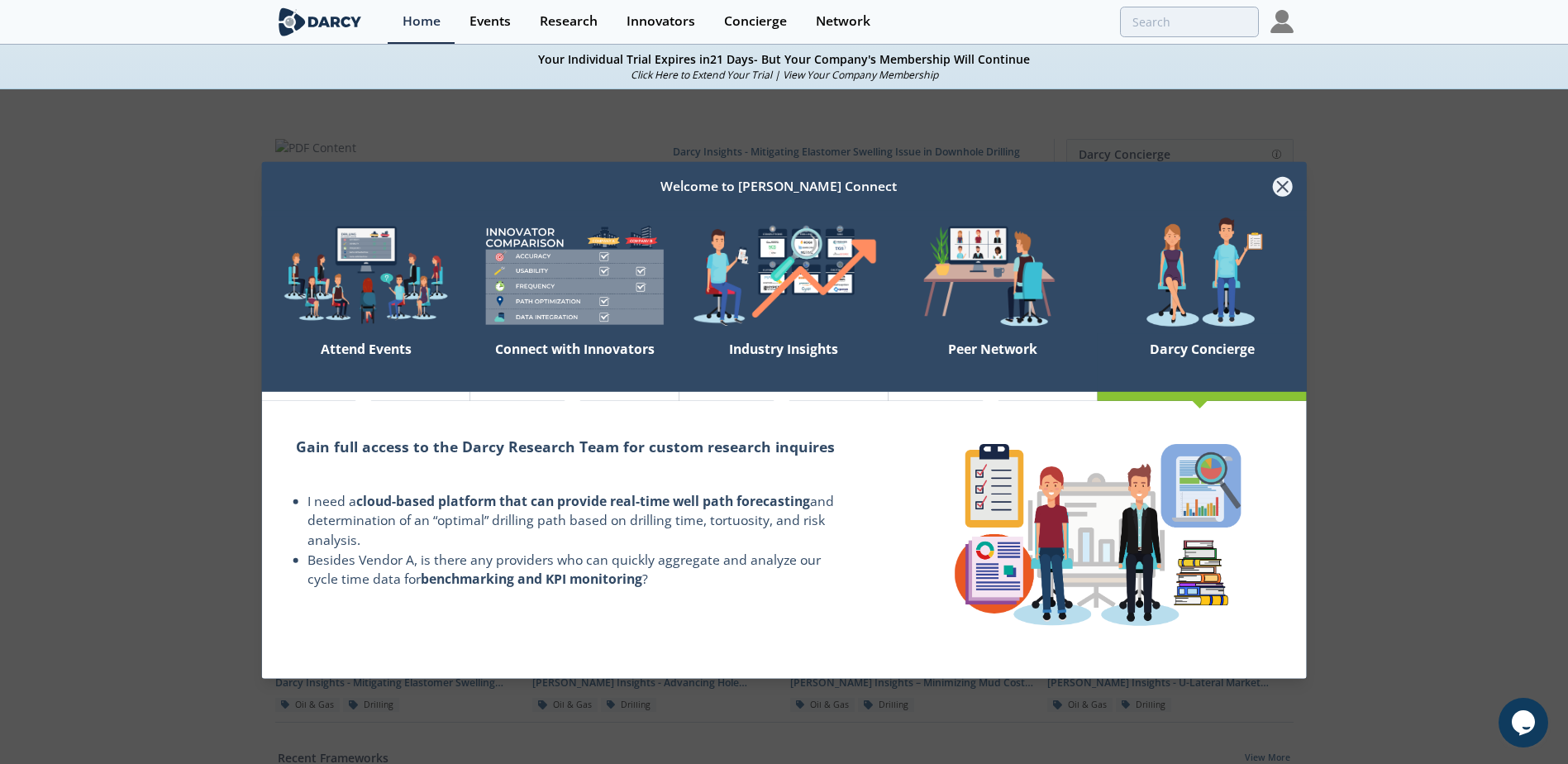
click at [1279, 186] on icon at bounding box center [1282, 186] width 20 height 20
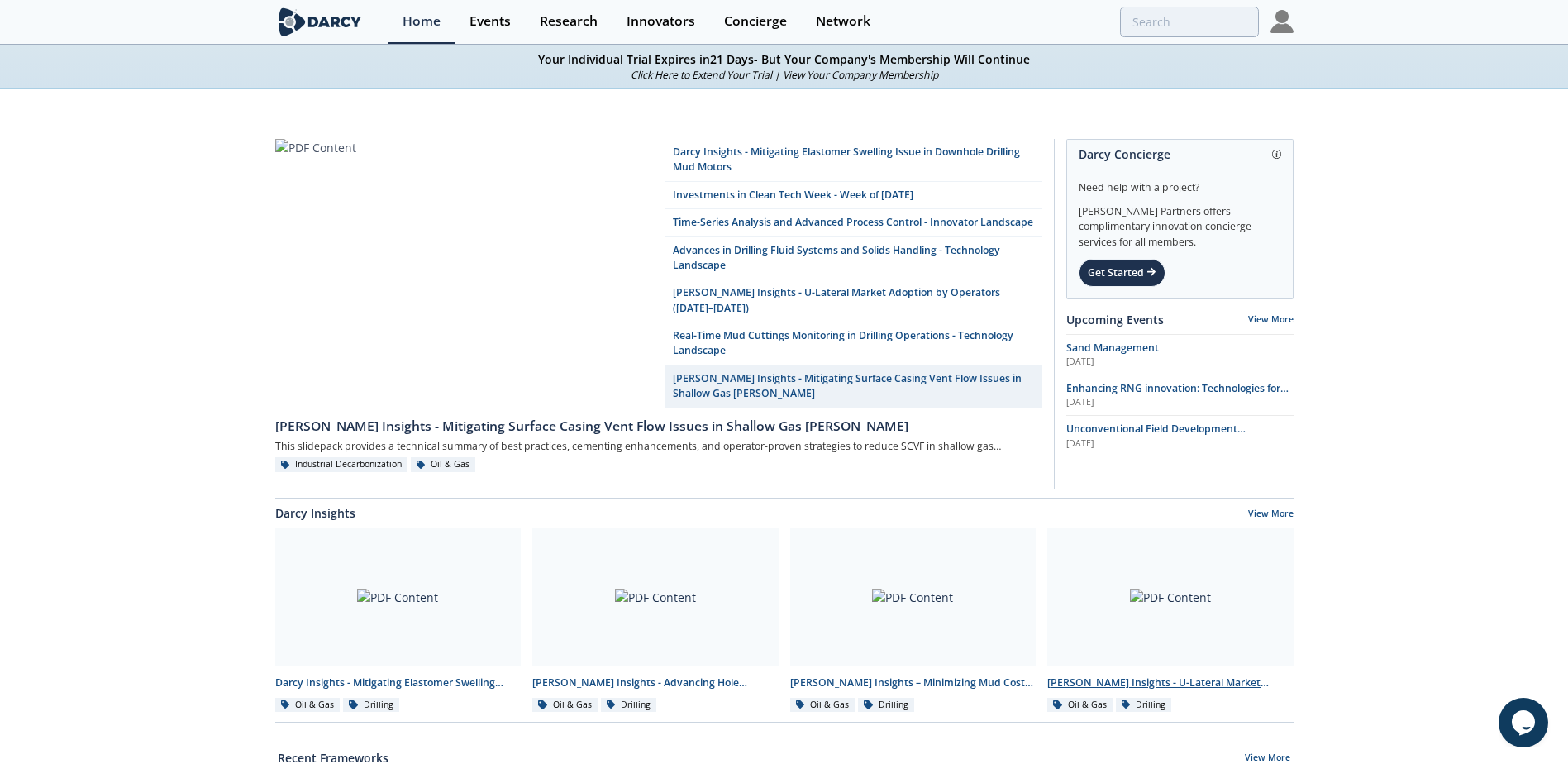
click at [1157, 600] on div at bounding box center [1170, 597] width 246 height 139
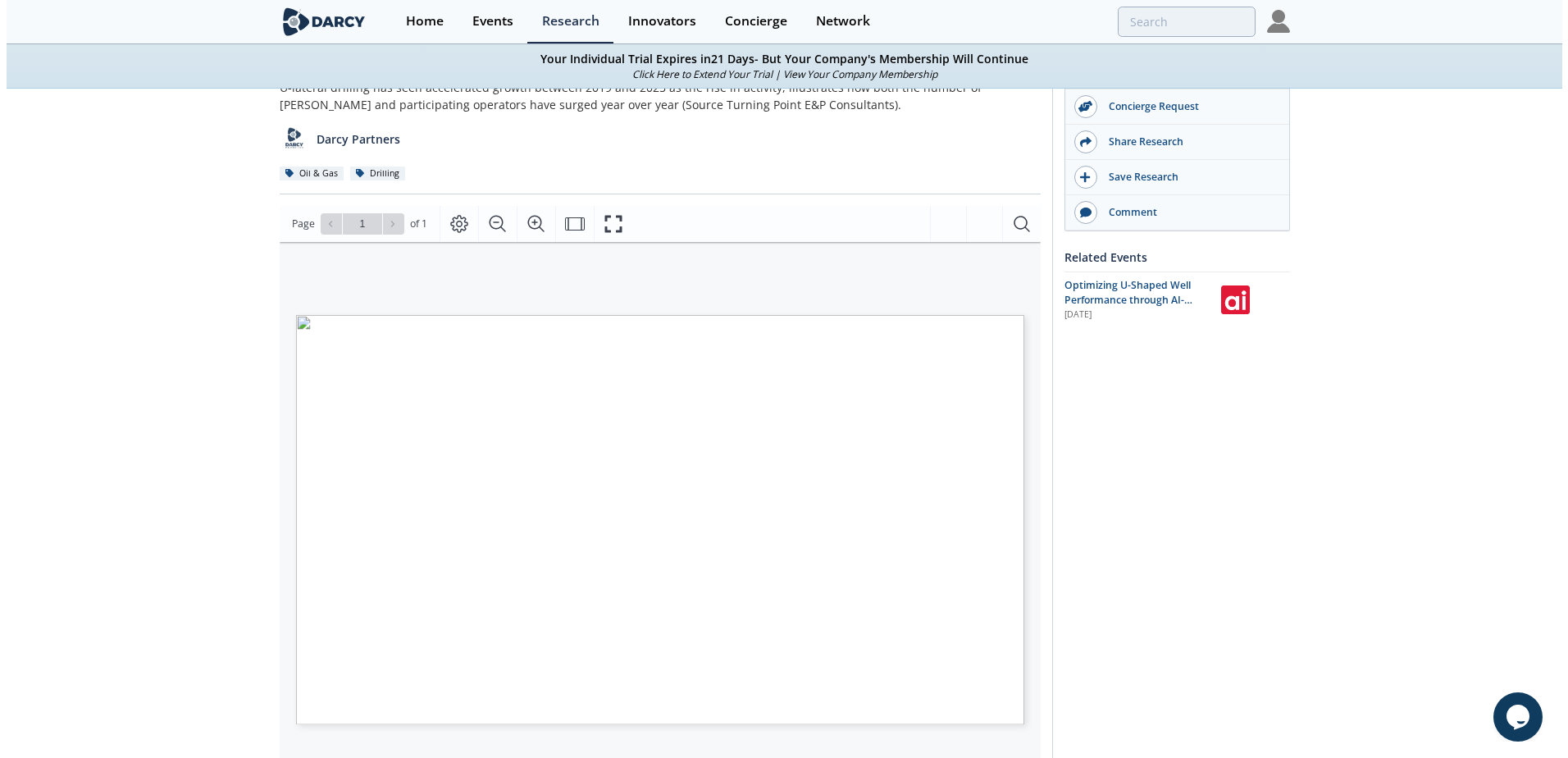
scroll to position [156, 0]
click at [617, 216] on icon "Fullscreen" at bounding box center [614, 226] width 20 height 20
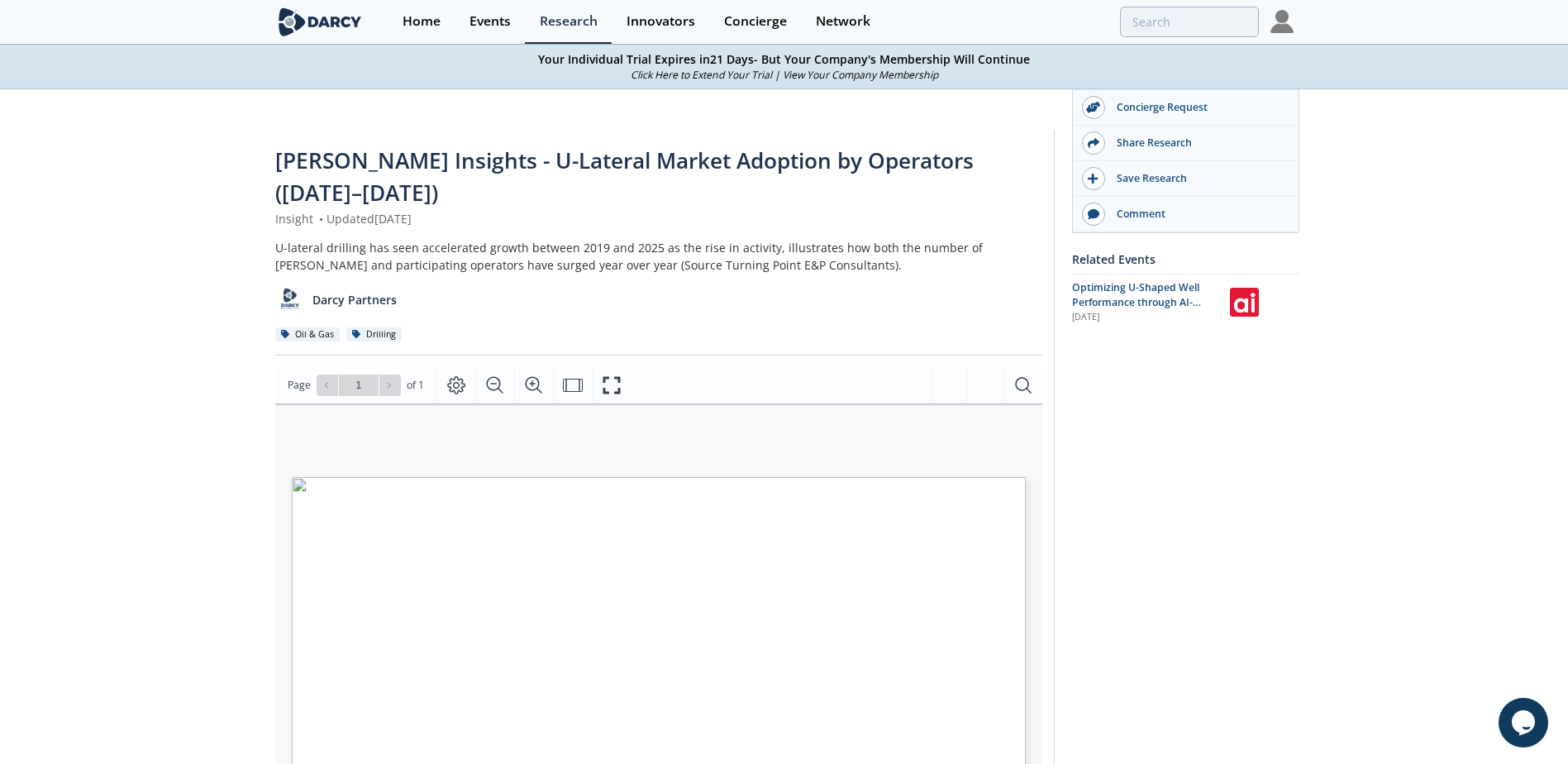
scroll to position [151, 0]
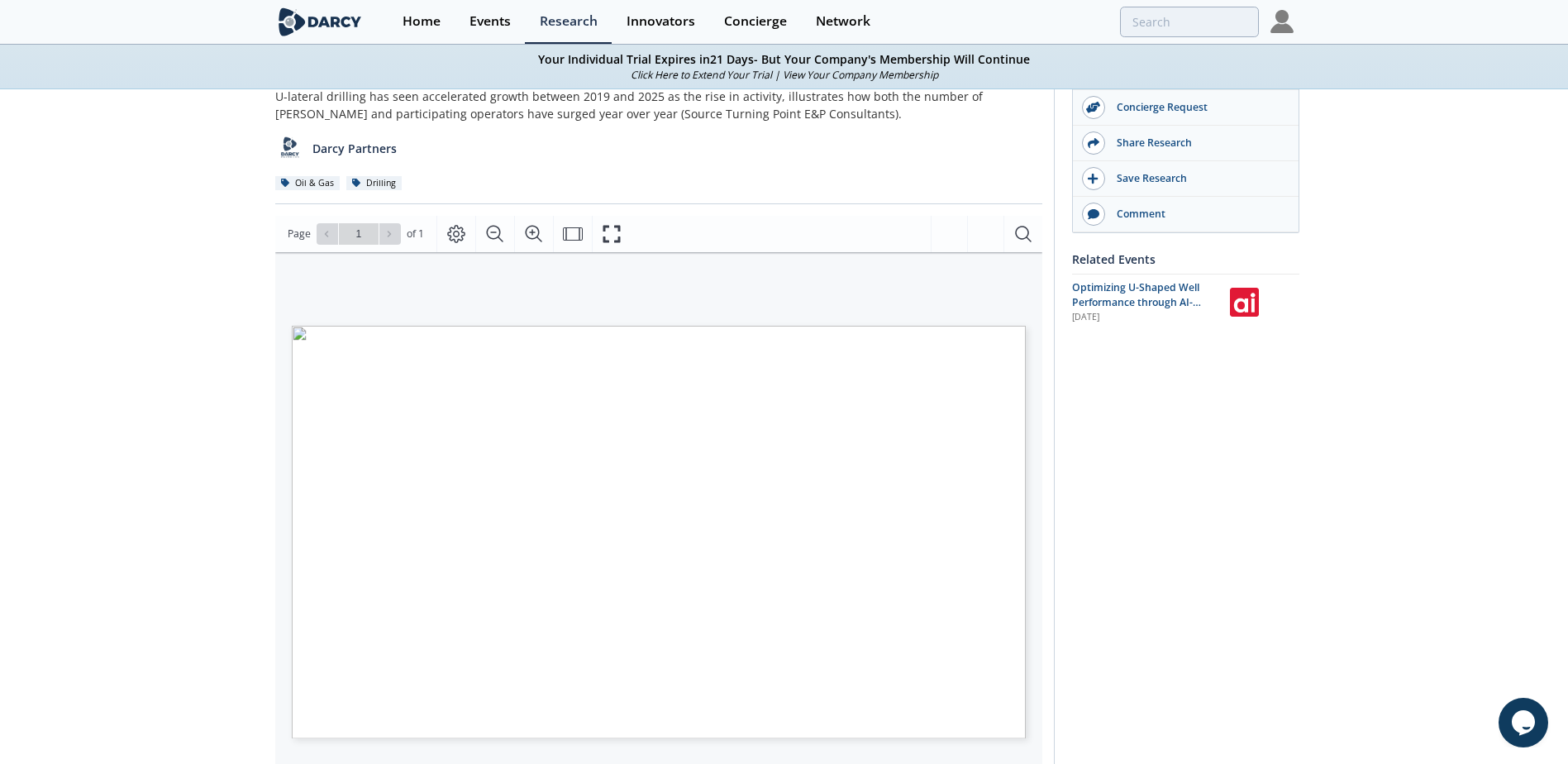
click at [175, 184] on div "Darcy Insights - U-Lateral Market Adoption by Operators (2019–2025) Insight • U…" at bounding box center [784, 573] width 1568 height 1216
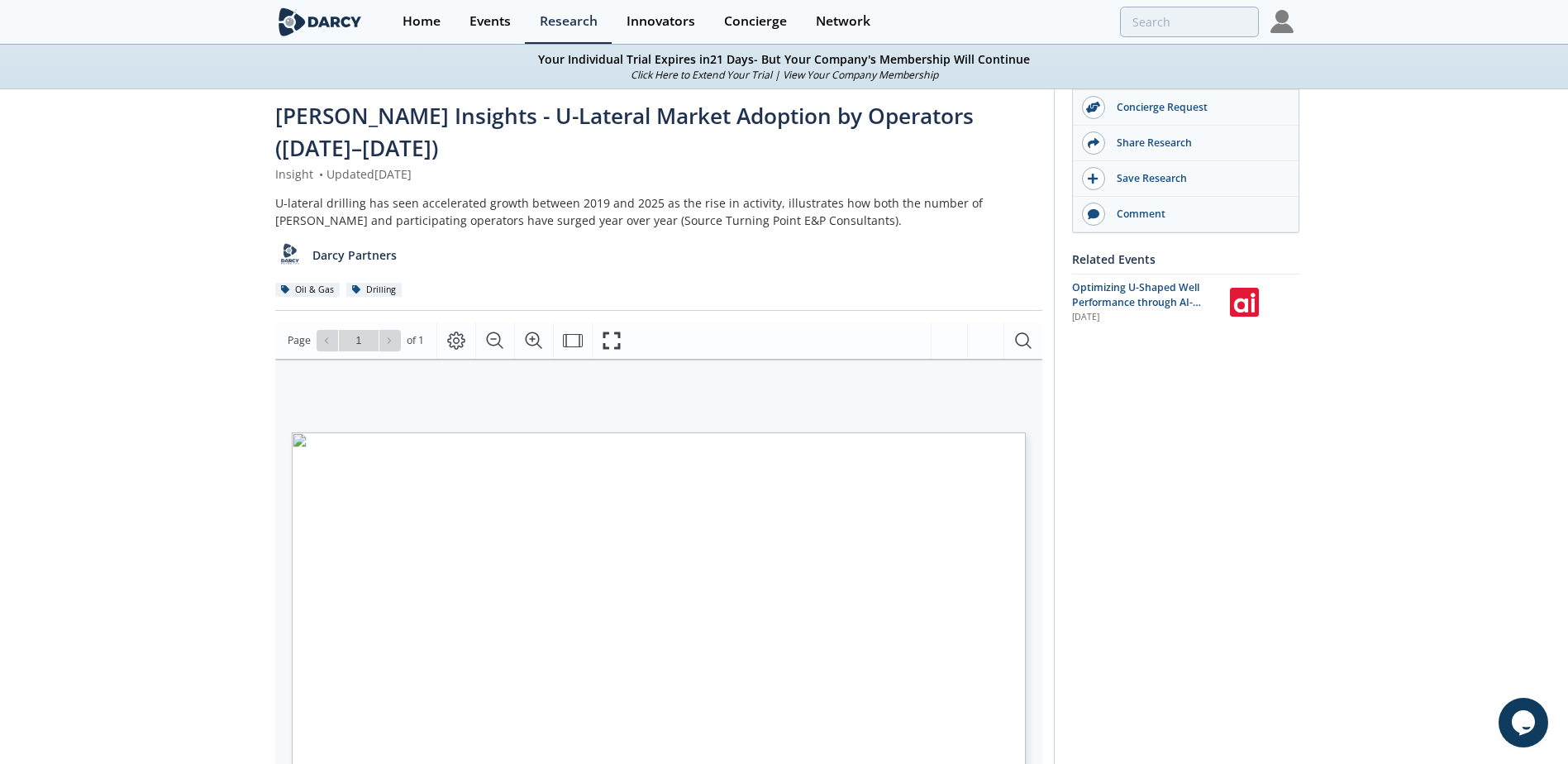
scroll to position [0, 0]
